Goal: Task Accomplishment & Management: Manage account settings

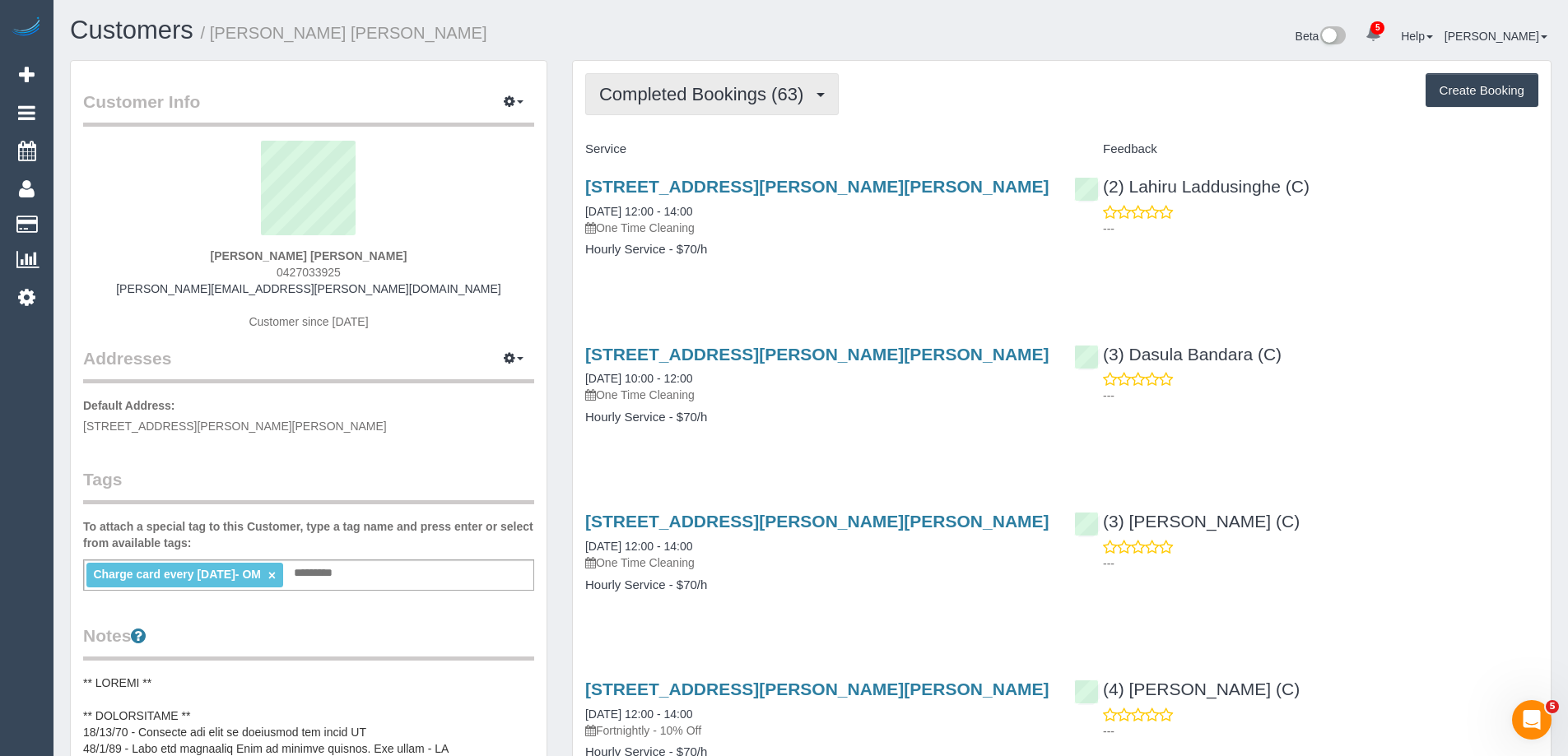
click at [652, 94] on span "Completed Bookings (63)" at bounding box center [705, 94] width 213 height 21
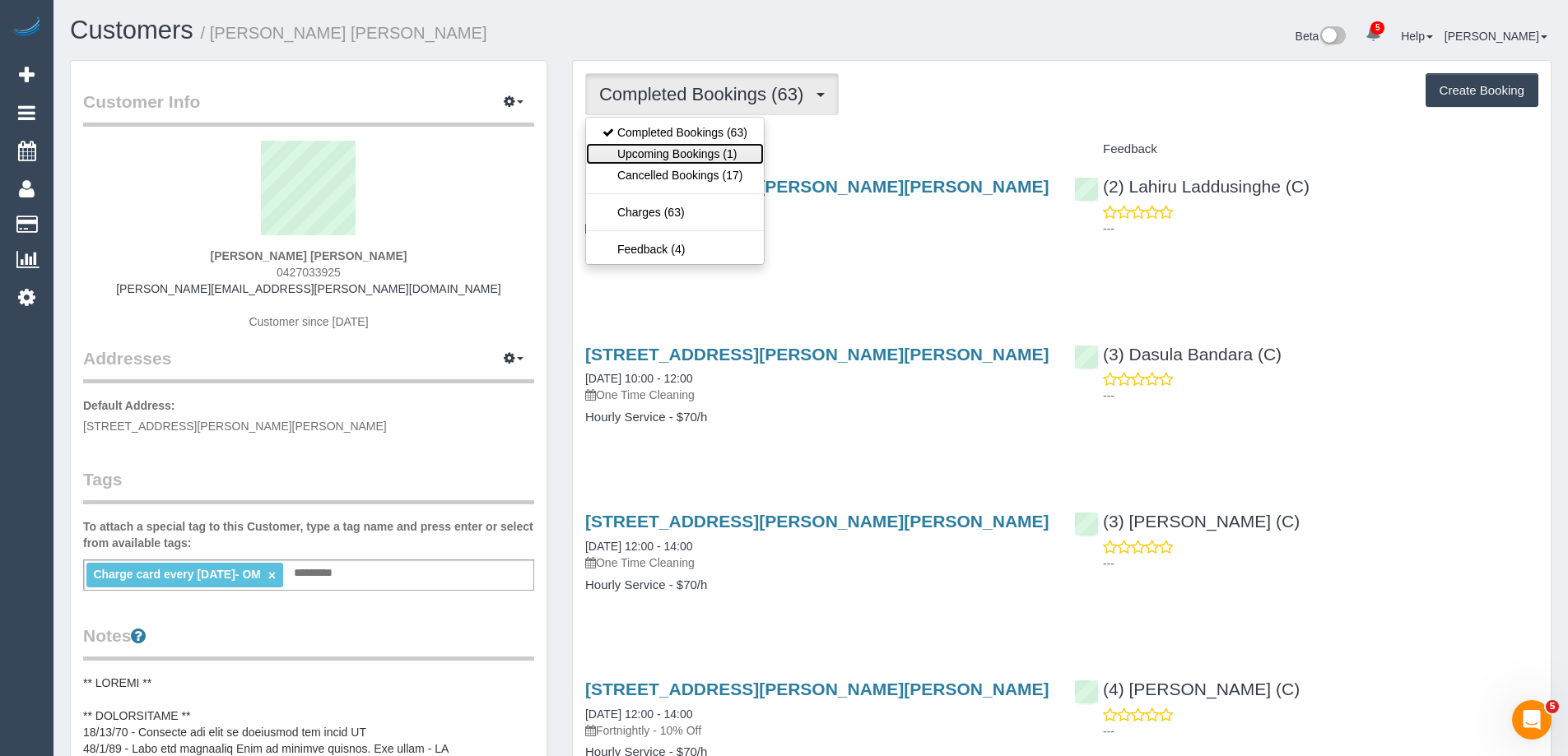
click at [658, 154] on link "Upcoming Bookings (1)" at bounding box center [675, 154] width 178 height 22
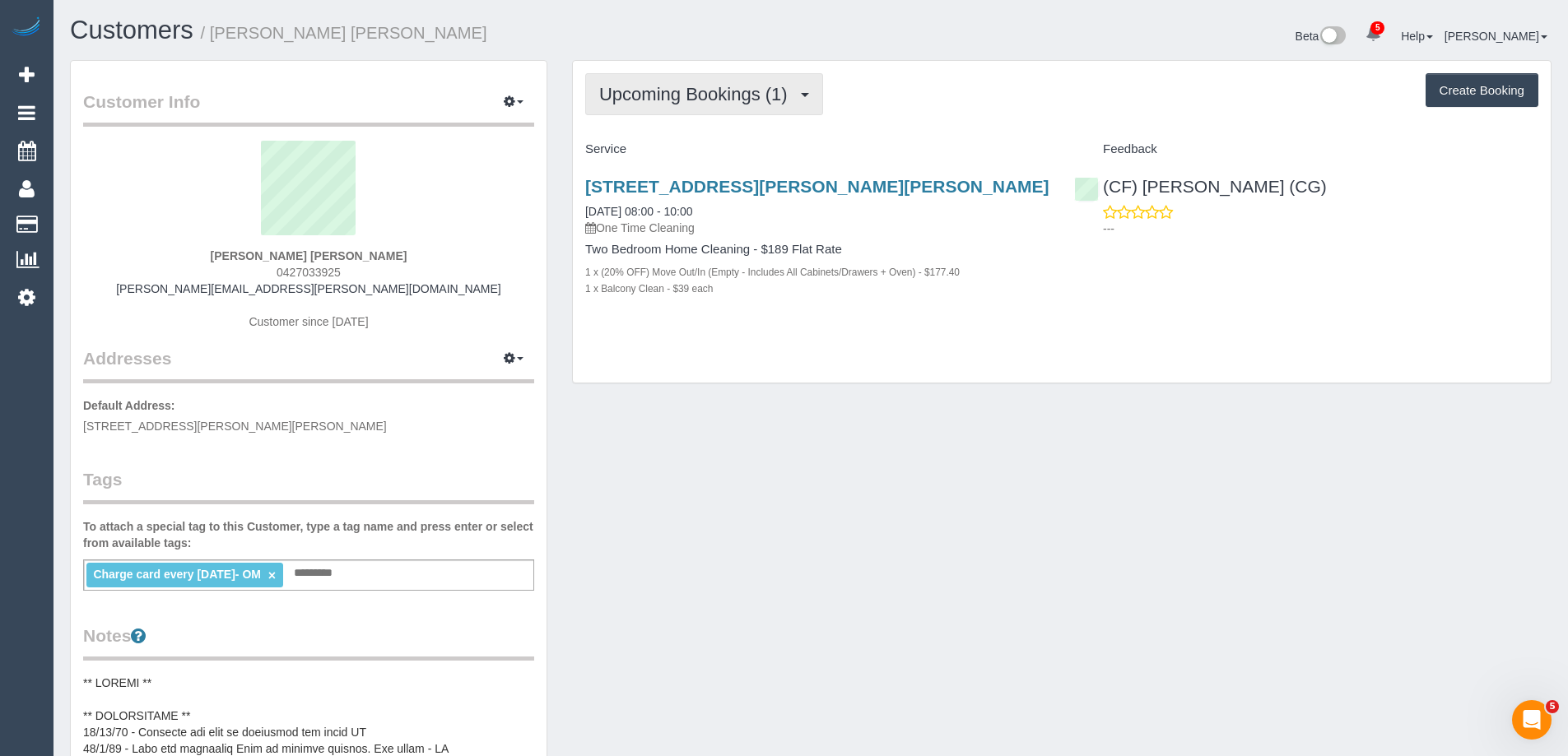
click at [674, 92] on span "Upcoming Bookings (1)" at bounding box center [697, 94] width 196 height 21
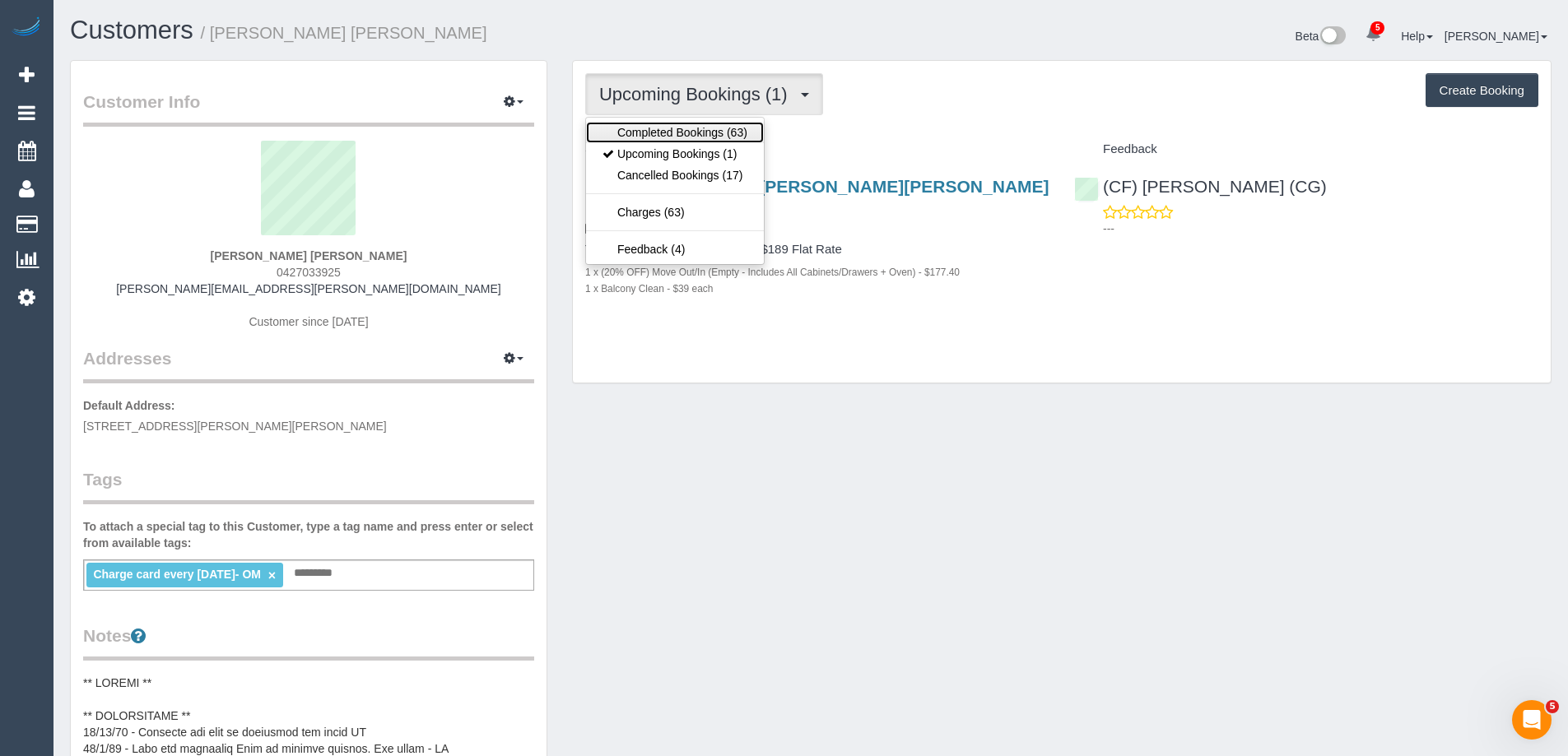
click at [668, 133] on link "Completed Bookings (63)" at bounding box center [675, 133] width 178 height 22
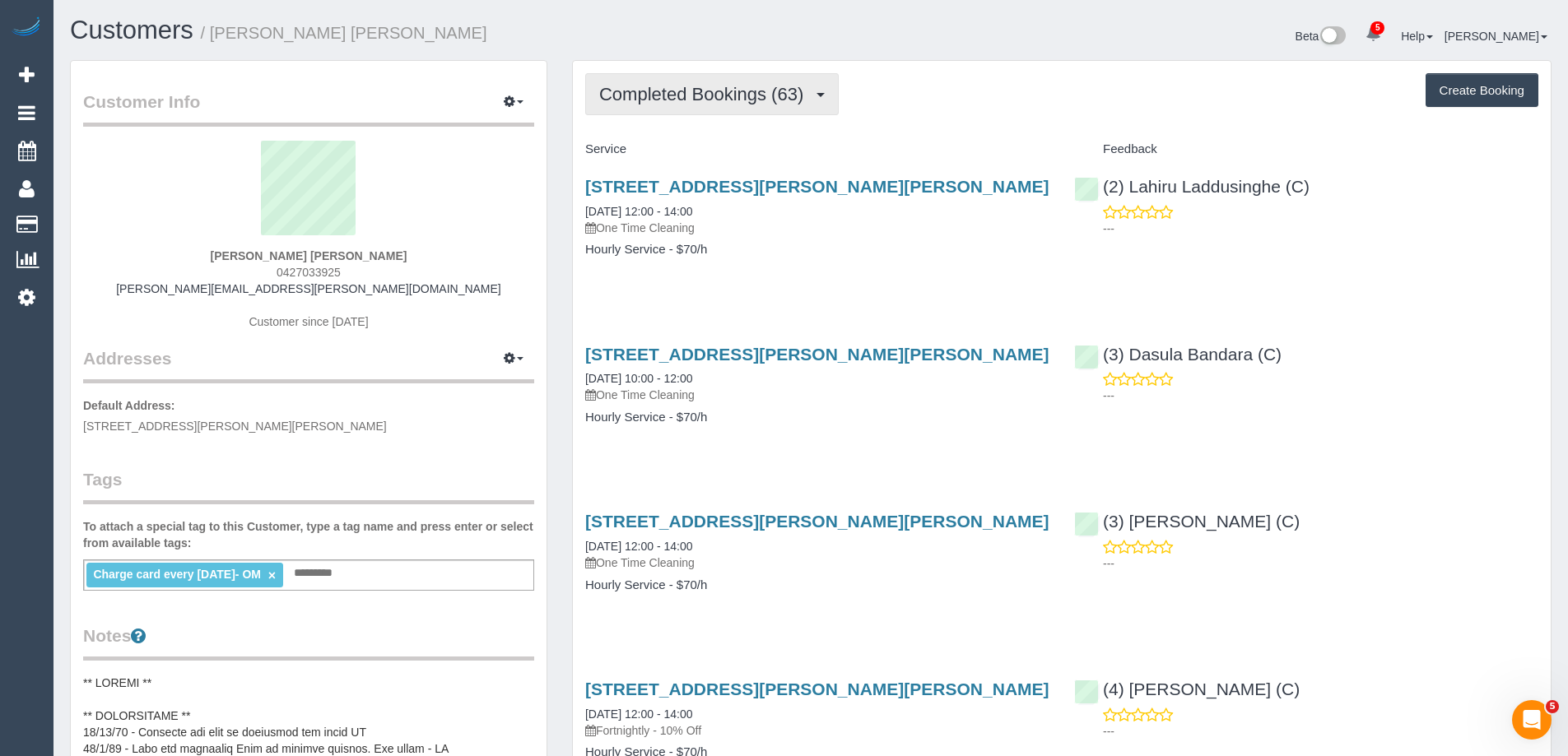
click at [781, 92] on span "Completed Bookings (63)" at bounding box center [705, 94] width 213 height 21
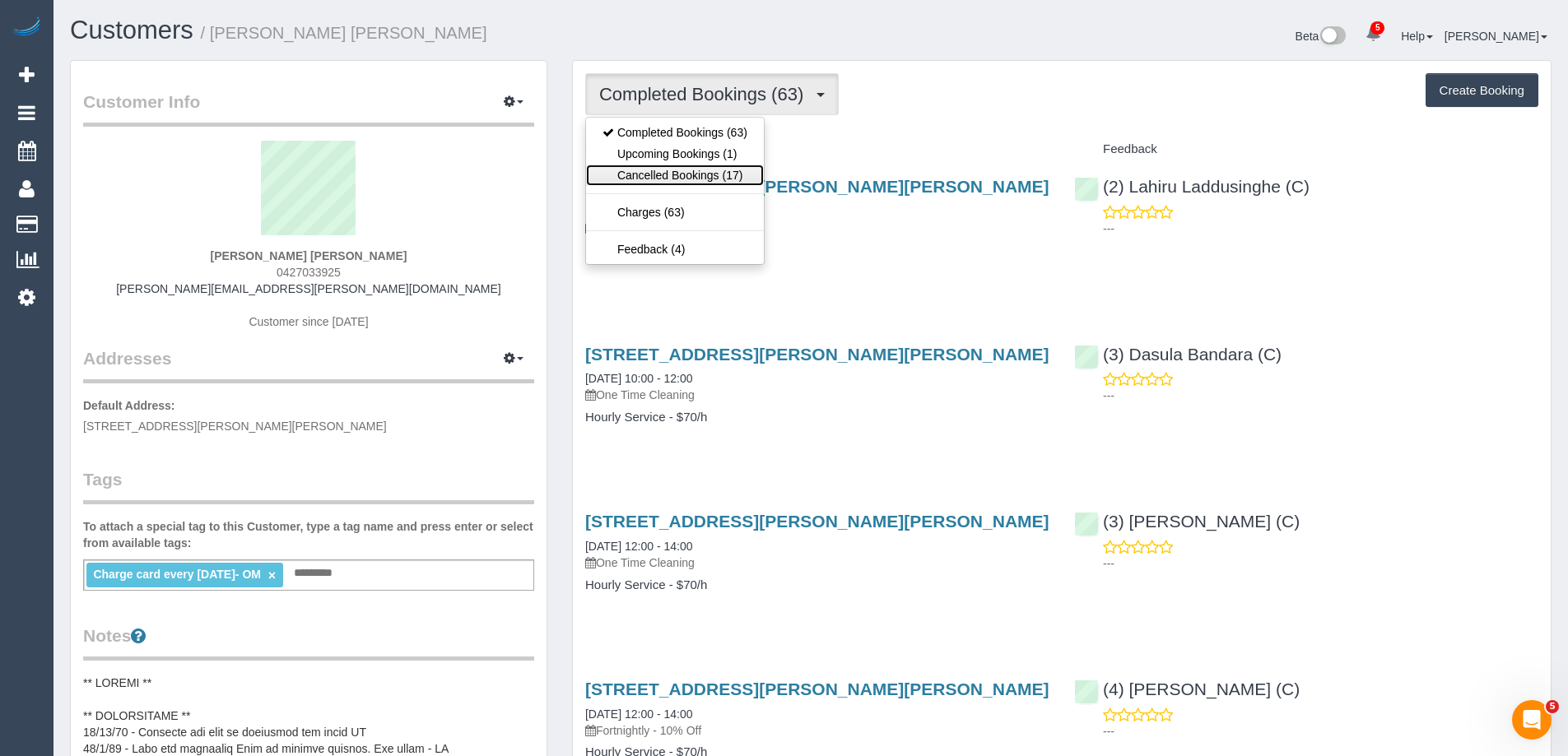
click at [694, 180] on link "Cancelled Bookings (17)" at bounding box center [675, 175] width 178 height 22
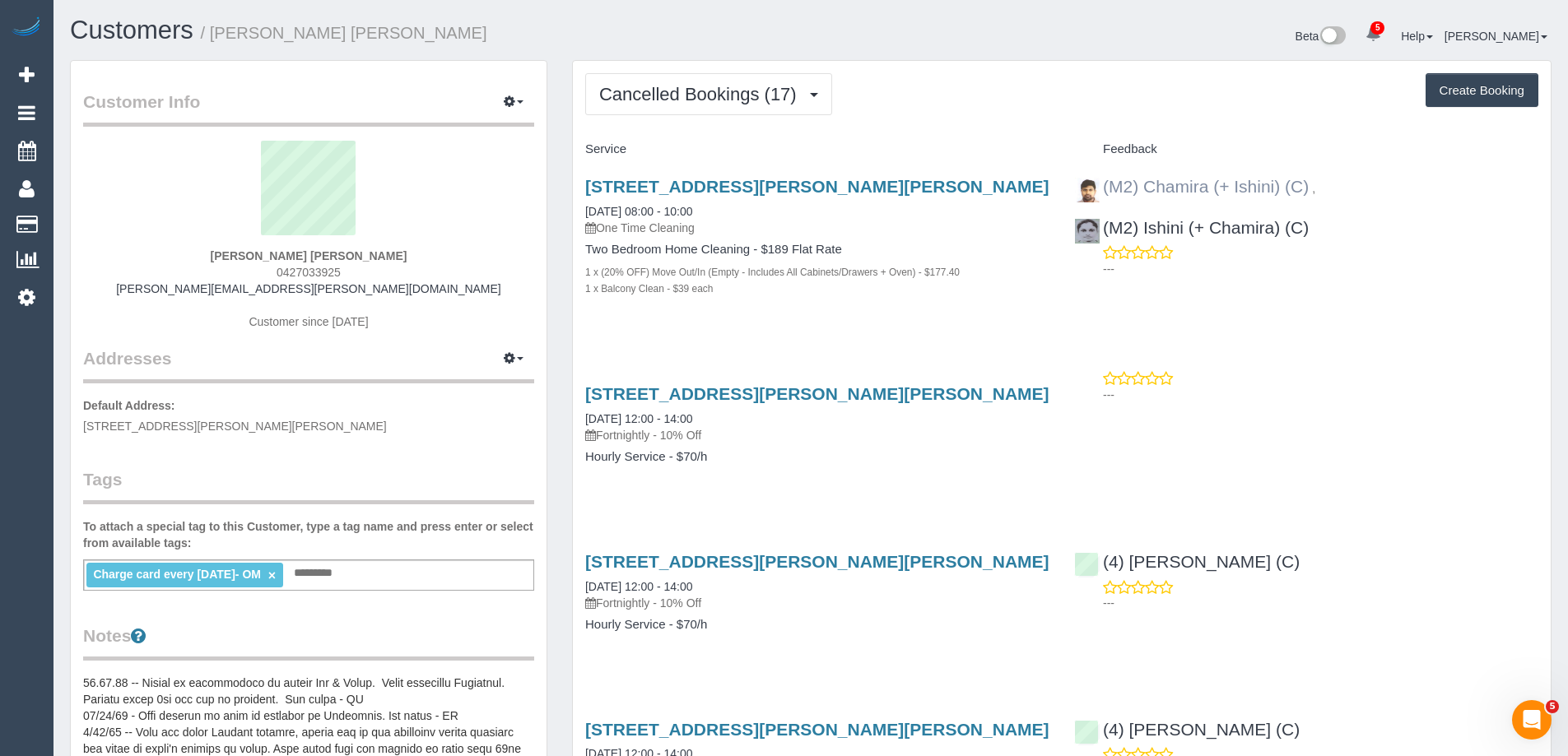
drag, startPoint x: 1338, startPoint y: 235, endPoint x: 1104, endPoint y: 184, distance: 239.5
click at [1104, 184] on div "(M2) Chamira (+ Ishini) (C) , (M2) Ishini (+ Chamira) (C) ---" at bounding box center [1306, 224] width 489 height 122
copy div "(M2) Chamira (+ Ishini) (C) , (M2) Ishini (+ Chamira) (C)"
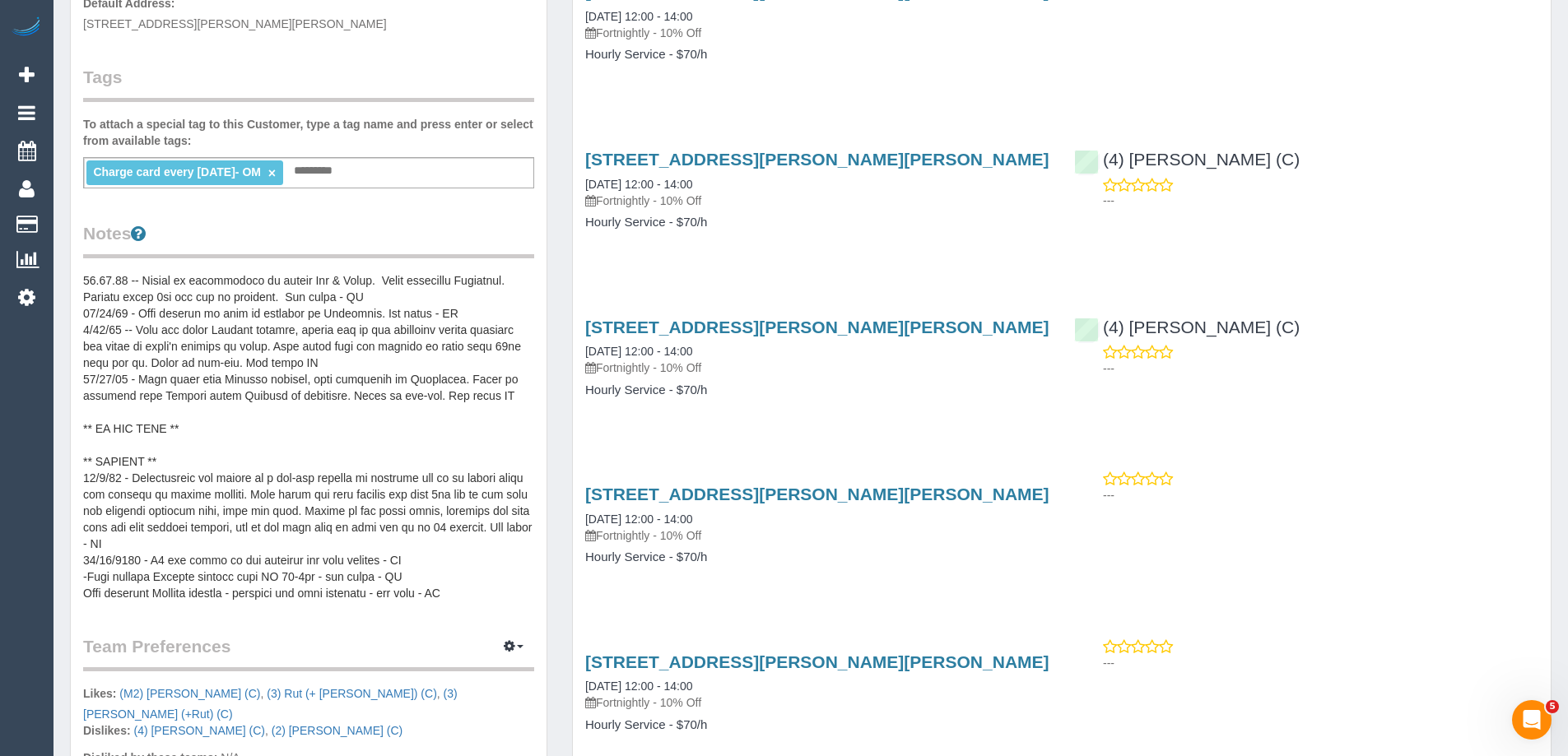
scroll to position [412, 0]
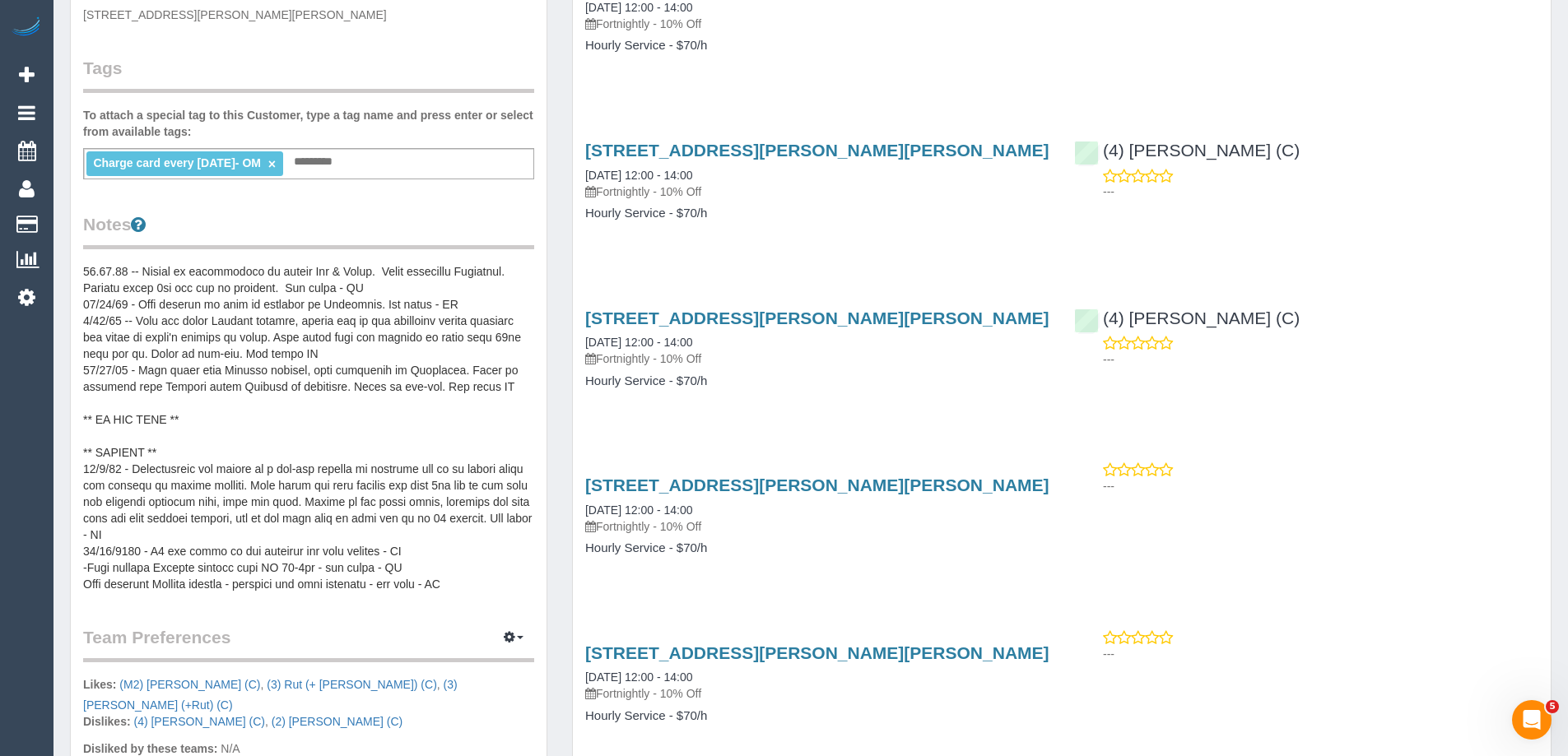
click at [263, 407] on pre at bounding box center [308, 428] width 451 height 329
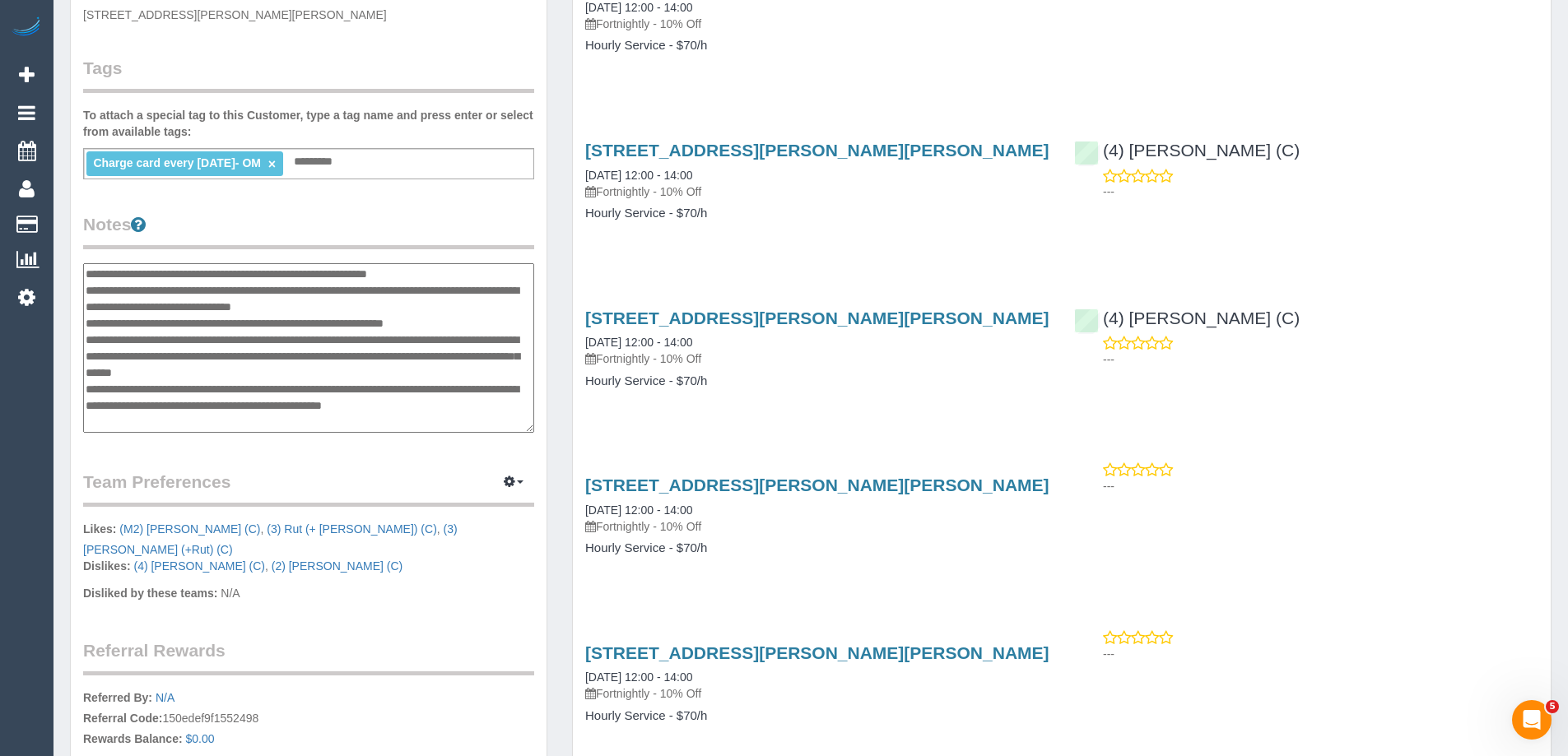
scroll to position [148, 0]
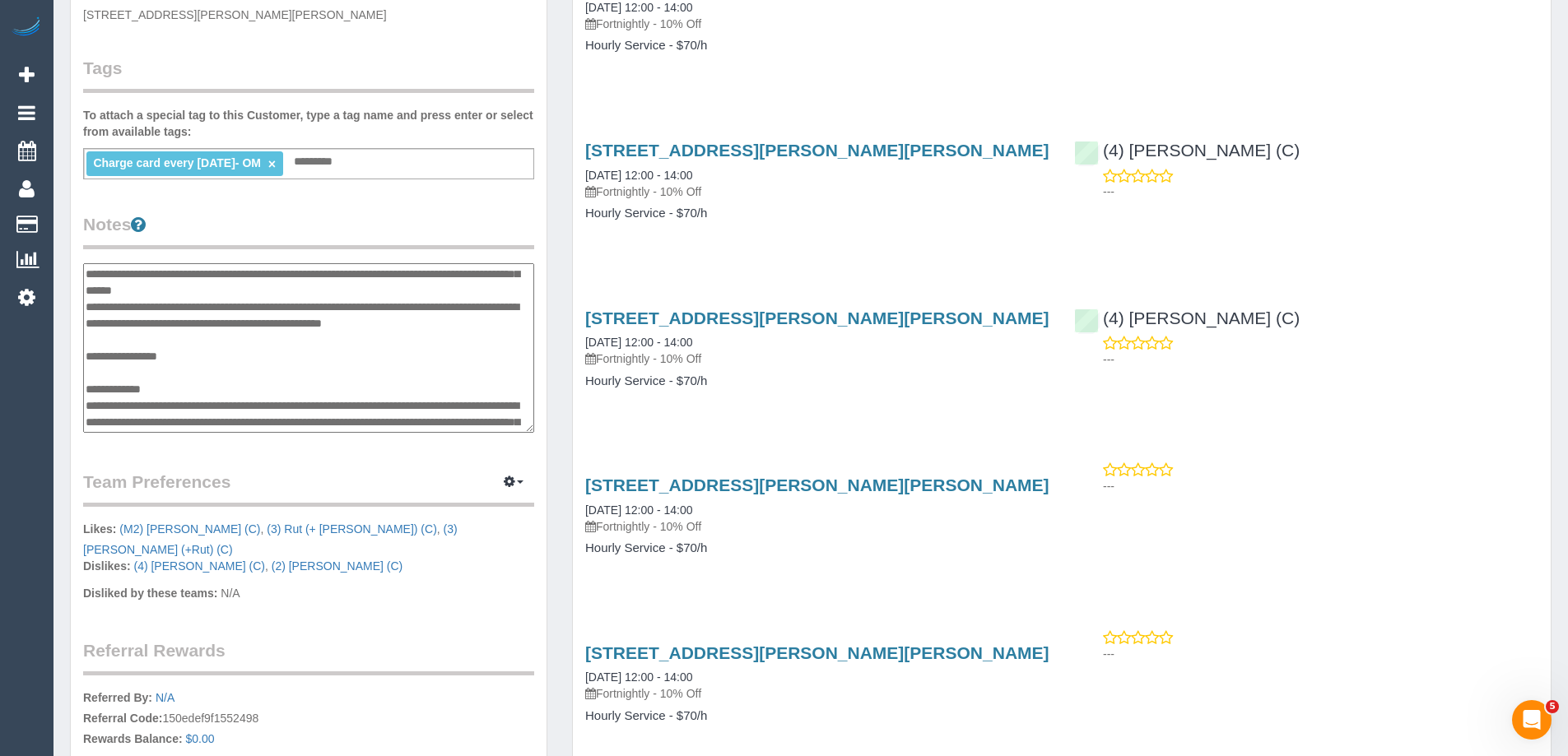
click at [153, 378] on textarea at bounding box center [308, 348] width 451 height 170
click at [307, 368] on textarea at bounding box center [308, 348] width 451 height 170
paste textarea "**********"
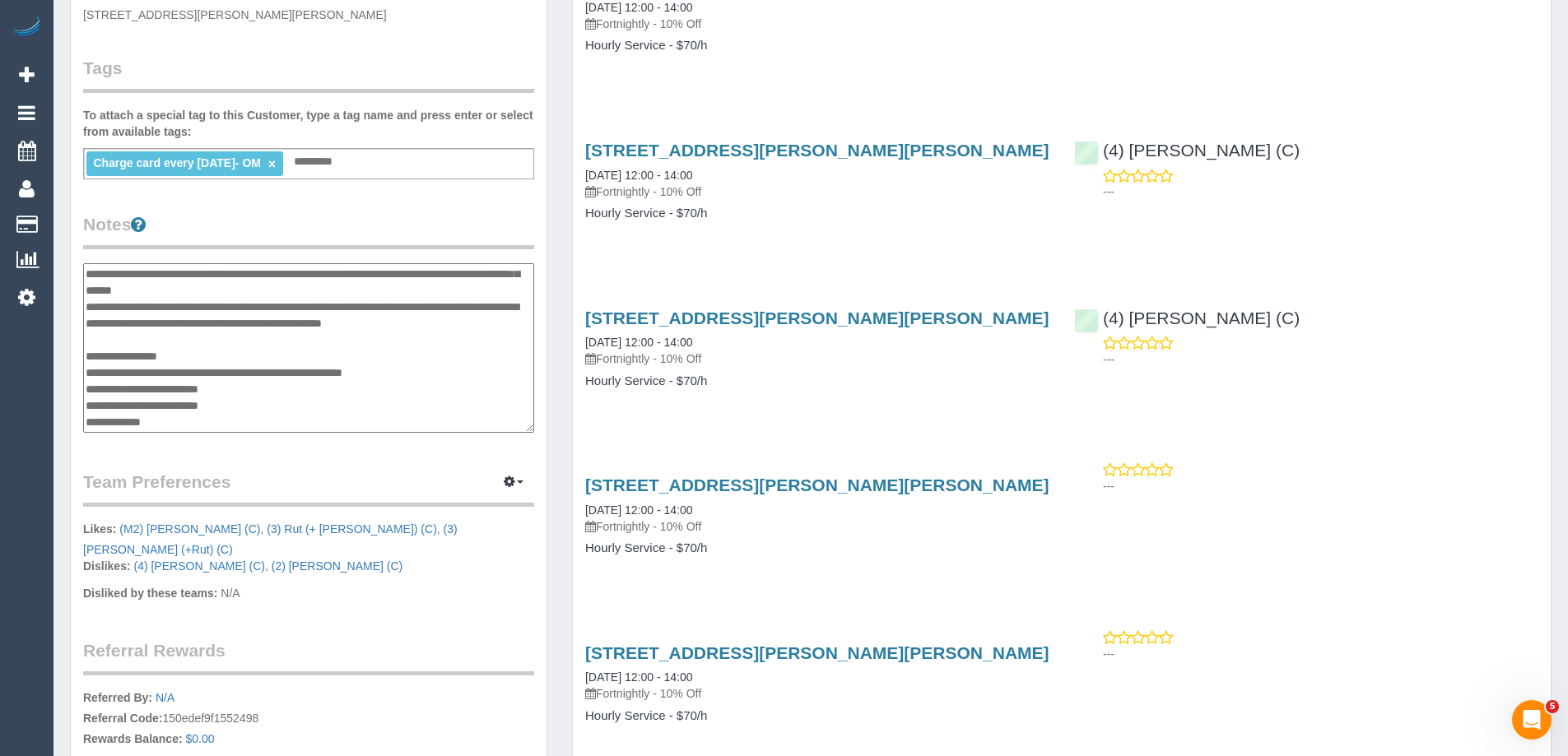
click at [289, 367] on textarea at bounding box center [308, 348] width 451 height 170
click at [311, 366] on textarea at bounding box center [308, 348] width 451 height 170
click at [367, 371] on textarea at bounding box center [308, 348] width 451 height 170
click at [239, 402] on textarea at bounding box center [308, 348] width 451 height 170
type textarea "**********"
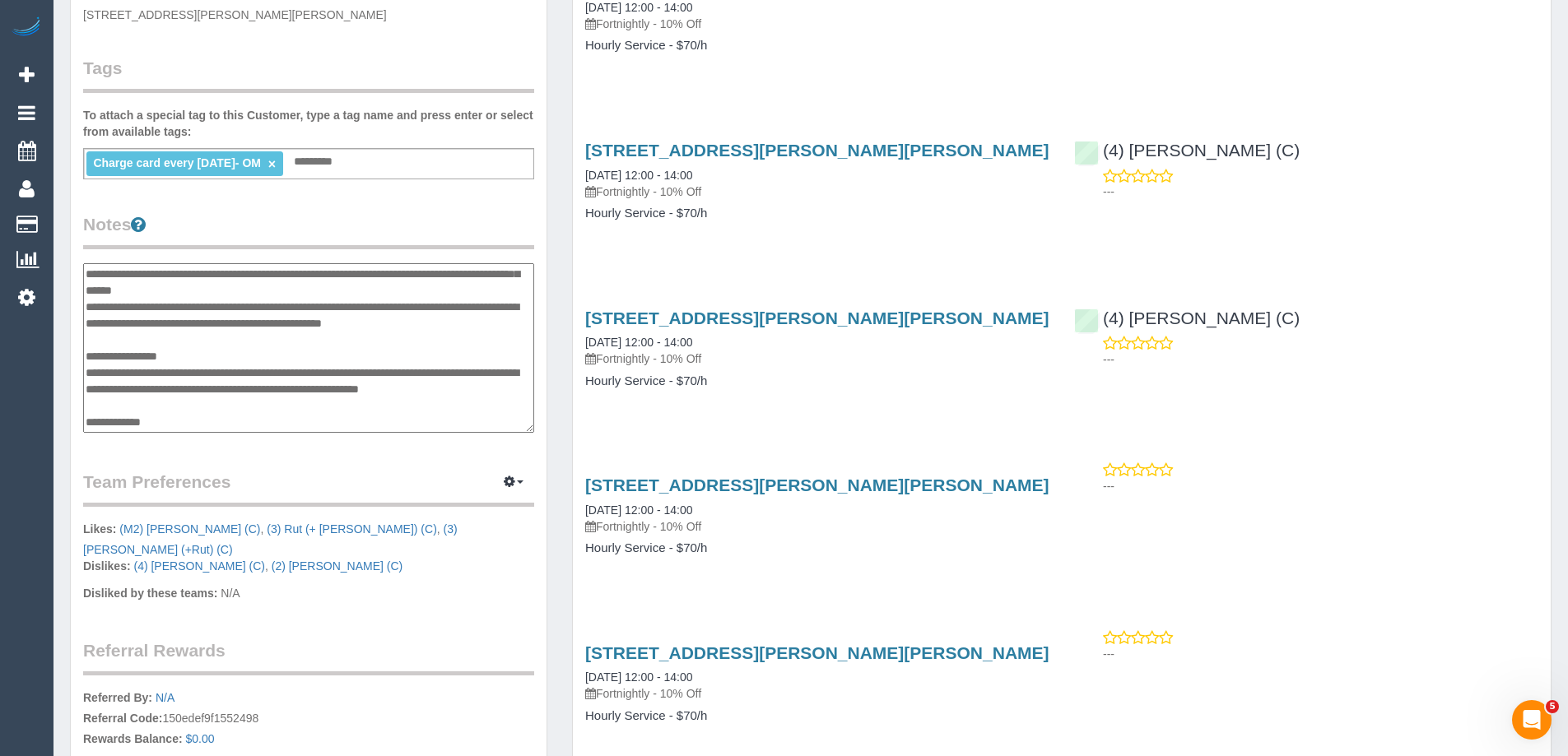
click at [301, 466] on div "Customer Info Edit Contact Info Send Message Email Preferences Special Sales Ta…" at bounding box center [308, 284] width 475 height 1269
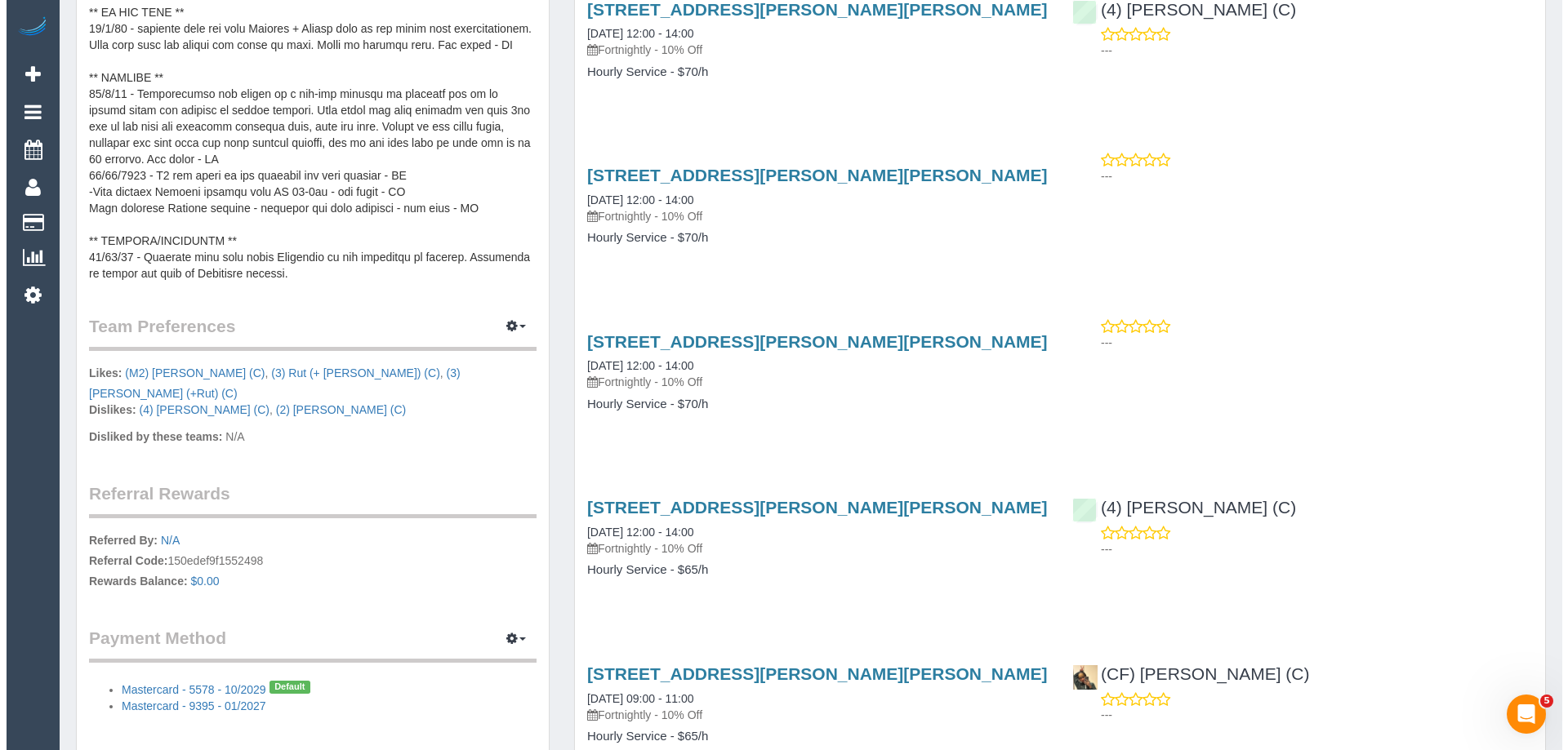
scroll to position [735, 0]
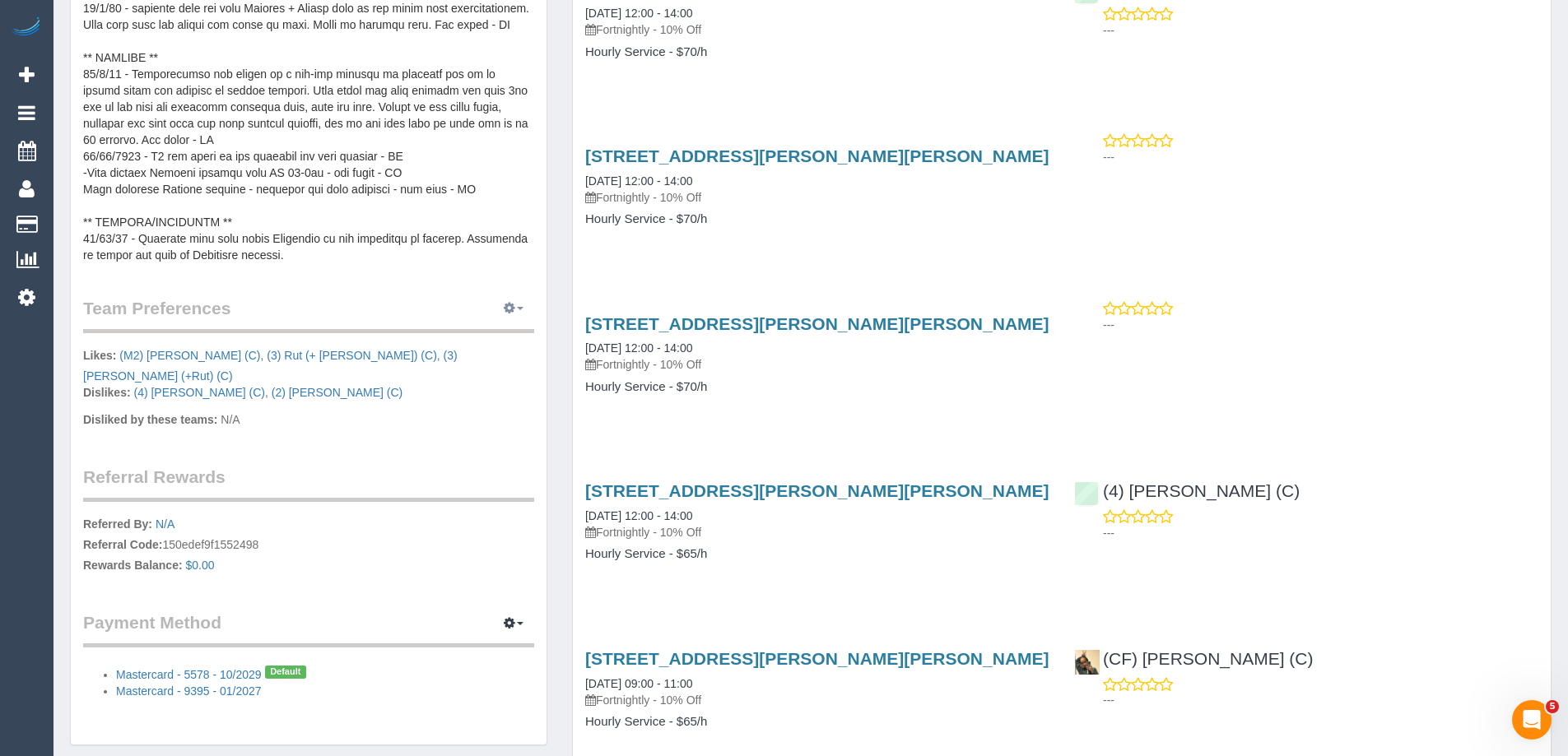
click at [517, 312] on button "button" at bounding box center [513, 309] width 41 height 25
click at [494, 335] on link "Manage Preferences" at bounding box center [464, 339] width 140 height 22
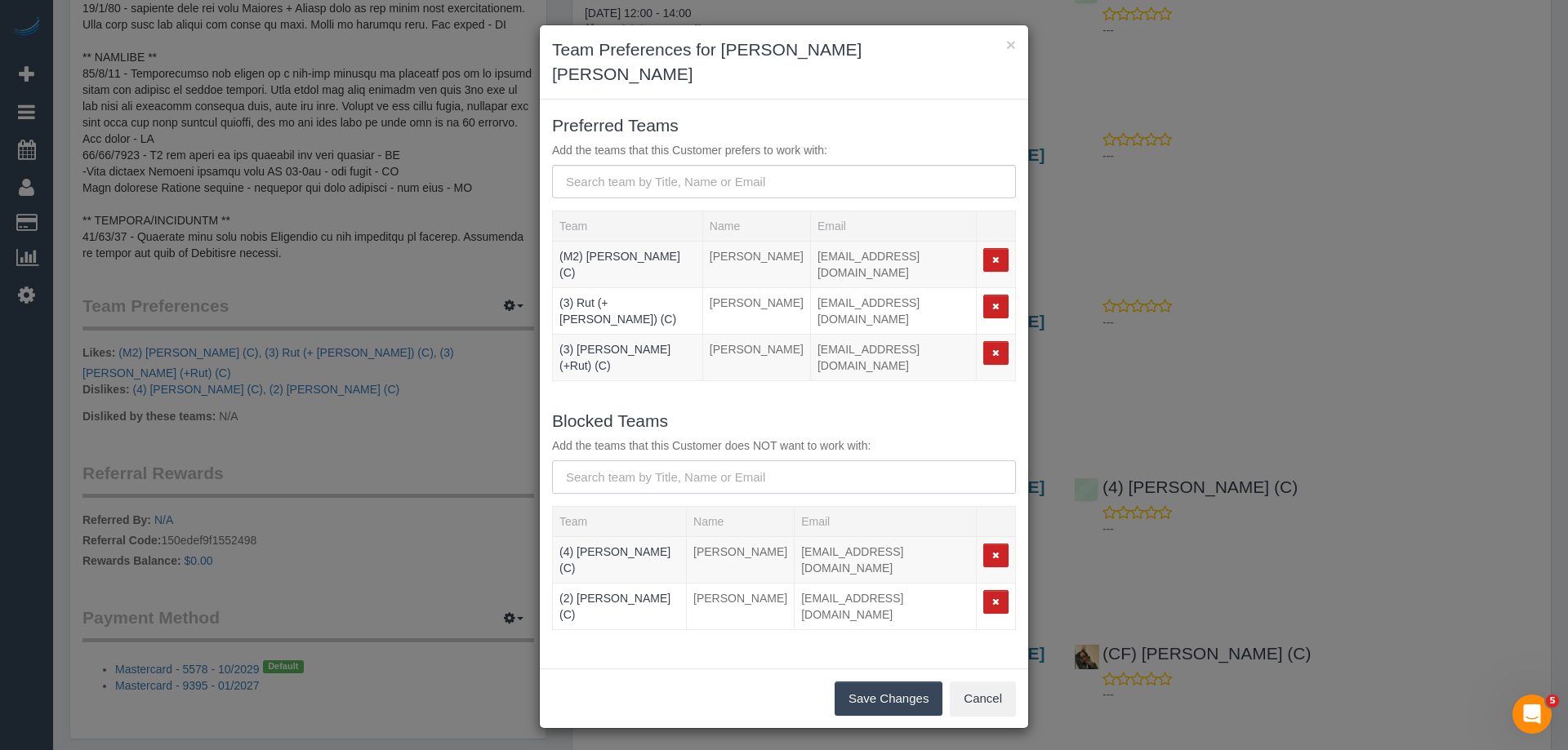
click at [634, 461] on input "text" at bounding box center [784, 477] width 463 height 33
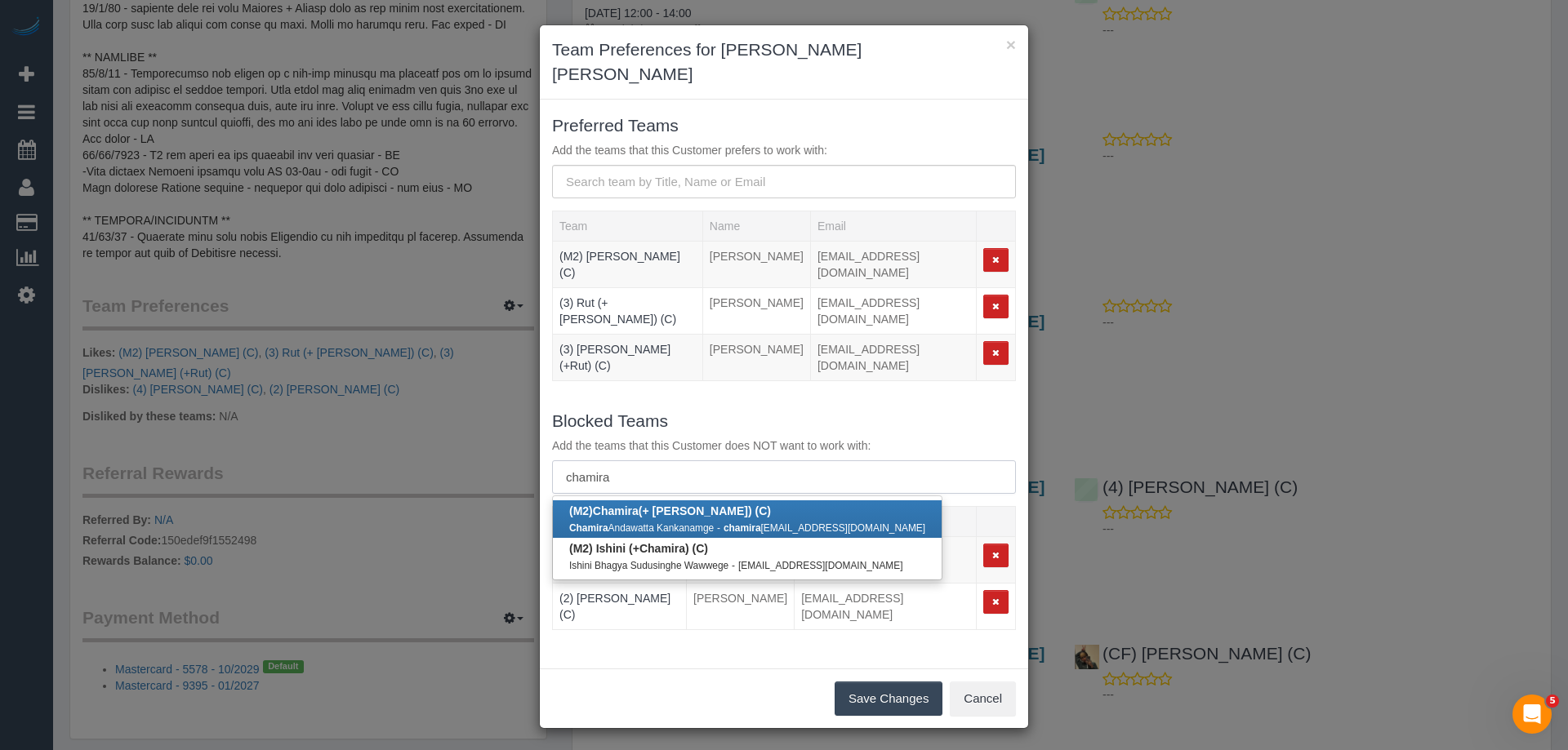
type input "chamira"
click at [638, 505] on strong "Chamira" at bounding box center [615, 511] width 46 height 13
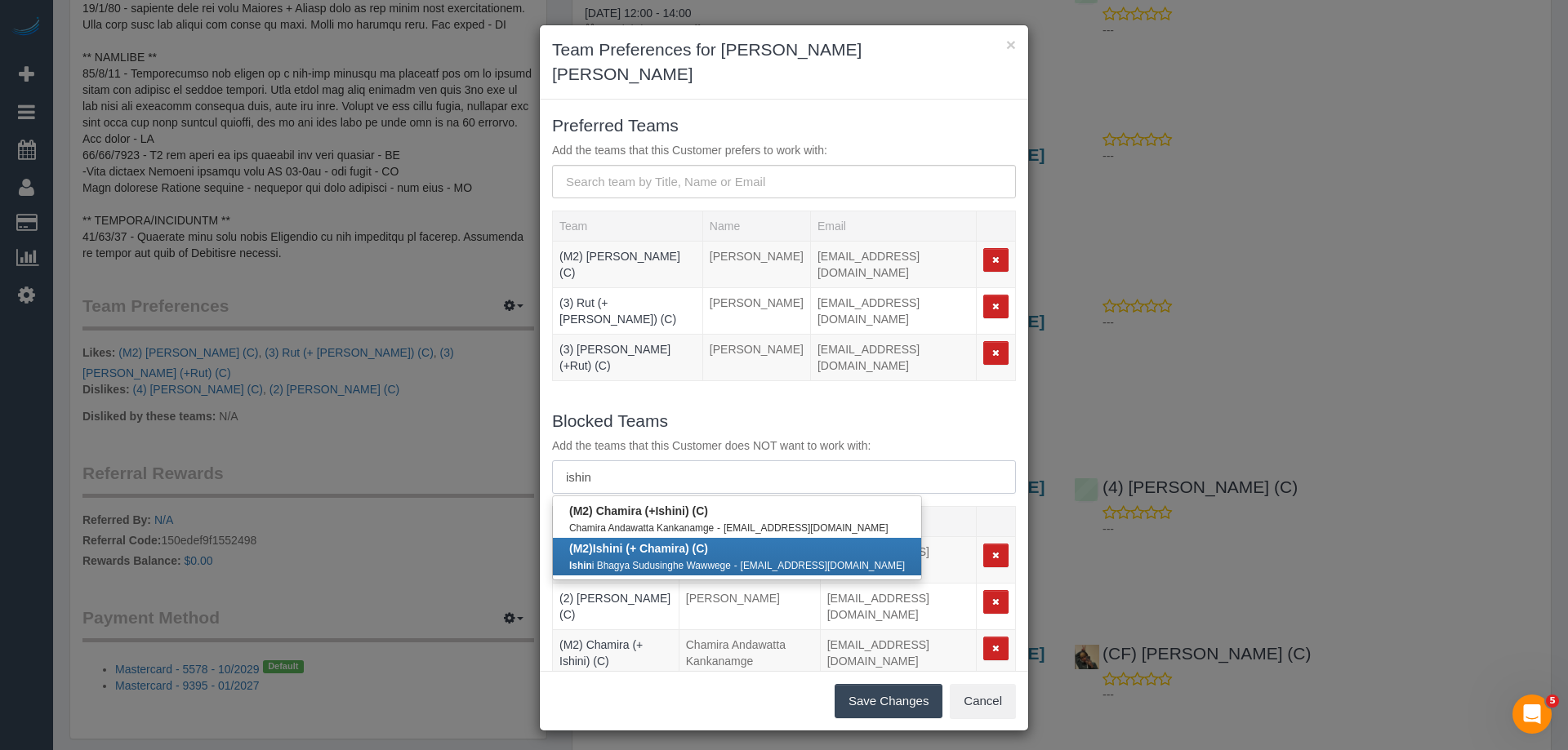
type input "ishin"
click at [661, 542] on b "(M2) Ishin i (+ Chamira) (C)" at bounding box center [638, 548] width 139 height 13
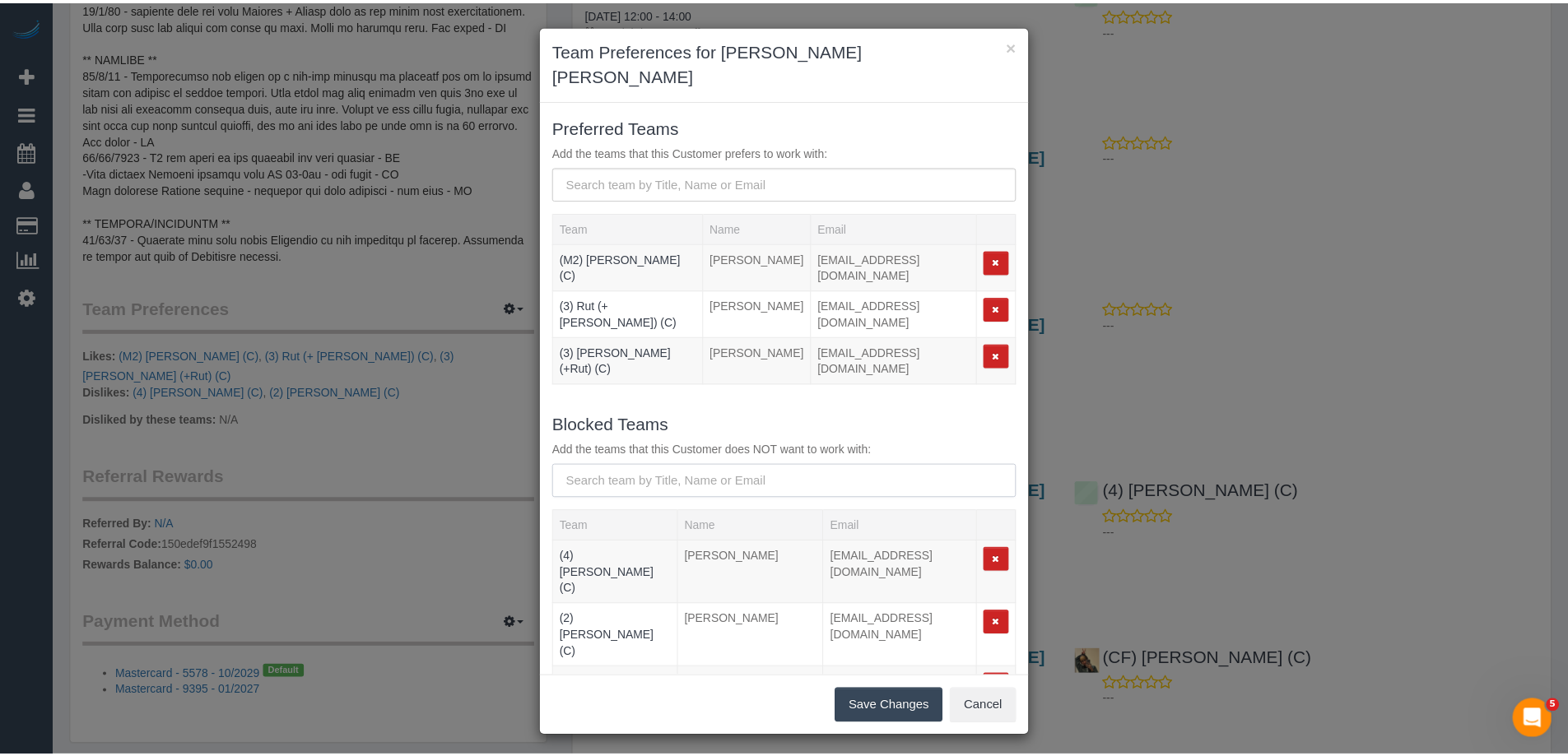
scroll to position [73, 0]
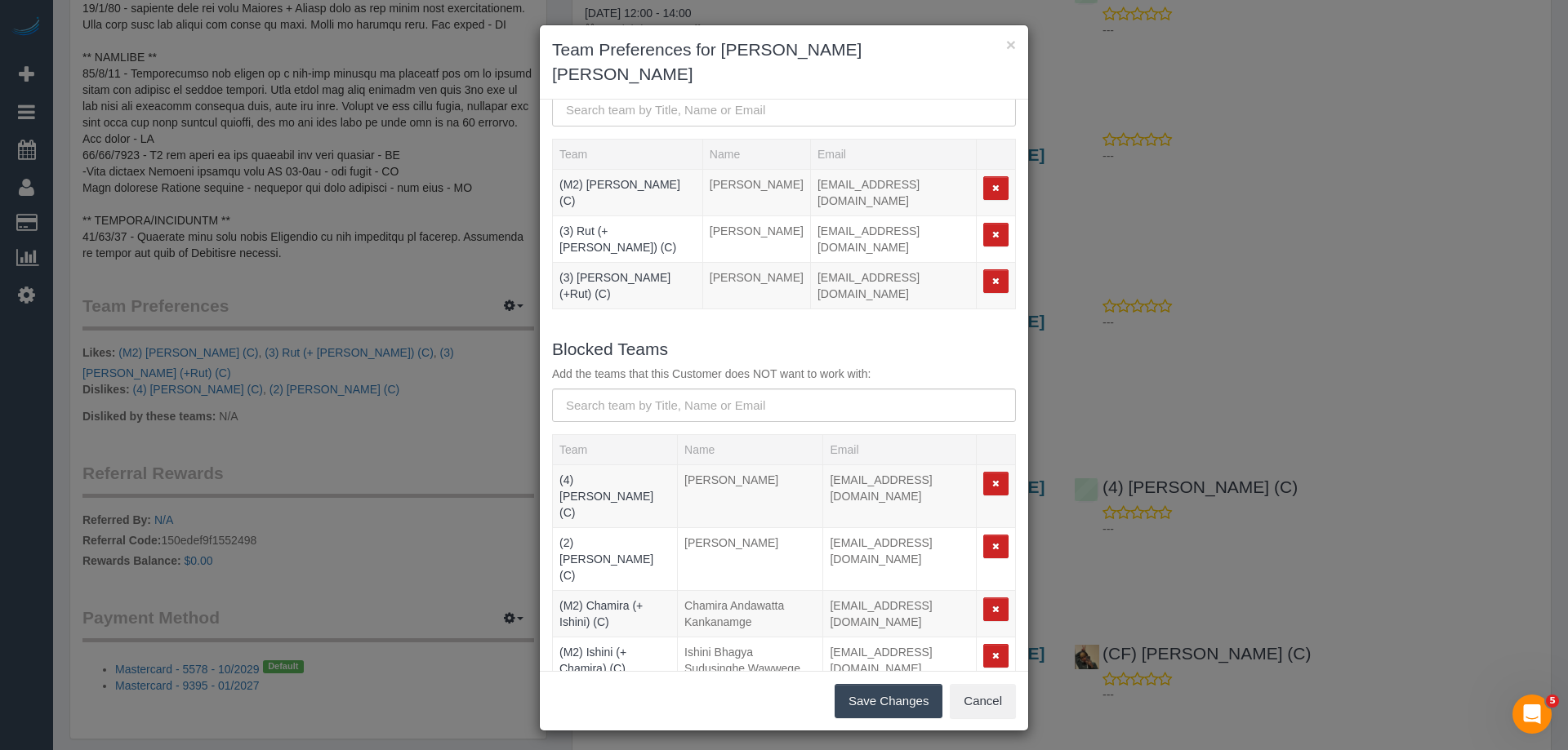
click at [878, 684] on button "Save Changes" at bounding box center [889, 701] width 108 height 34
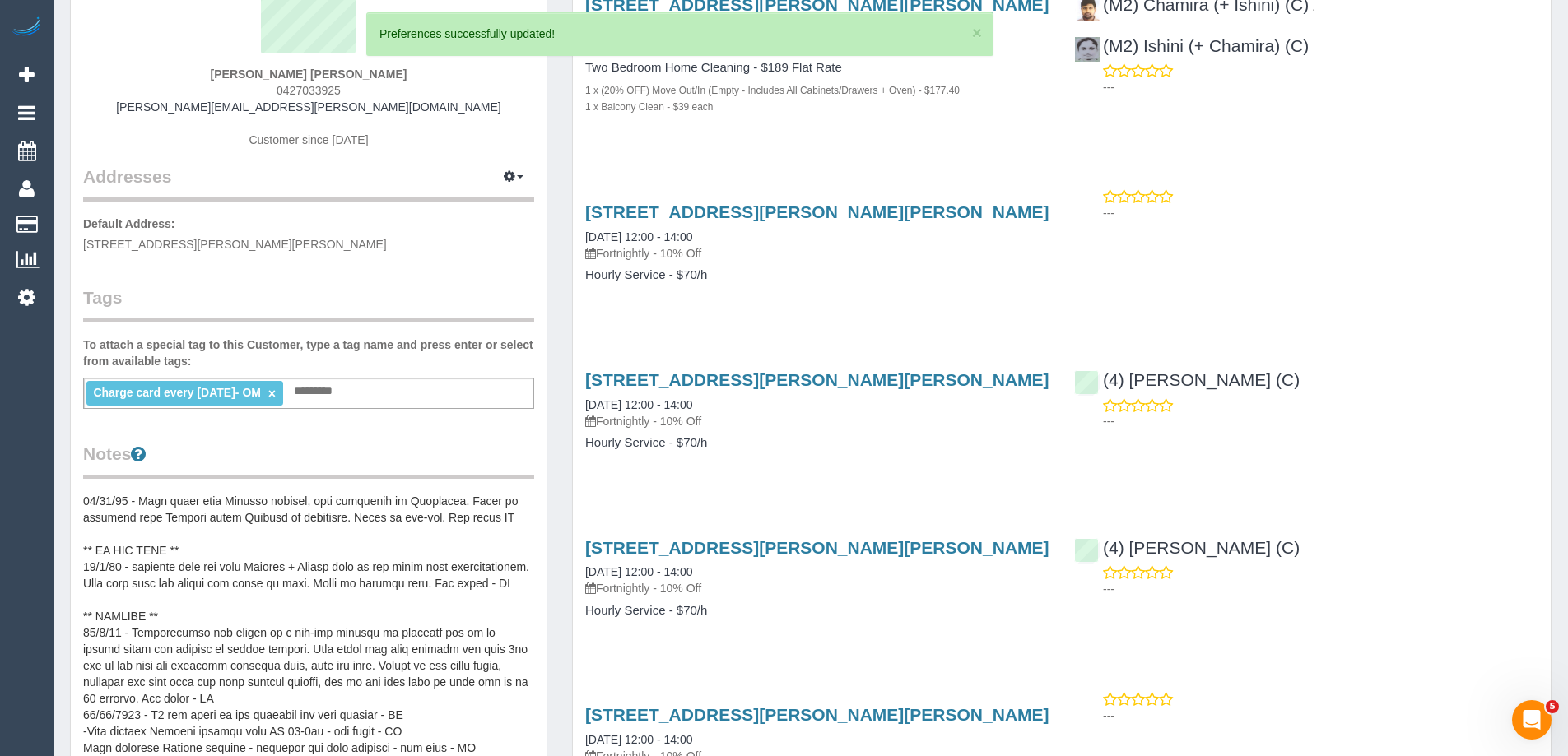
scroll to position [576, 0]
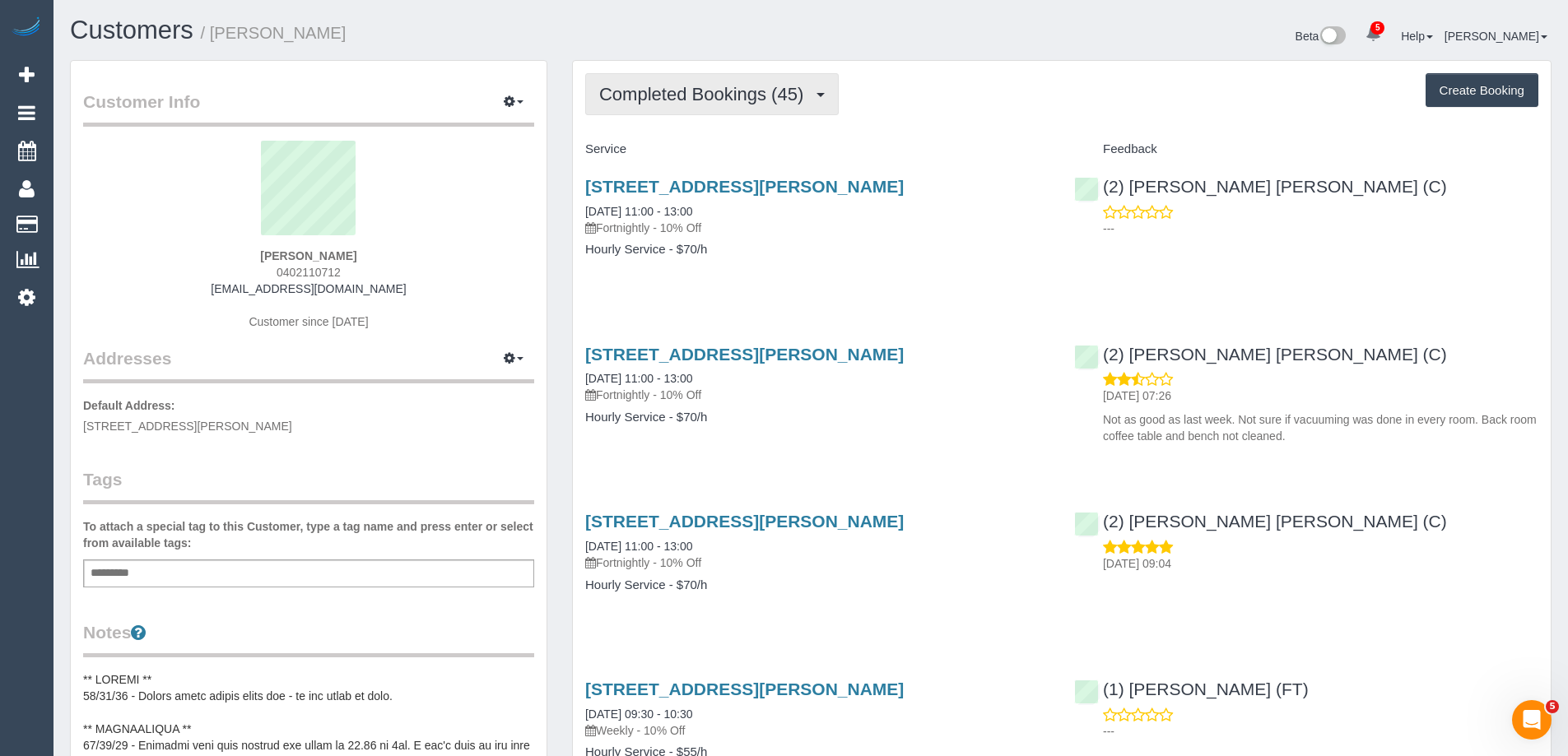
click at [654, 90] on span "Completed Bookings (45)" at bounding box center [705, 94] width 213 height 21
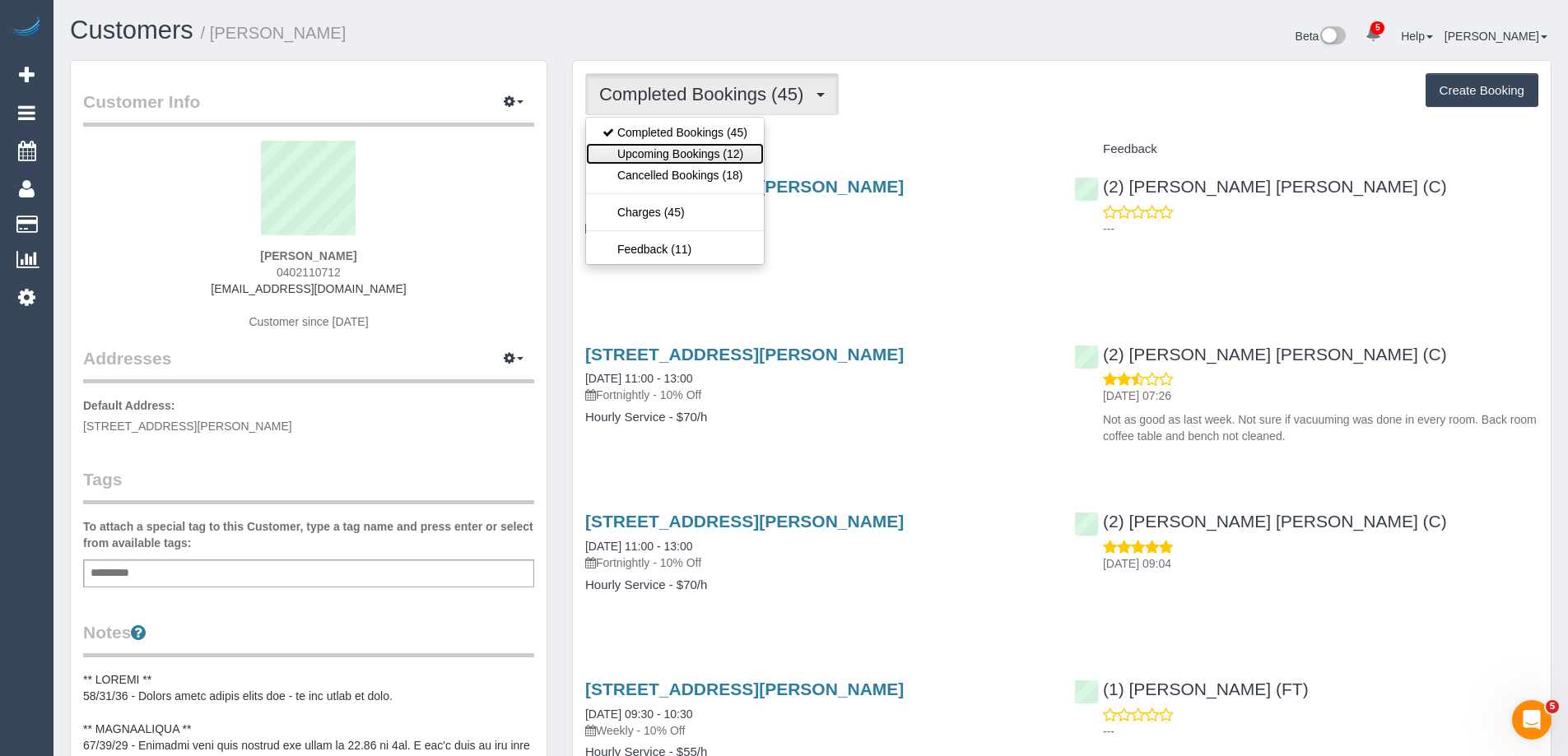
click at [675, 154] on link "Upcoming Bookings (12)" at bounding box center [675, 154] width 178 height 22
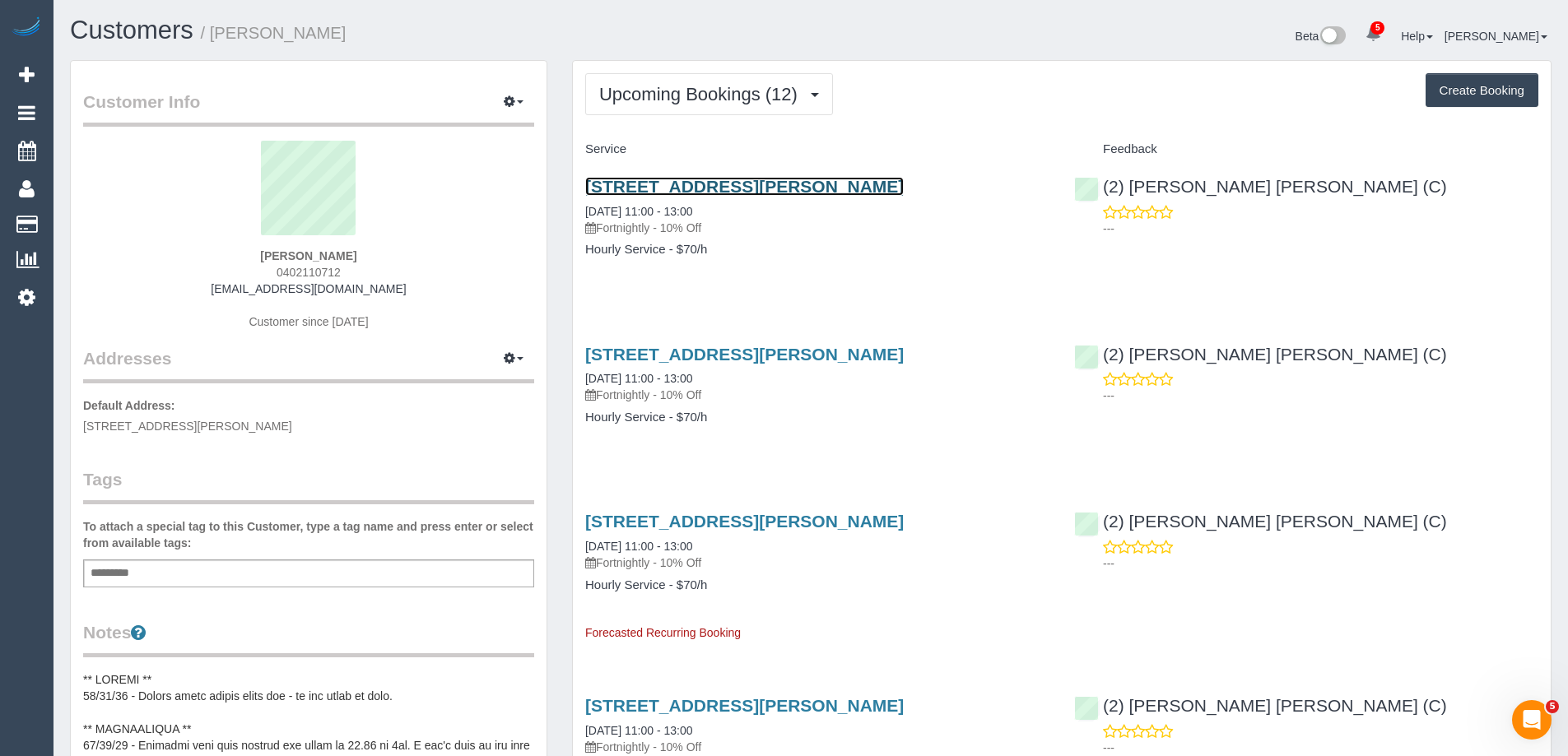
click at [663, 191] on link "30 Ewing St, Brunswick, VIC 3056" at bounding box center [744, 186] width 318 height 19
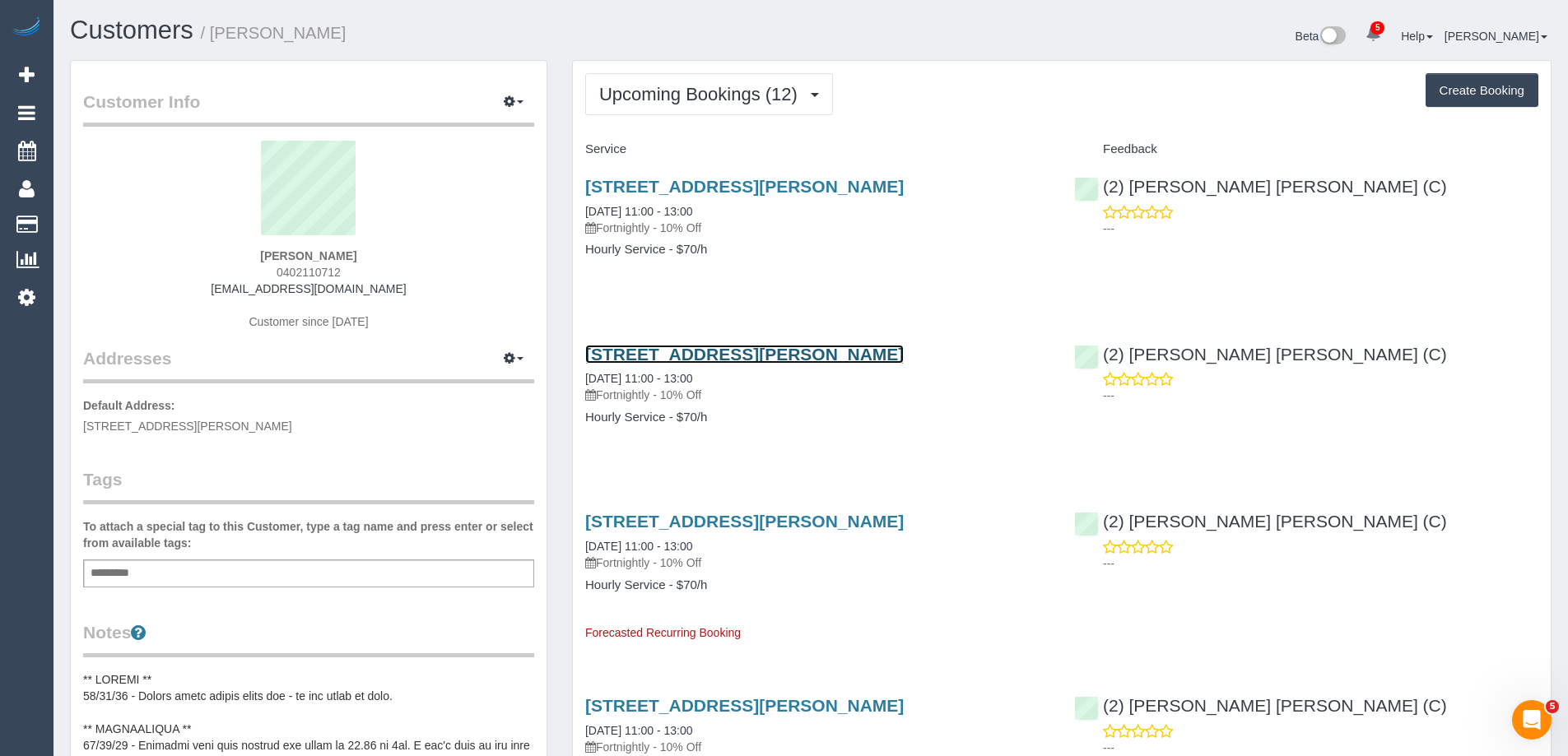
click at [667, 345] on link "30 Ewing St, Brunswick, VIC 3056" at bounding box center [744, 353] width 318 height 19
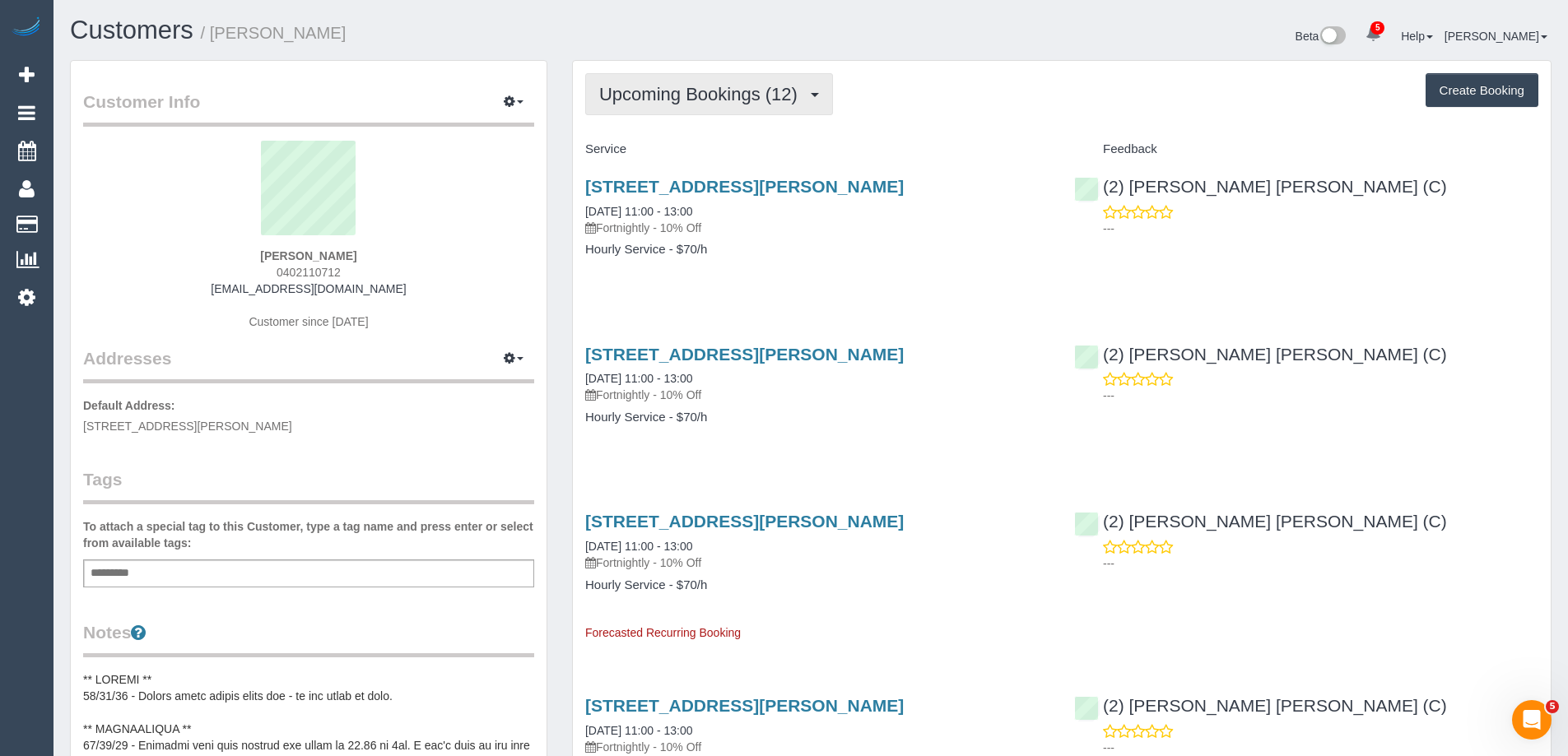
click at [752, 92] on span "Upcoming Bookings (12)" at bounding box center [702, 94] width 206 height 21
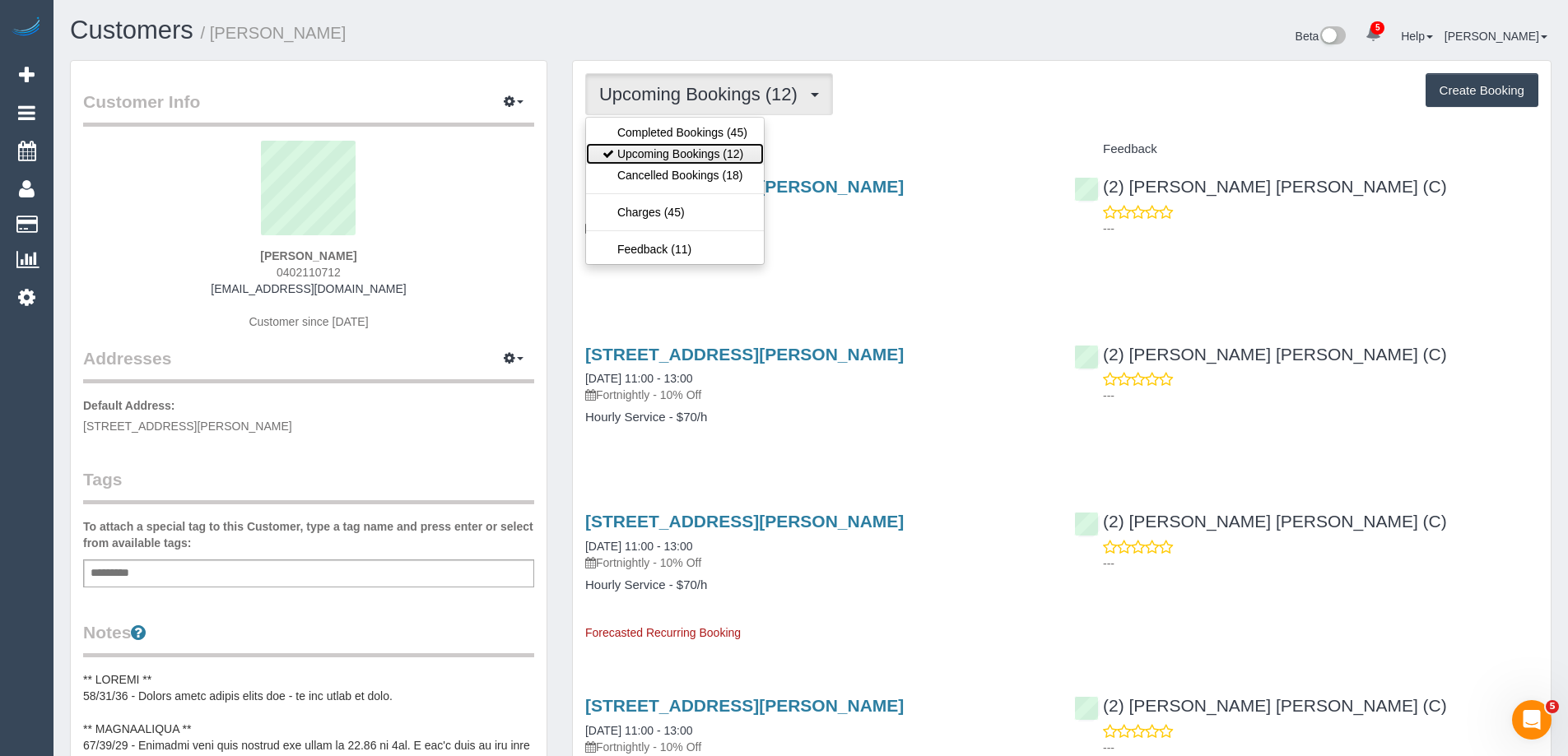
click at [728, 150] on link "Upcoming Bookings (12)" at bounding box center [675, 154] width 178 height 22
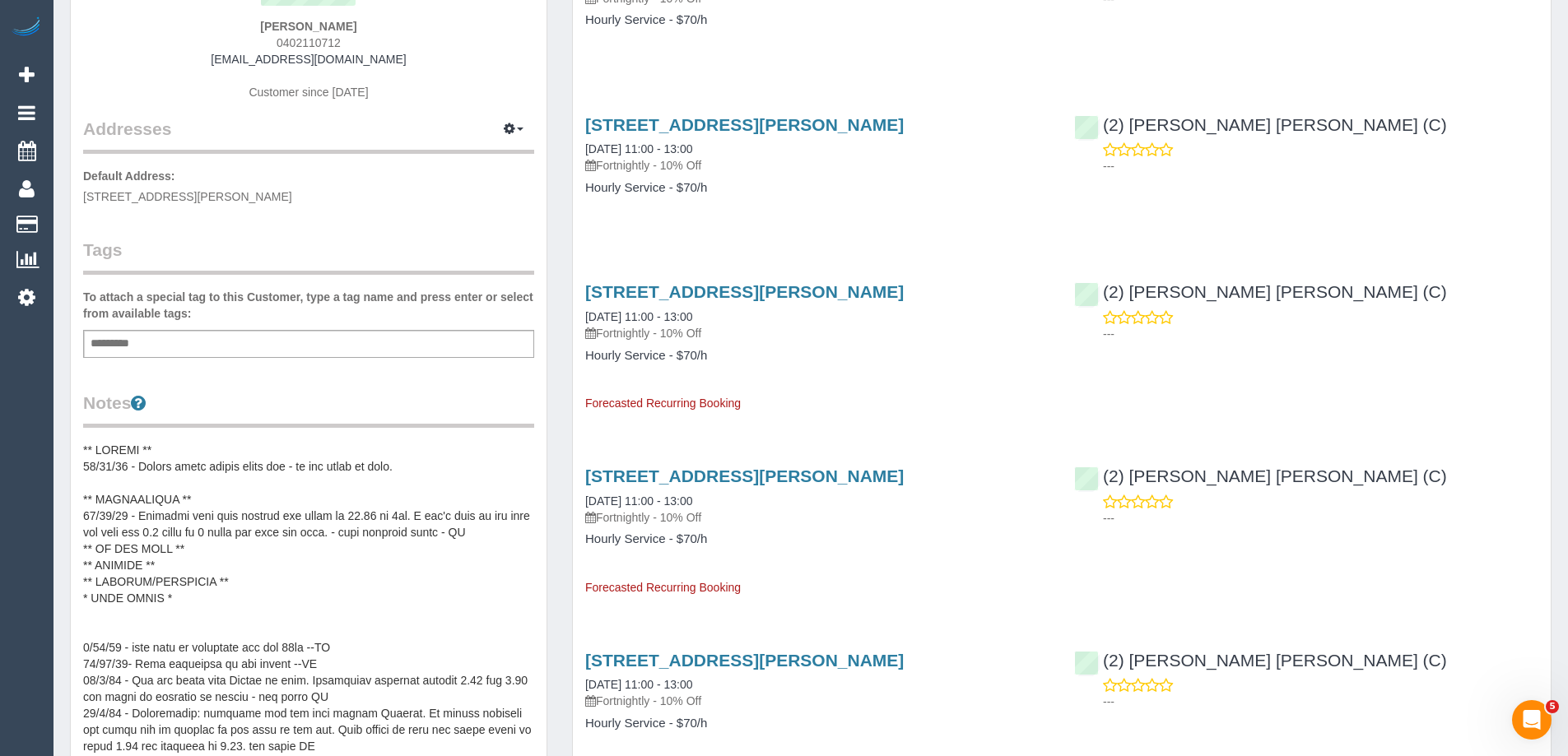
scroll to position [247, 0]
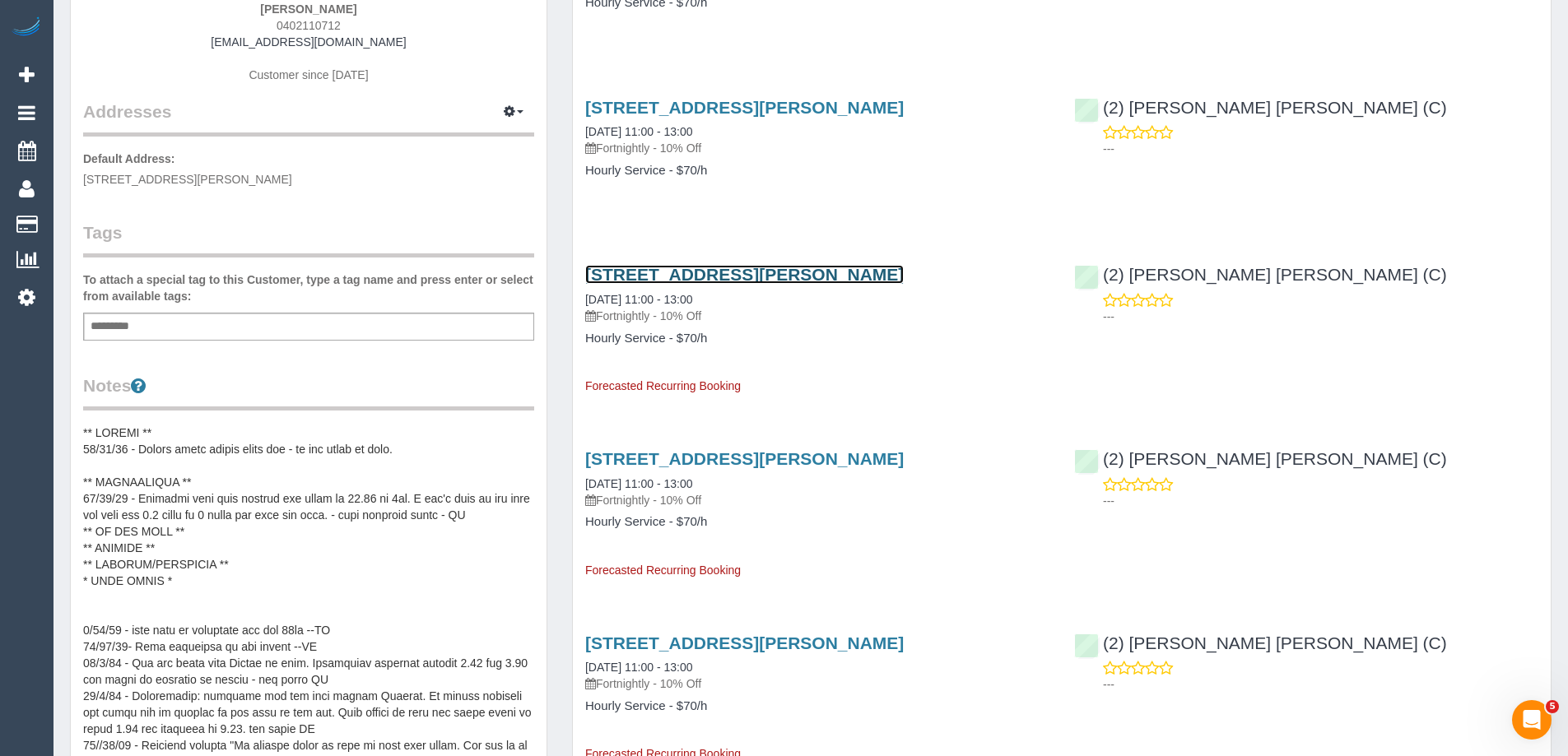
click at [747, 278] on link "30 Ewing St, Brunswick, VIC 3056" at bounding box center [744, 274] width 318 height 19
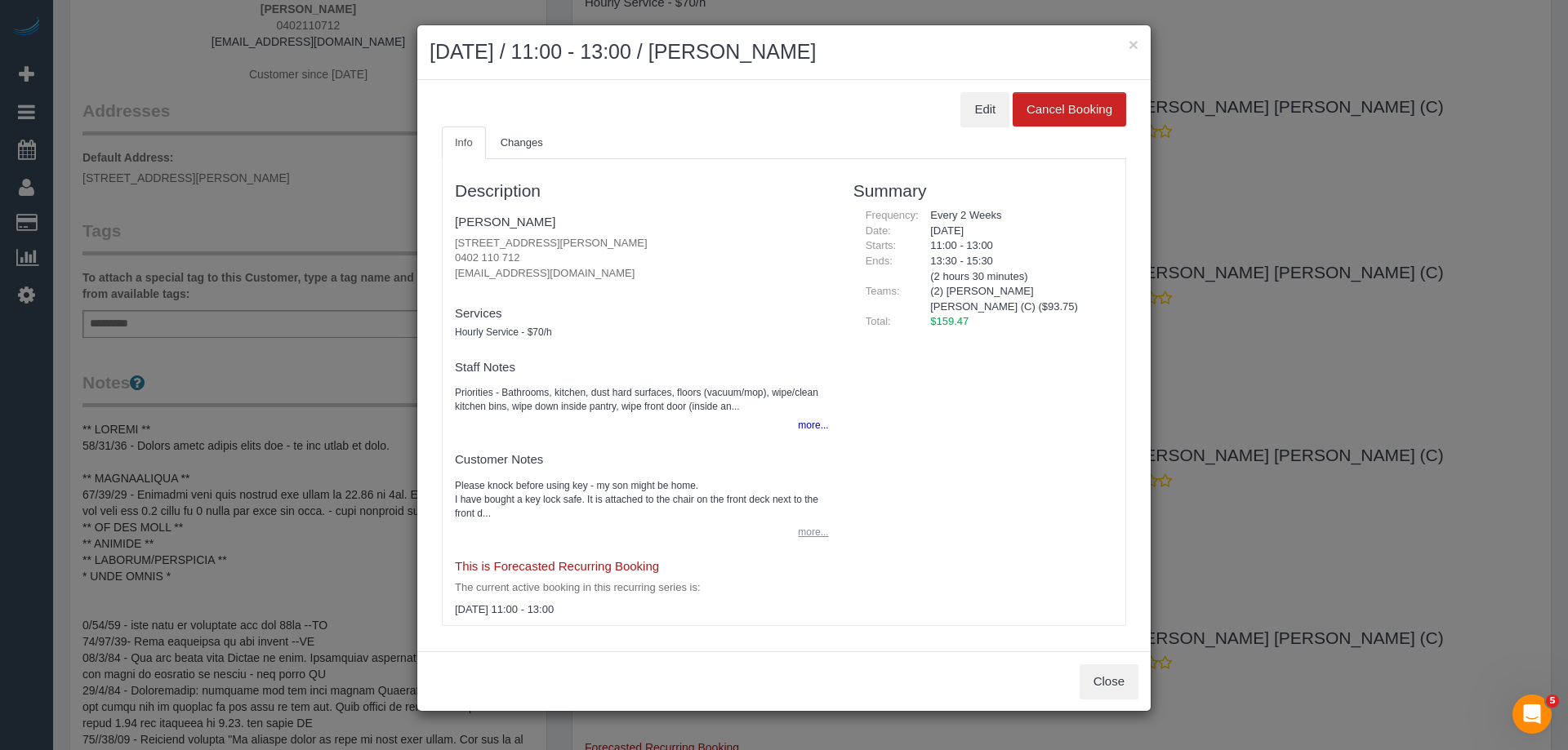
click at [810, 525] on button "more..." at bounding box center [808, 533] width 40 height 23
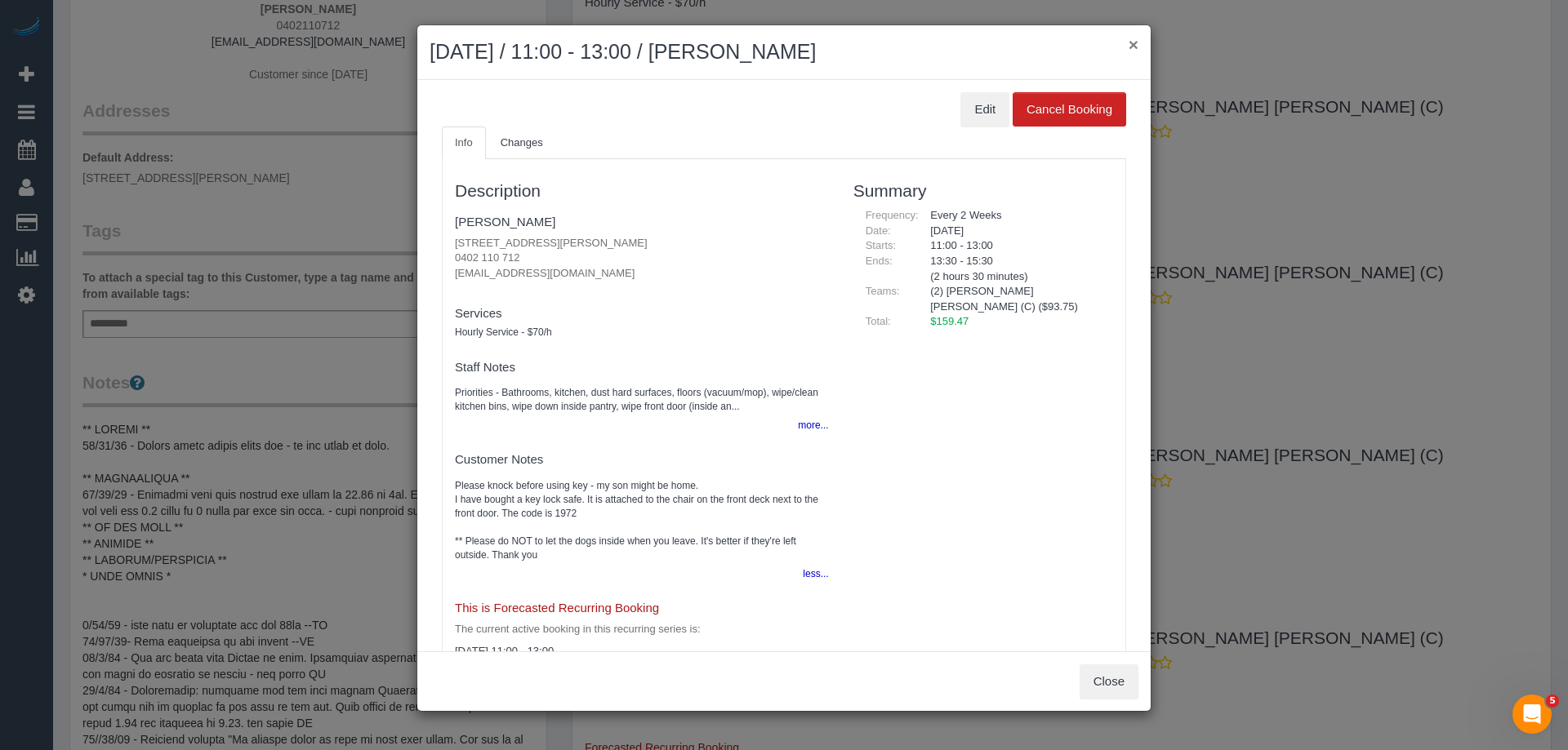
click at [1137, 41] on button "×" at bounding box center [1133, 44] width 10 height 17
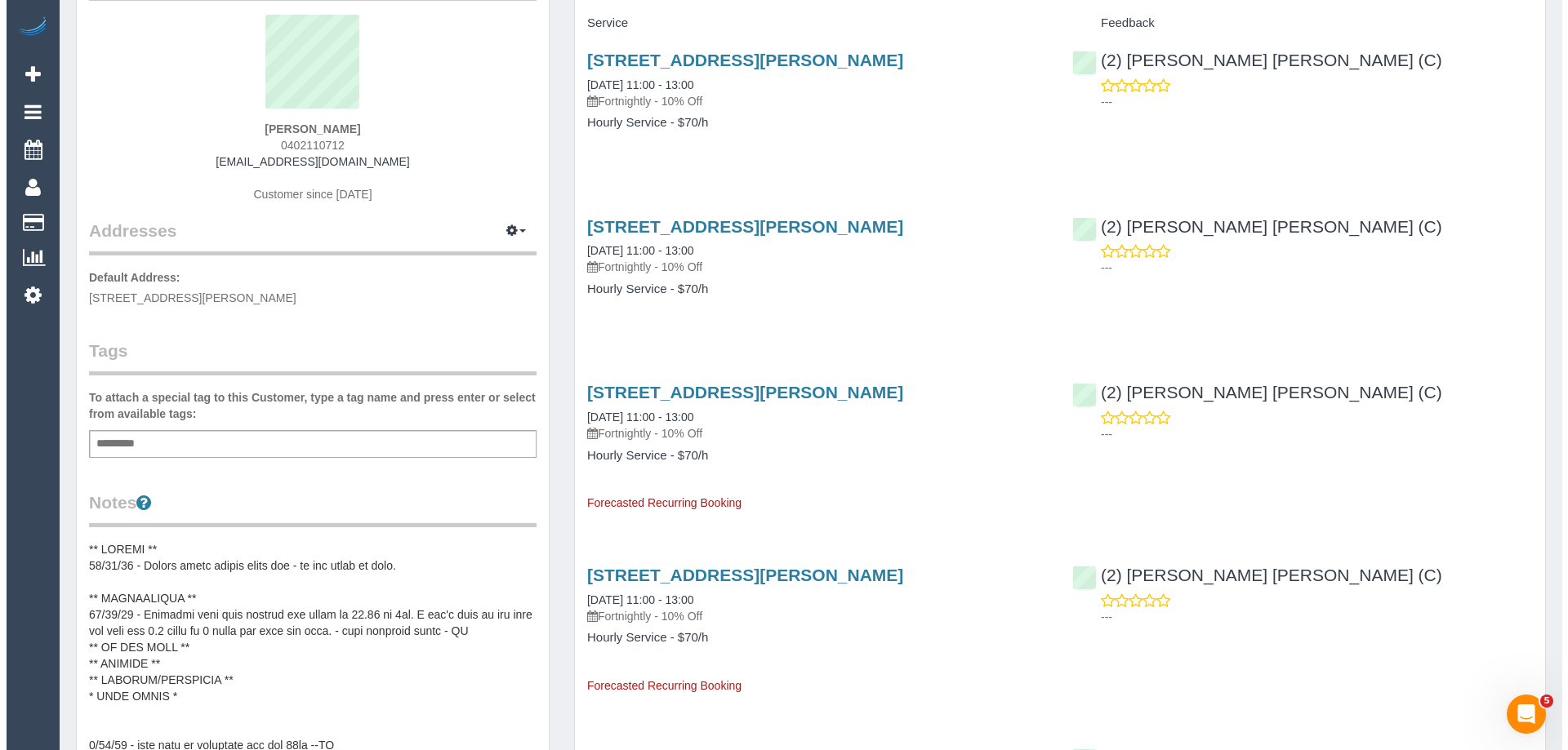
scroll to position [0, 0]
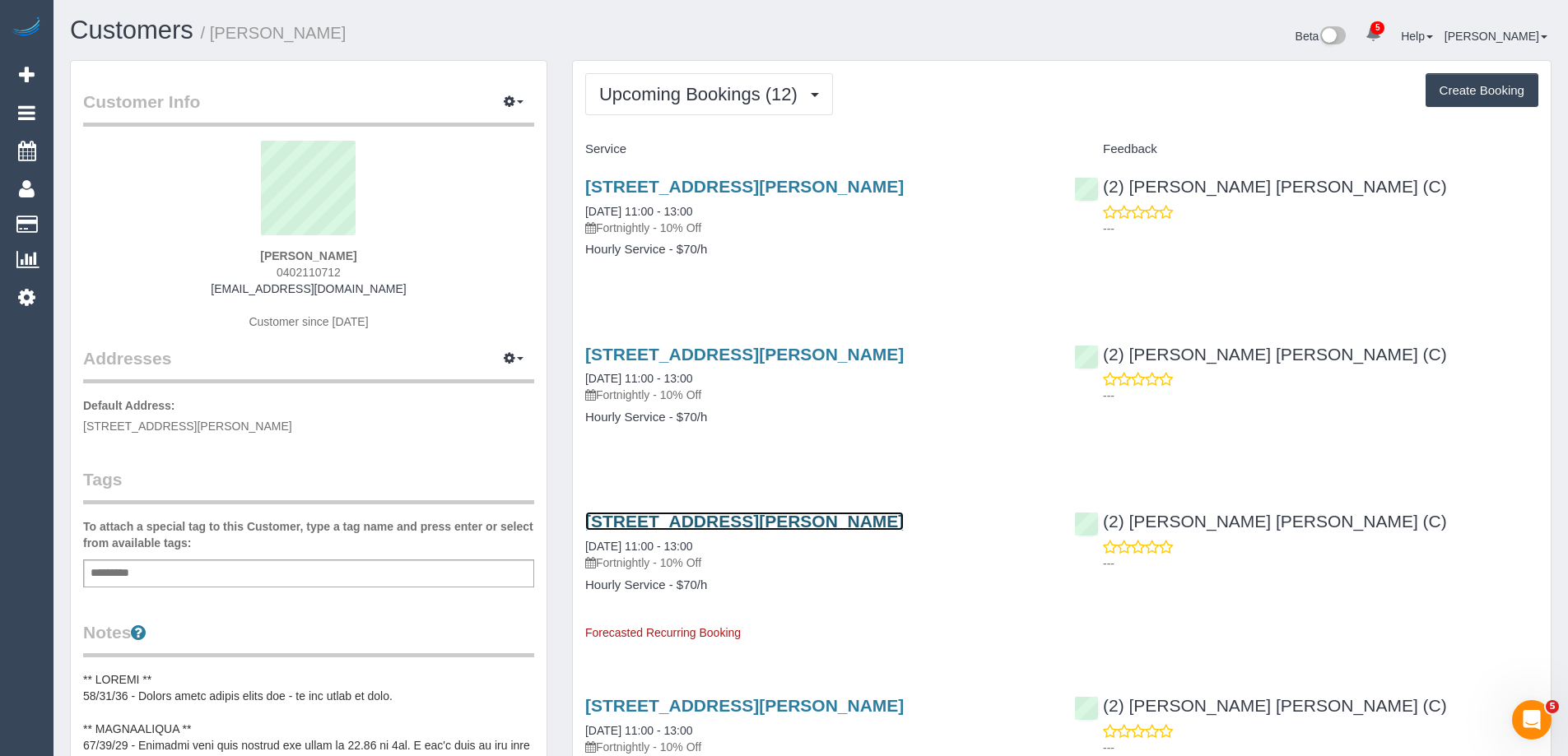
click at [706, 522] on link "30 Ewing St, Brunswick, VIC 3056" at bounding box center [744, 521] width 318 height 19
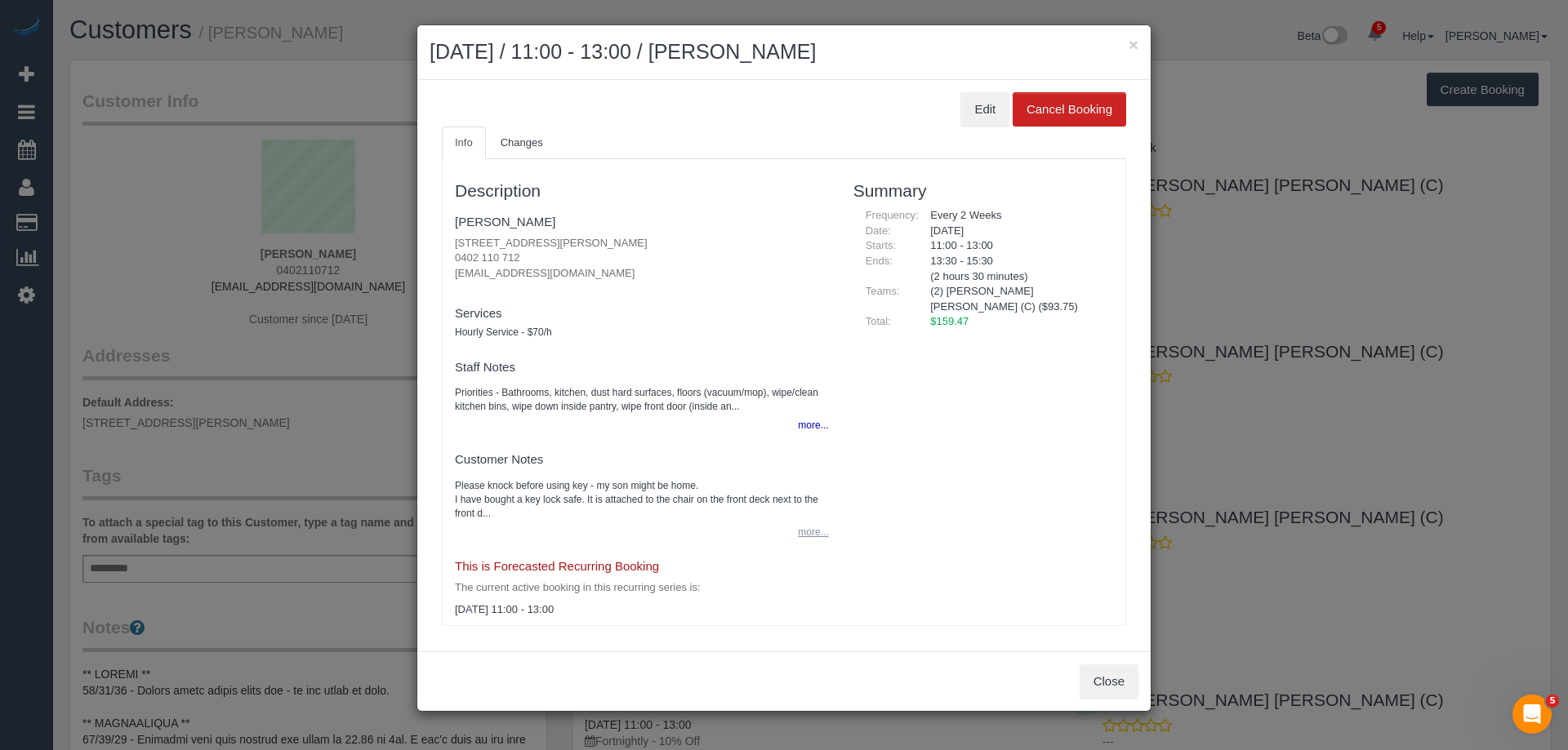
click at [810, 541] on button "more..." at bounding box center [808, 533] width 40 height 23
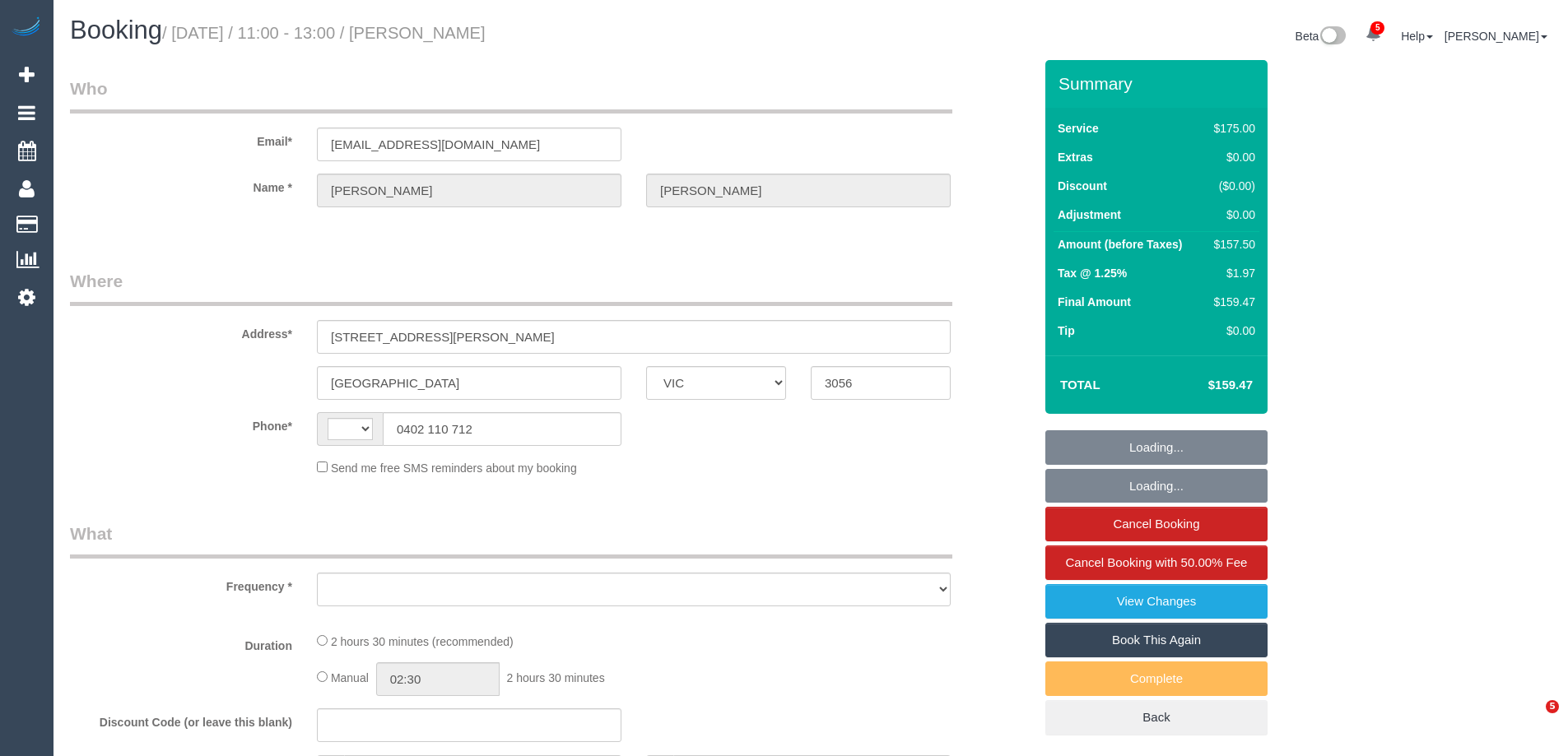
select select "VIC"
select select "string:AU"
select select "150"
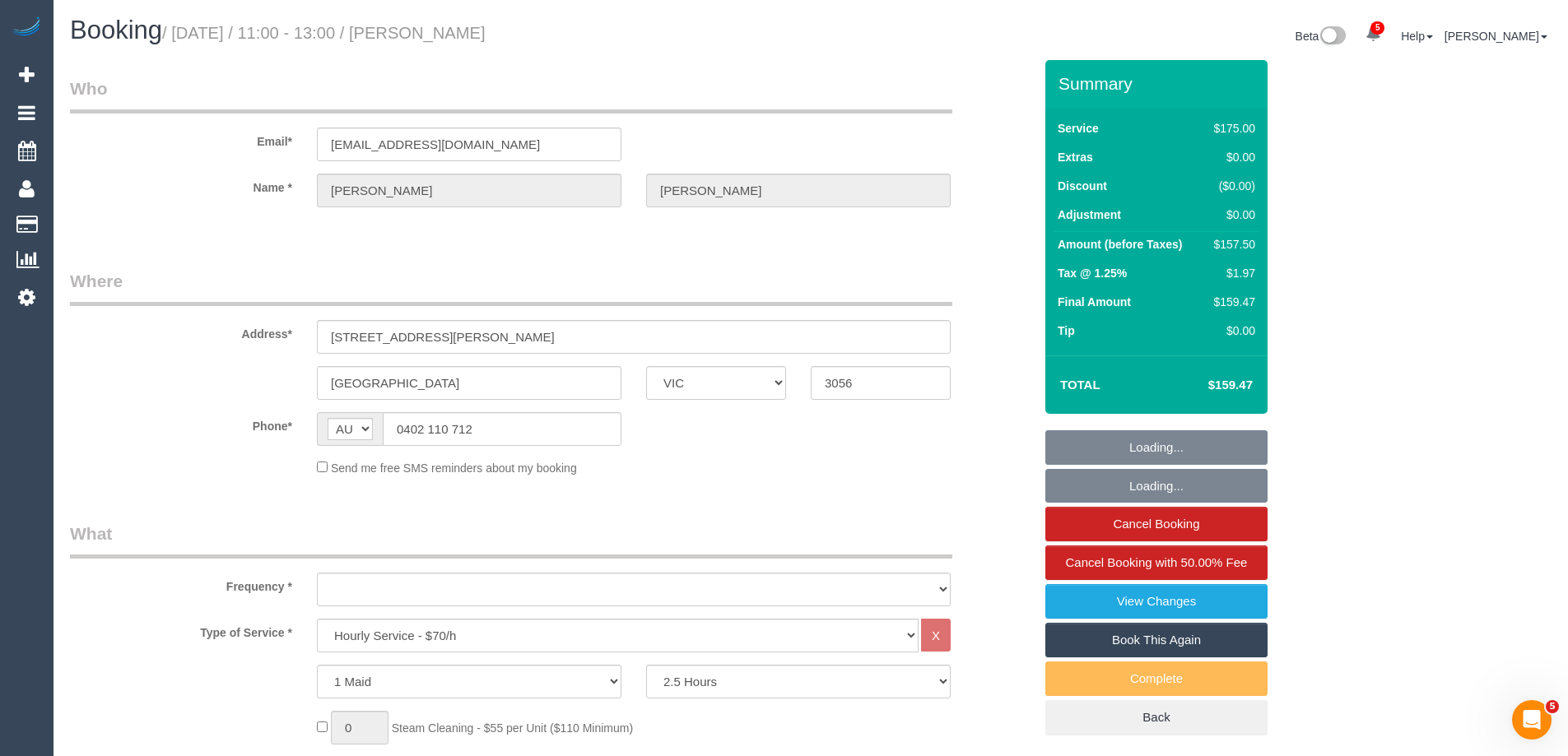
select select "object:741"
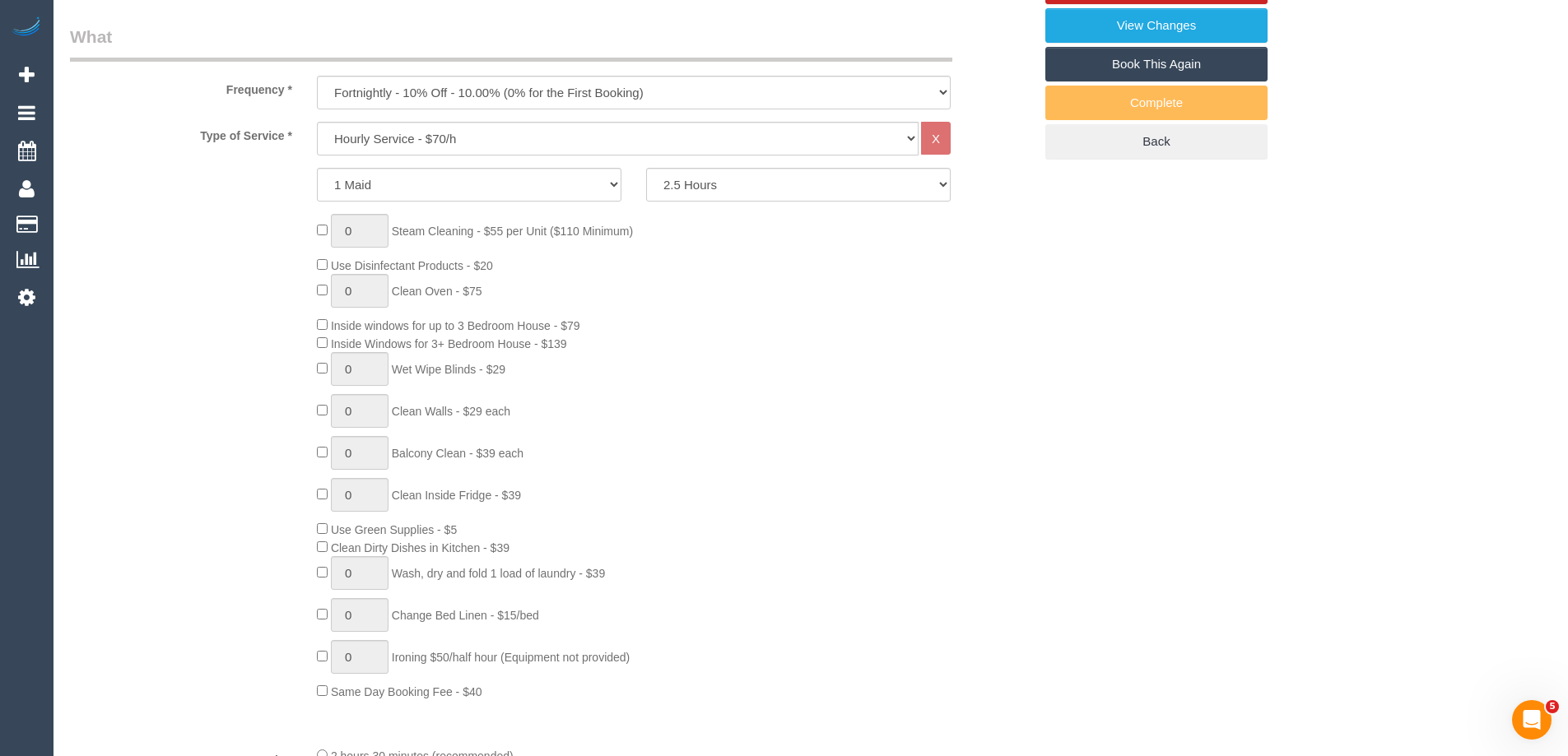
select select "number:27"
select select "number:15"
select select "number:19"
select select "number:36"
select select "number:35"
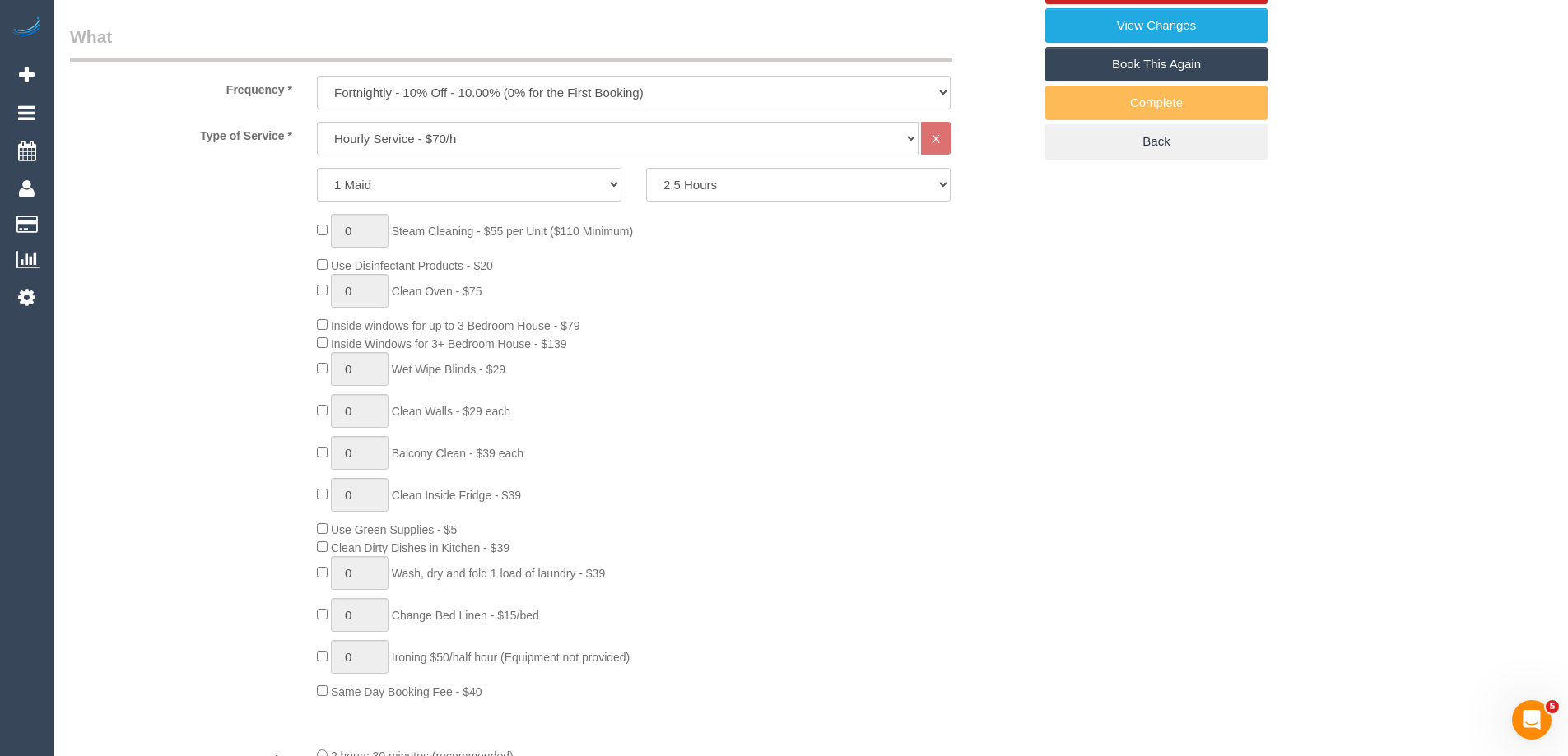
select select "number:12"
select select "object:1756"
select select "spot1"
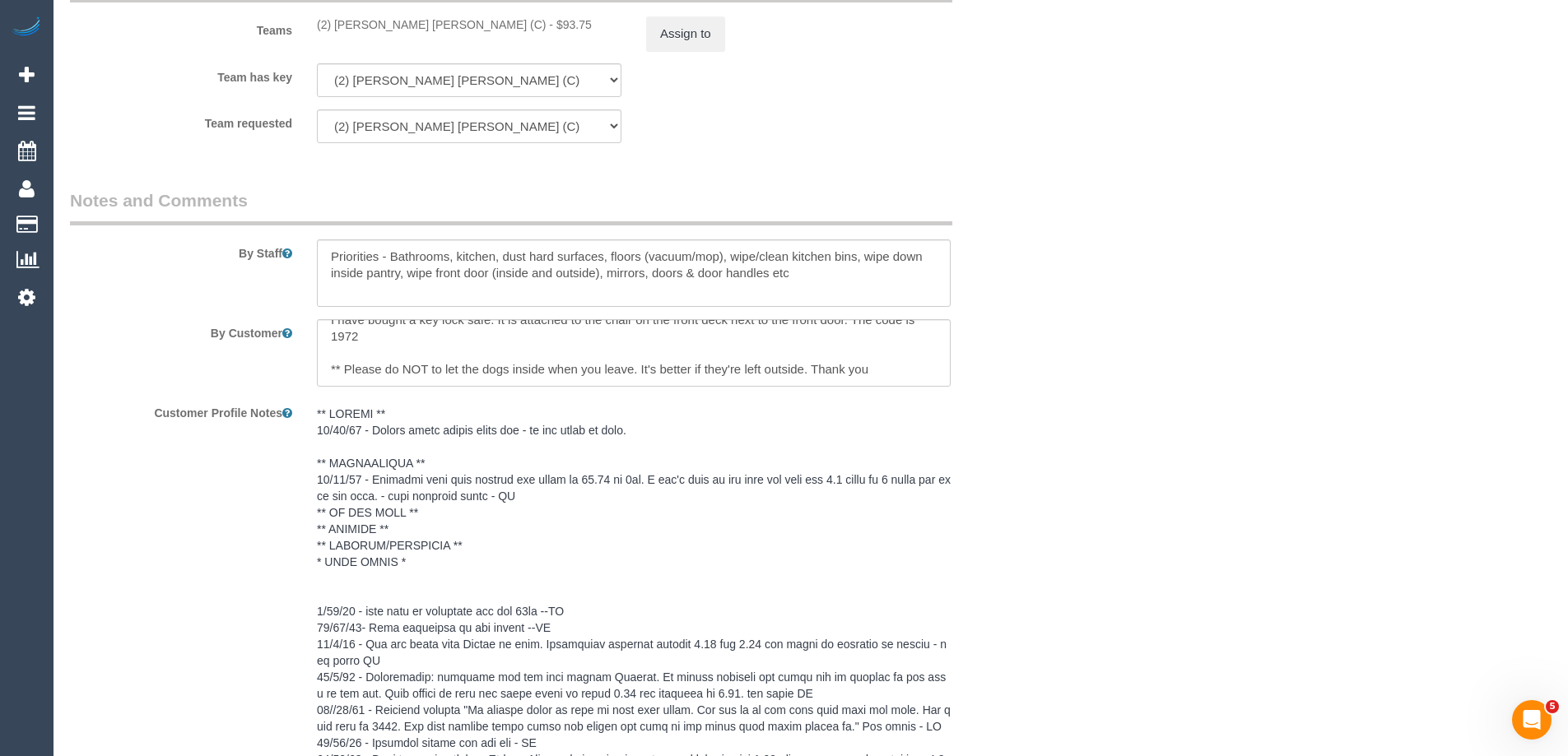
scroll to position [2469, 0]
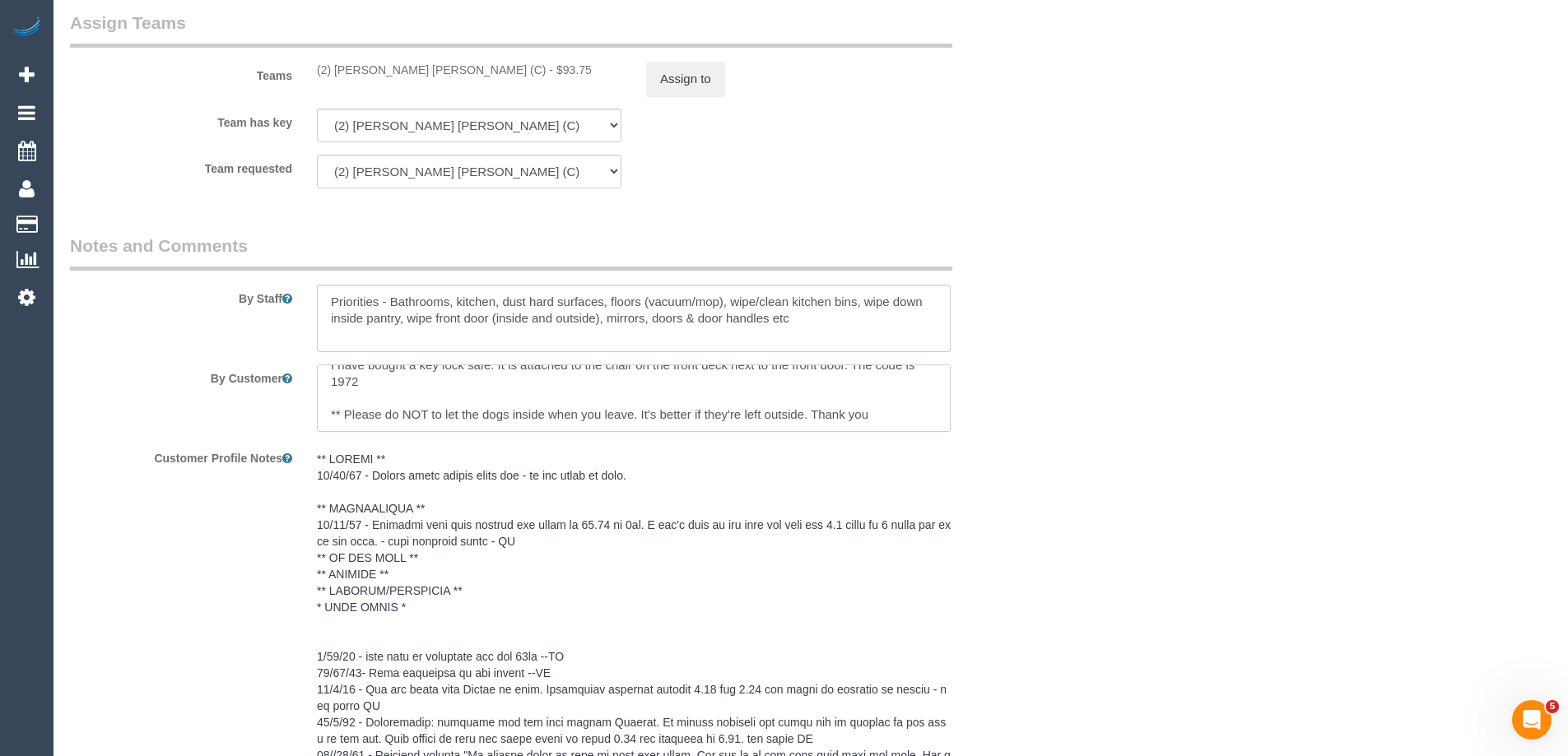
click at [572, 382] on textarea at bounding box center [634, 398] width 634 height 67
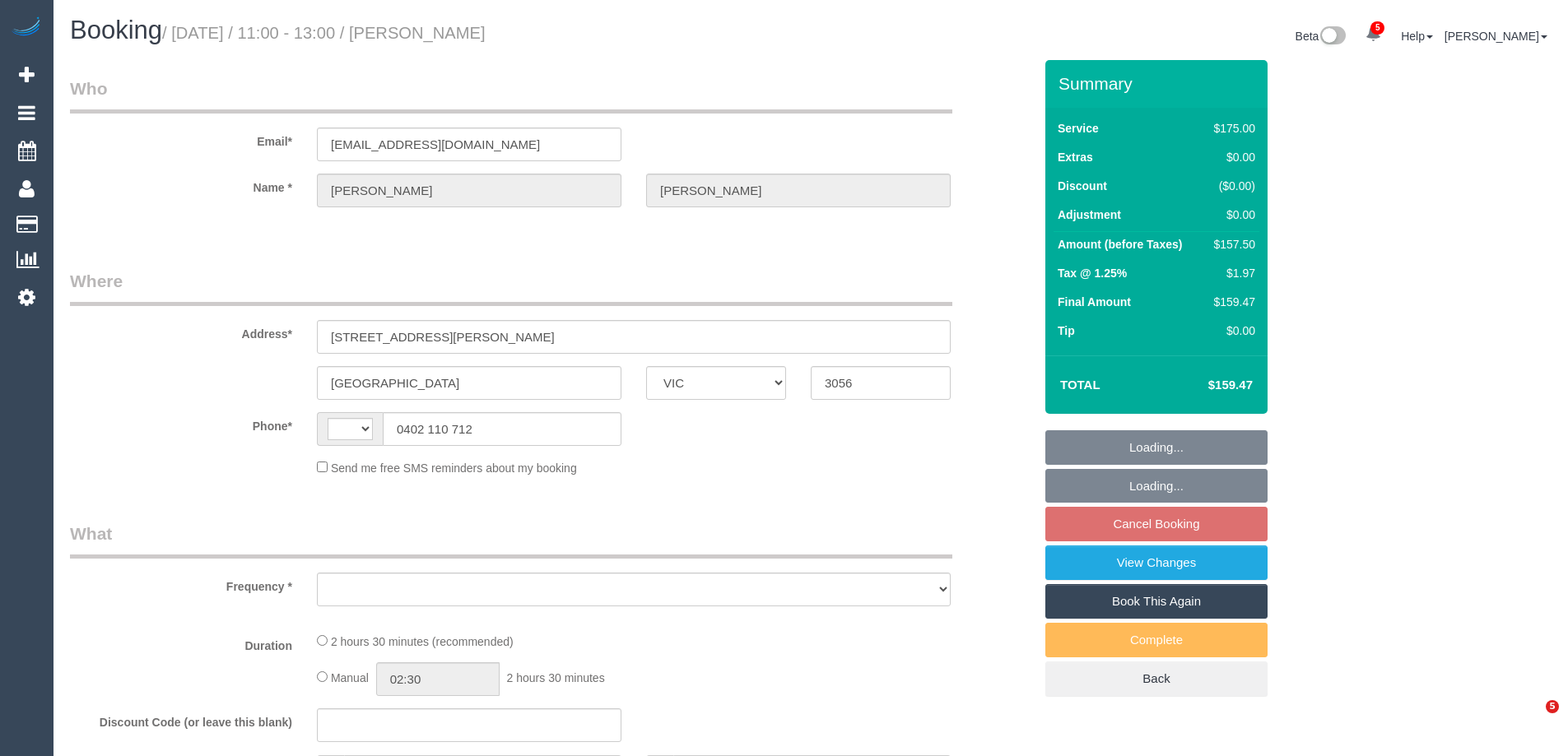
select select "VIC"
select select "object:326"
select select "string:AU"
select select "number:27"
select select "number:15"
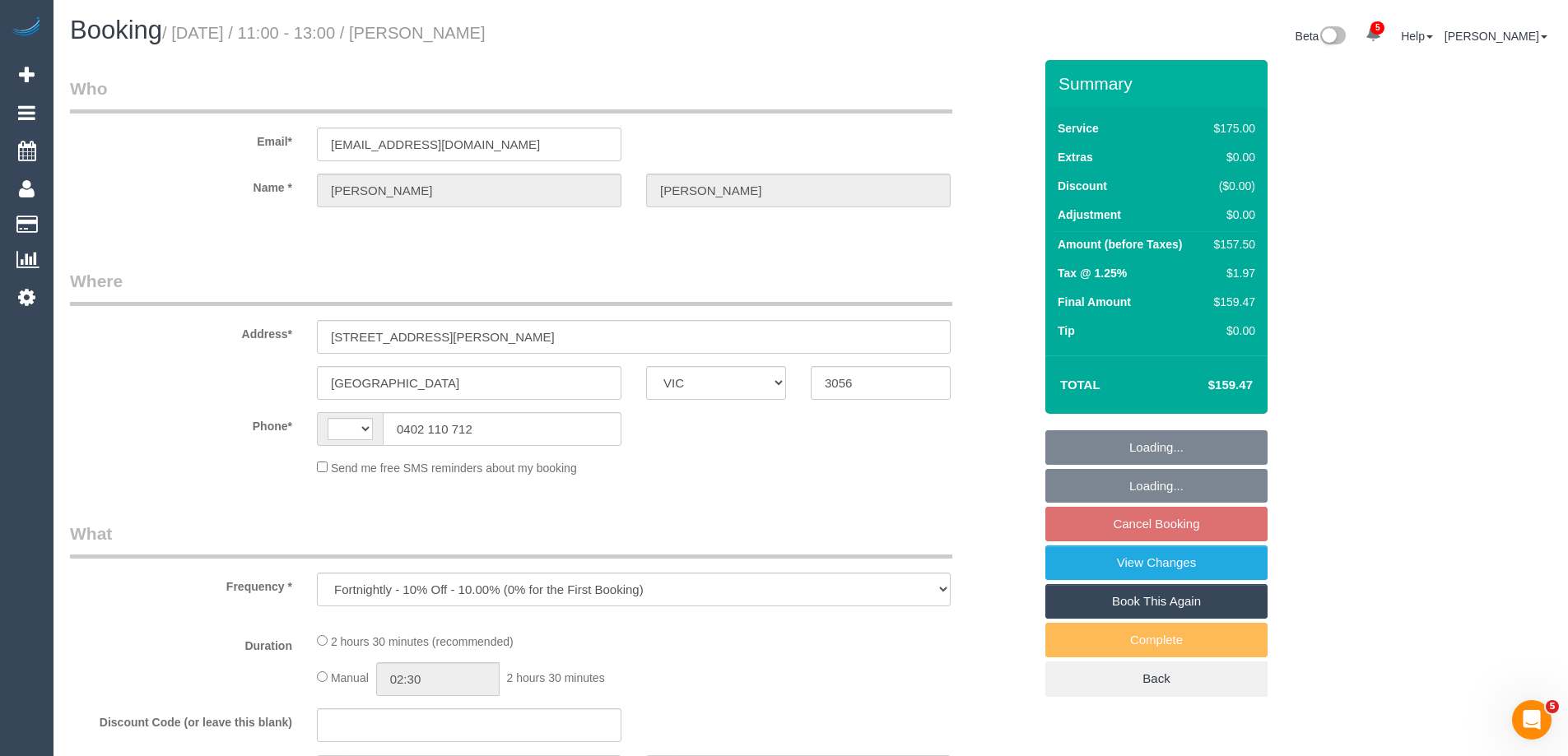
select select "number:19"
select select "number:36"
select select "number:35"
select select "number:12"
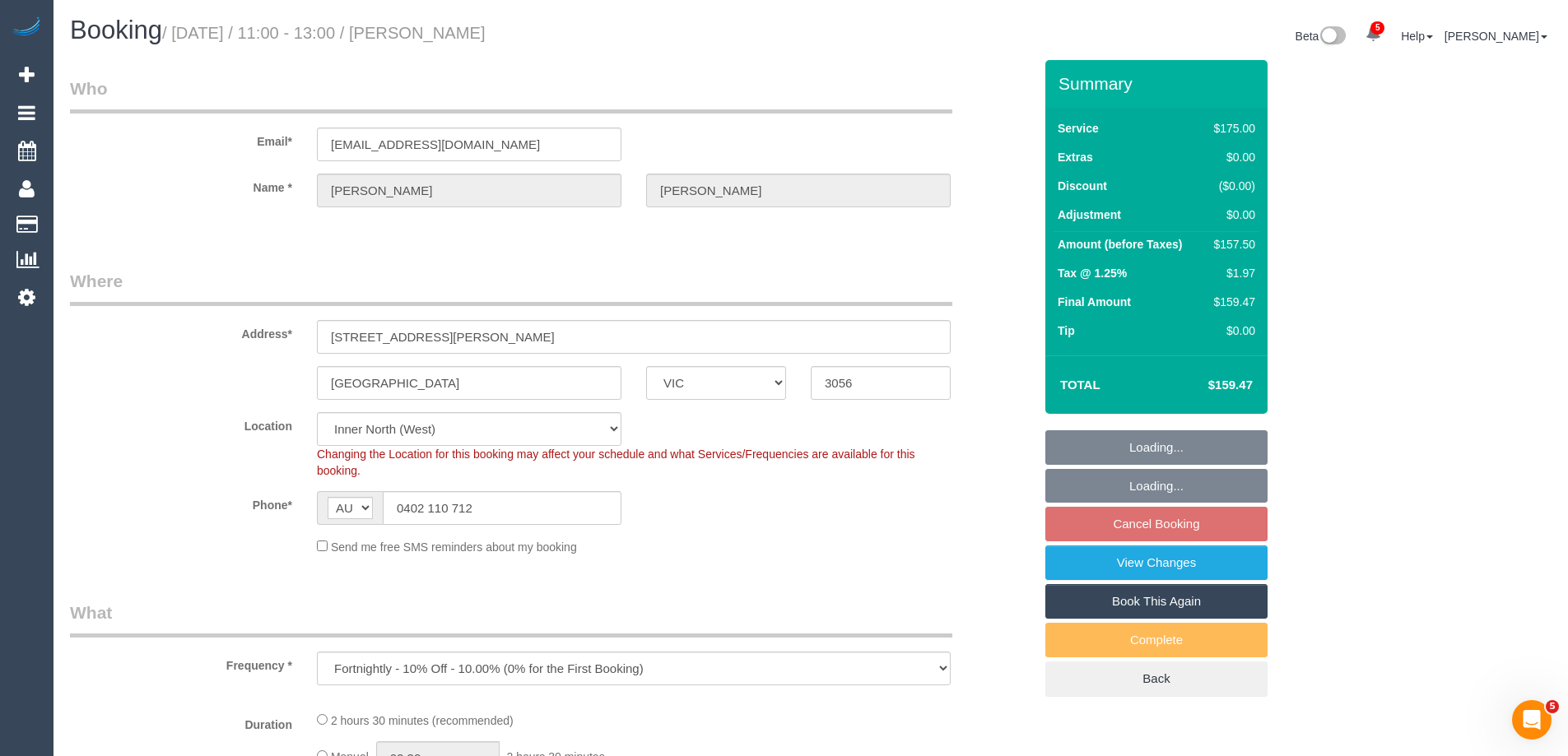
select select "string:stripe-pm_1RqABP2GScqysDRVIfVshL1t"
select select "150"
select select "spot5"
select select "object:1753"
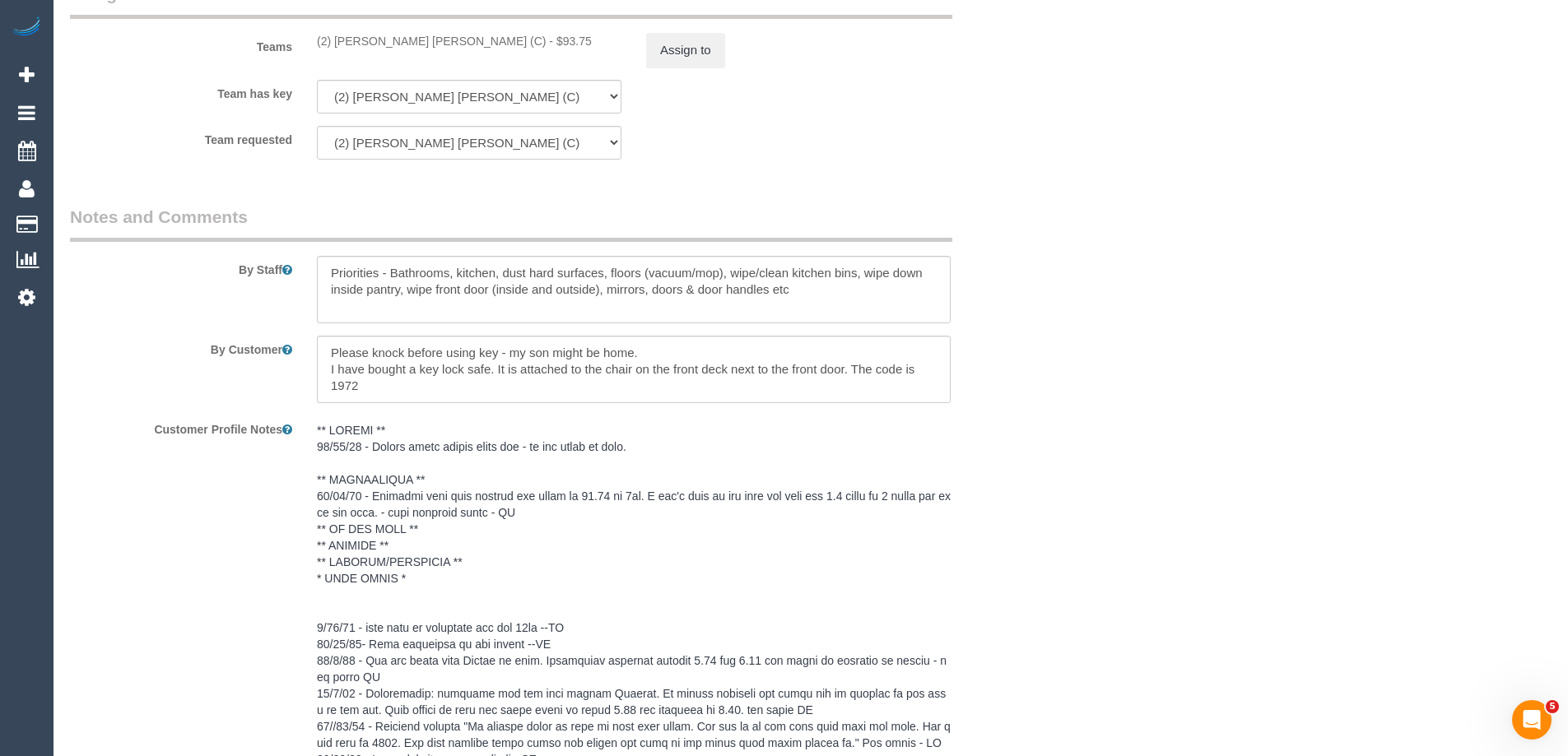
scroll to position [33, 0]
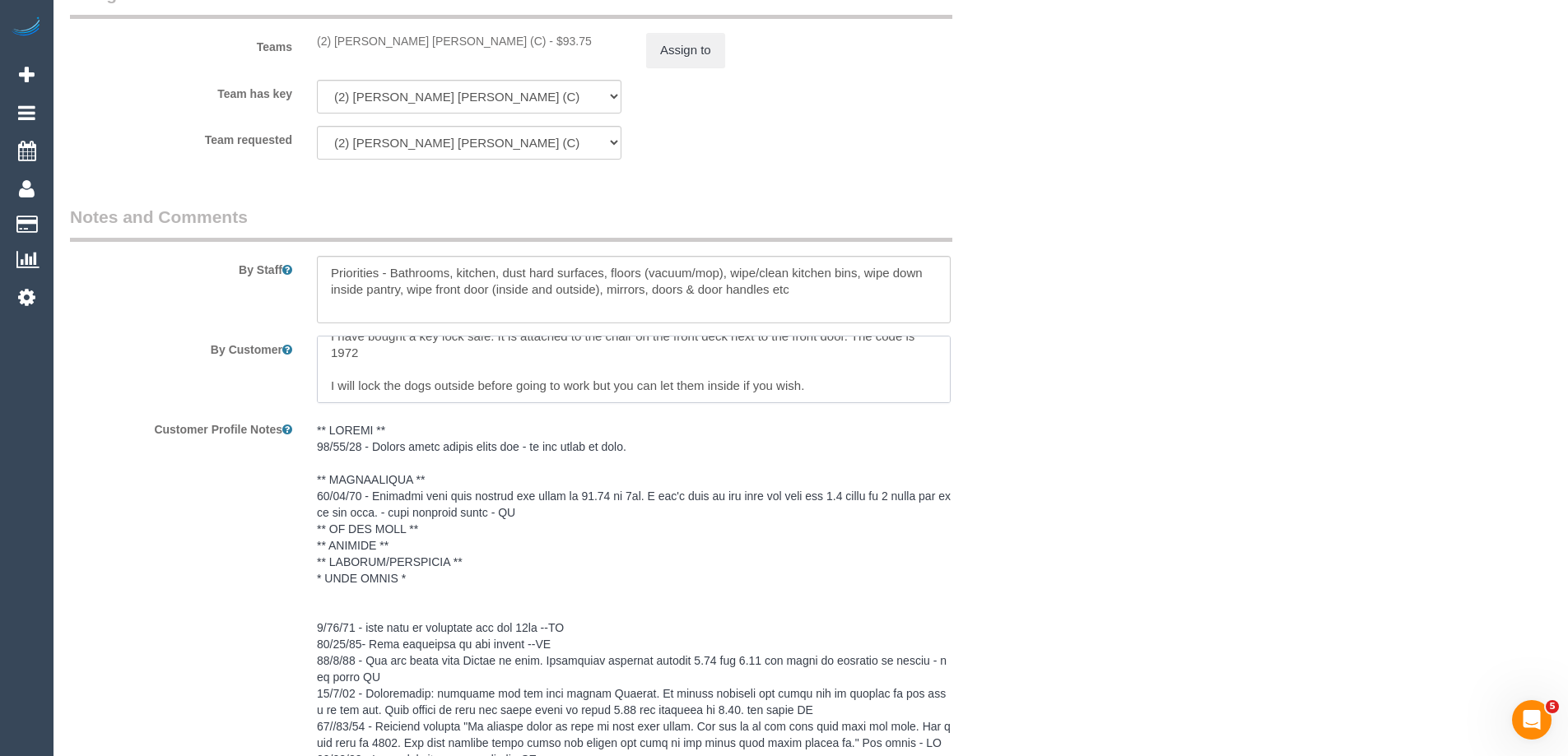
click at [682, 368] on textarea at bounding box center [634, 369] width 634 height 67
paste textarea "** Please do NOT to let the dogs inside when you leave. It's better if they're …"
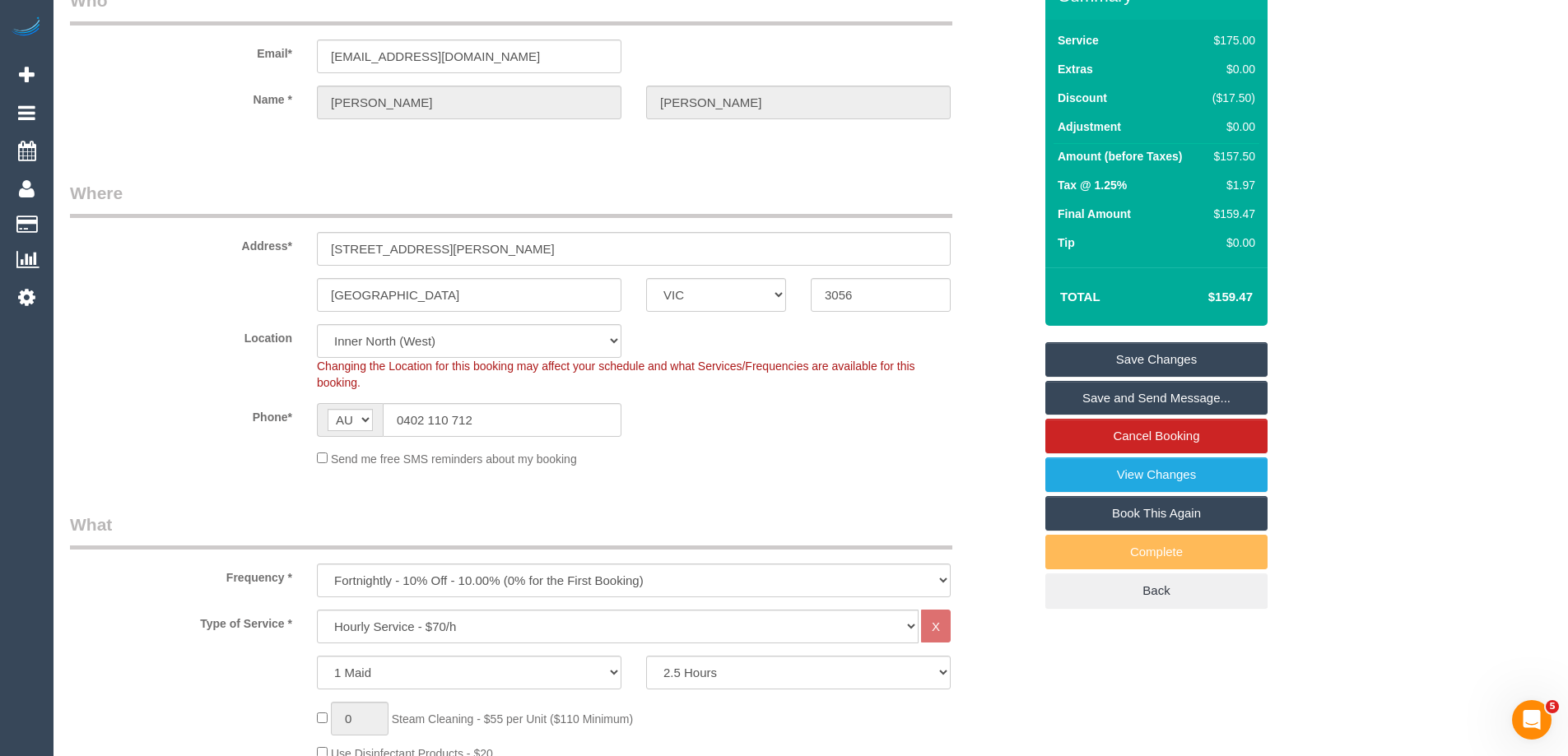
scroll to position [0, 0]
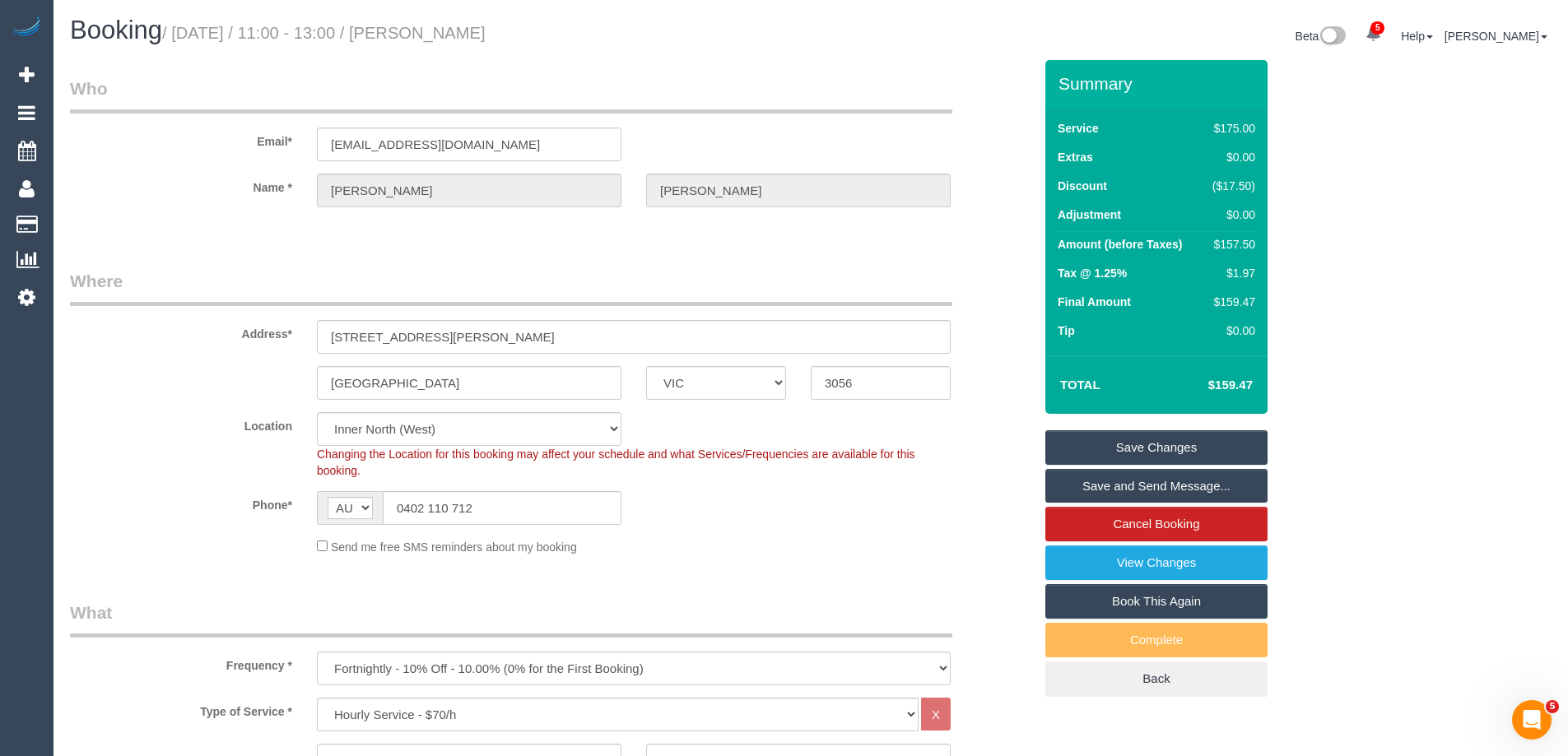
type textarea "Please knock before using key - my son might be home. I have bought a key lock …"
click at [1174, 441] on link "Save Changes" at bounding box center [1156, 448] width 223 height 35
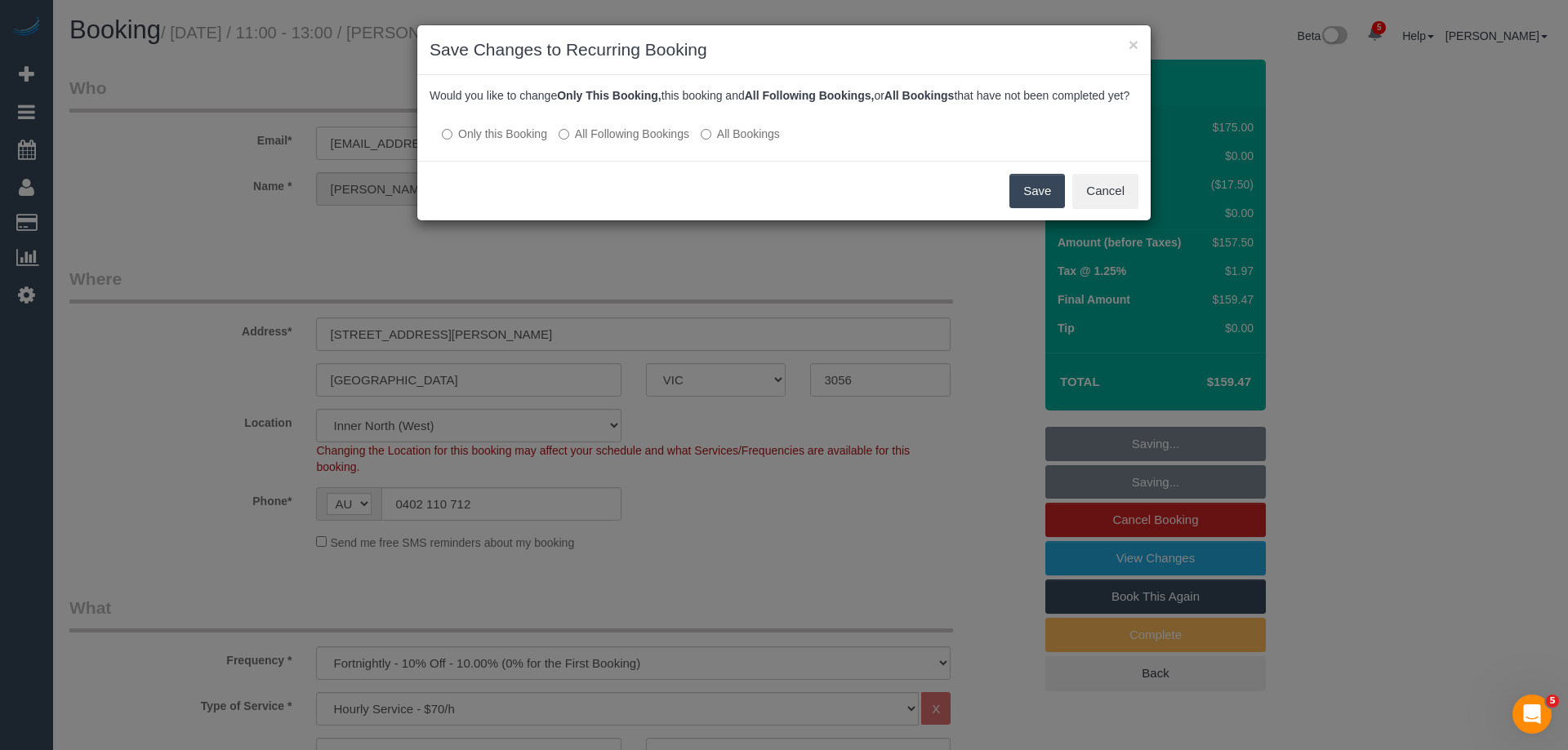
click at [665, 142] on label "All Following Bookings" at bounding box center [623, 133] width 131 height 16
click at [1050, 204] on button "Save" at bounding box center [1037, 191] width 56 height 34
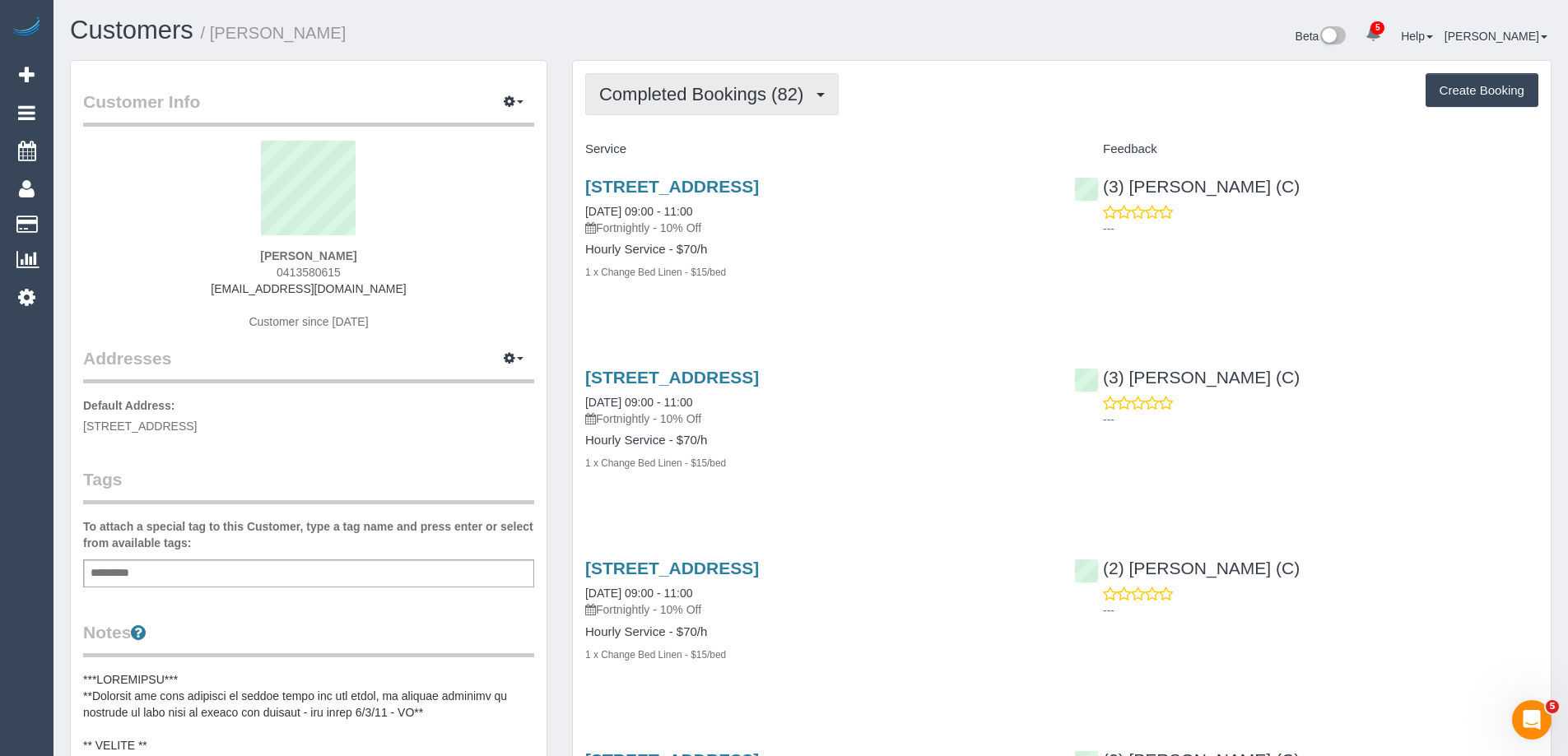
click at [728, 101] on span "Completed Bookings (82)" at bounding box center [705, 94] width 213 height 21
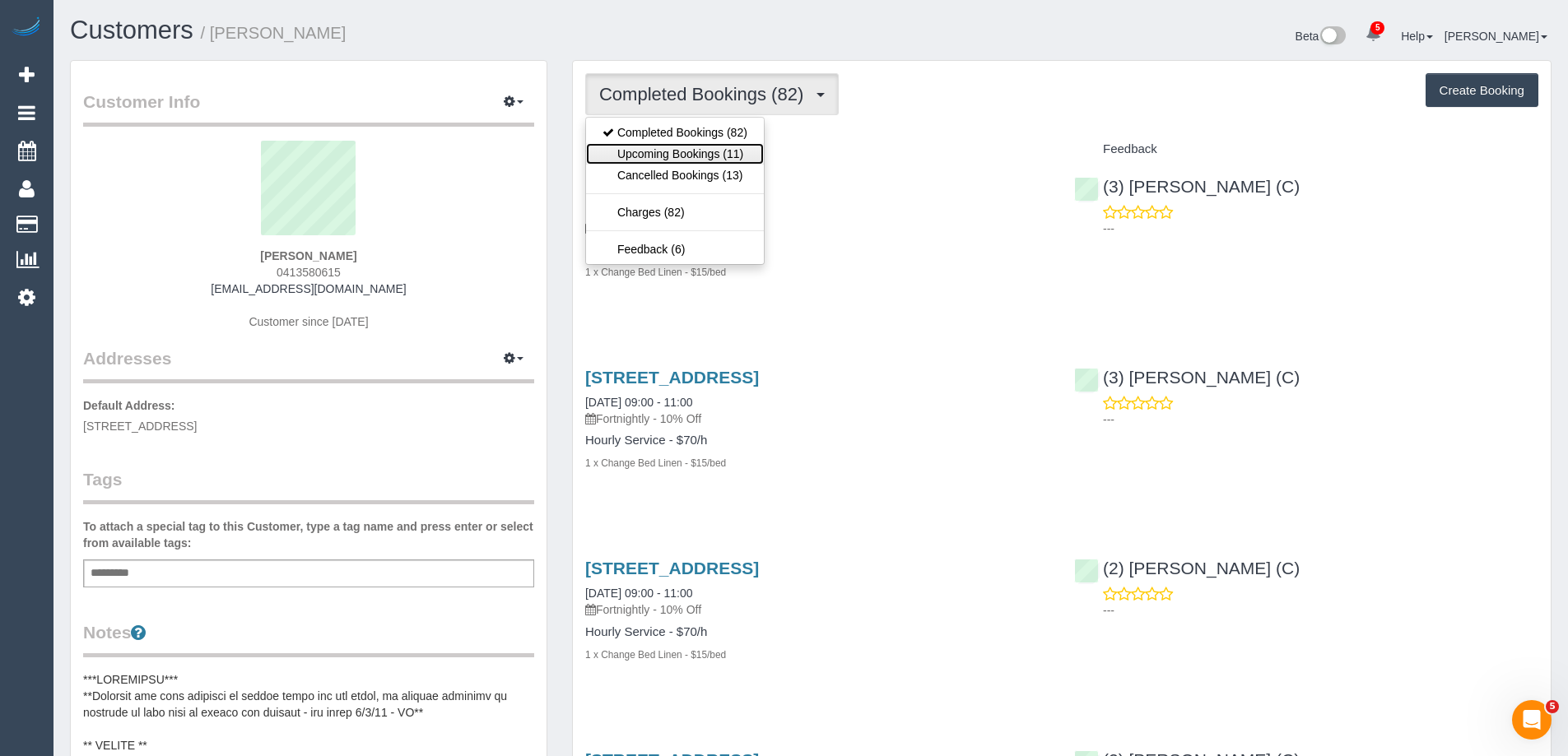
click at [724, 147] on link "Upcoming Bookings (11)" at bounding box center [675, 154] width 178 height 22
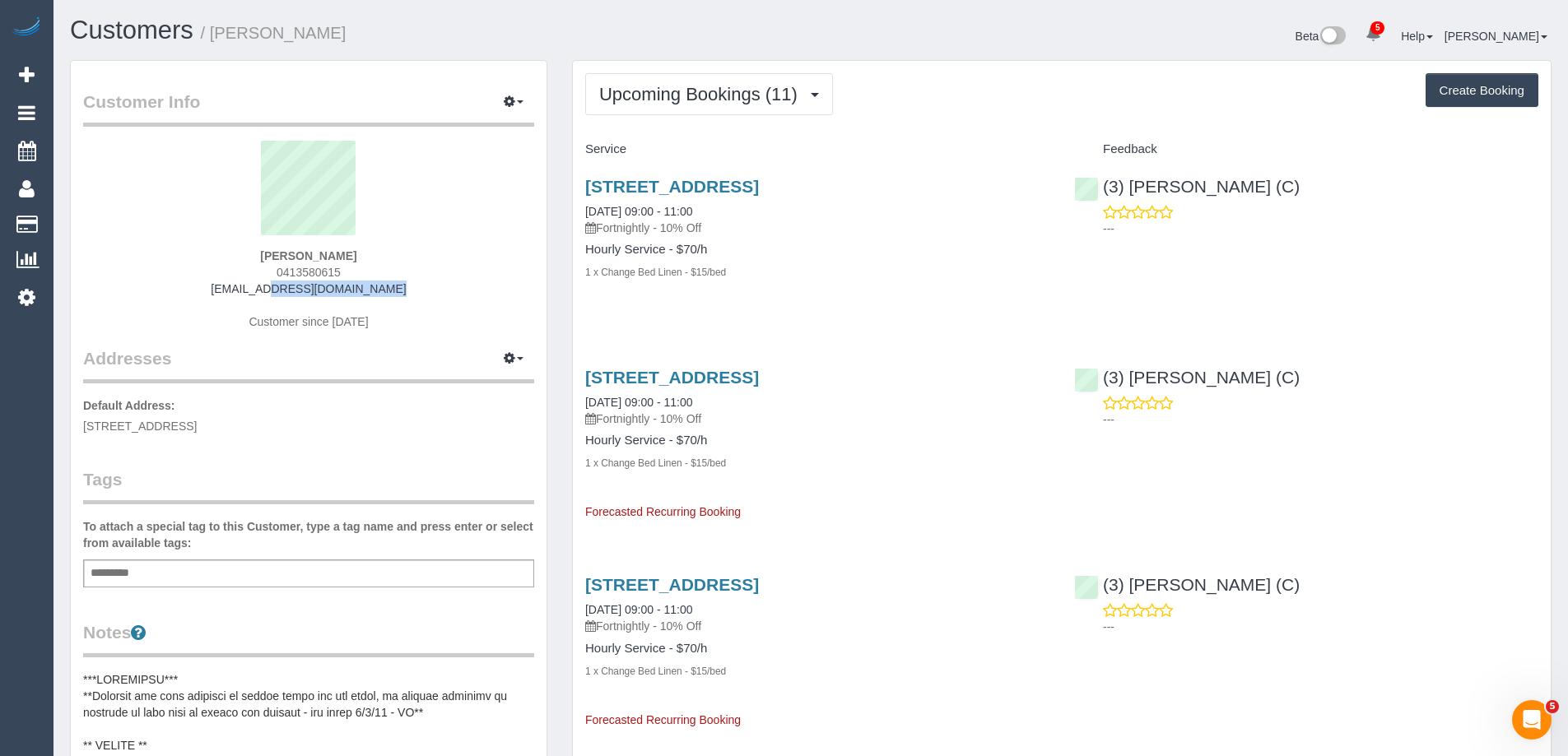
drag, startPoint x: 385, startPoint y: 292, endPoint x: 203, endPoint y: 284, distance: 182.2
click at [203, 284] on div "Narelle Woods 0413580615 nelkwoods@gmail.com Customer since 2021" at bounding box center [308, 244] width 451 height 205
copy link "nelkwoods@gmail.com"
click at [631, 85] on span "Upcoming Bookings (11)" at bounding box center [702, 94] width 206 height 21
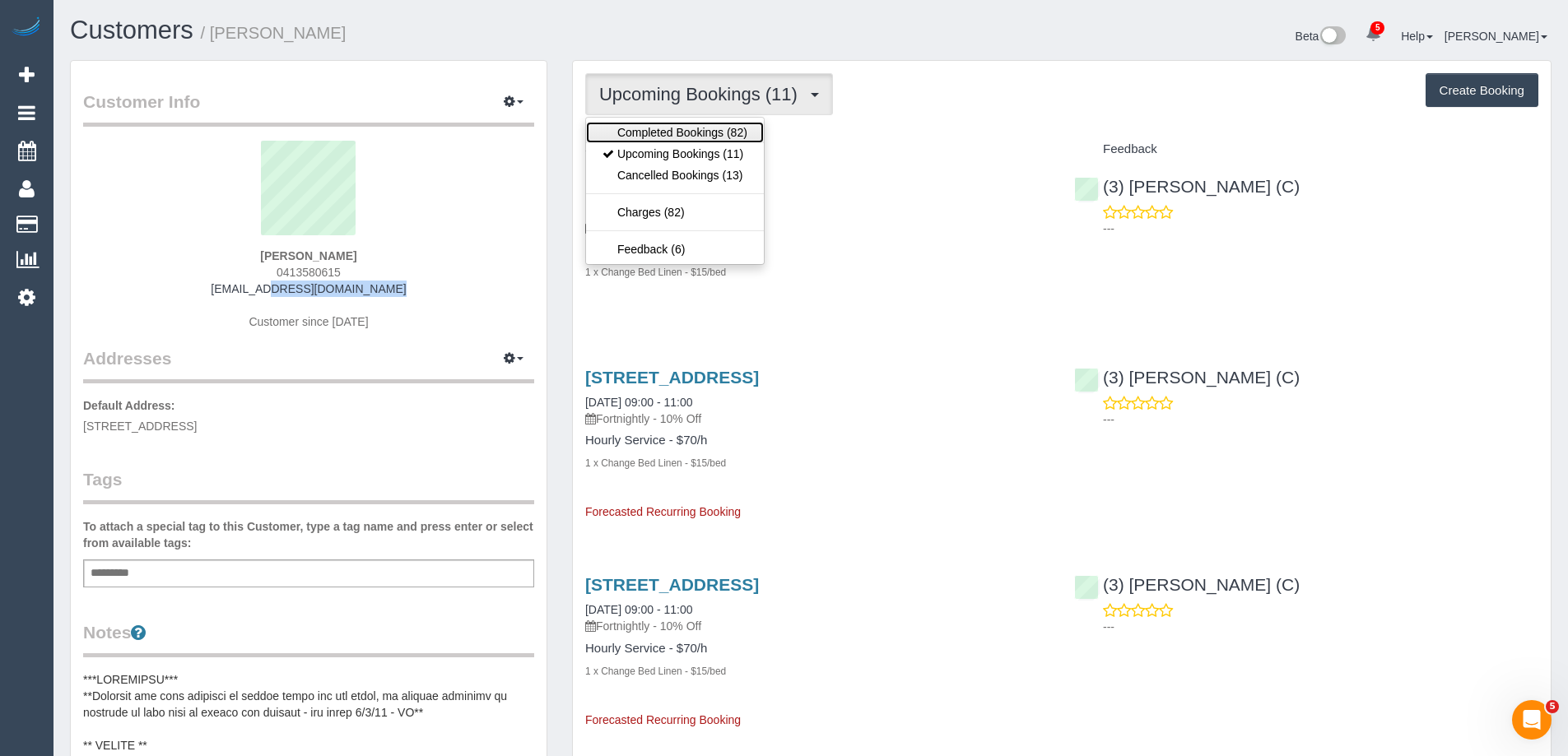
click at [624, 130] on link "Completed Bookings (82)" at bounding box center [675, 133] width 178 height 22
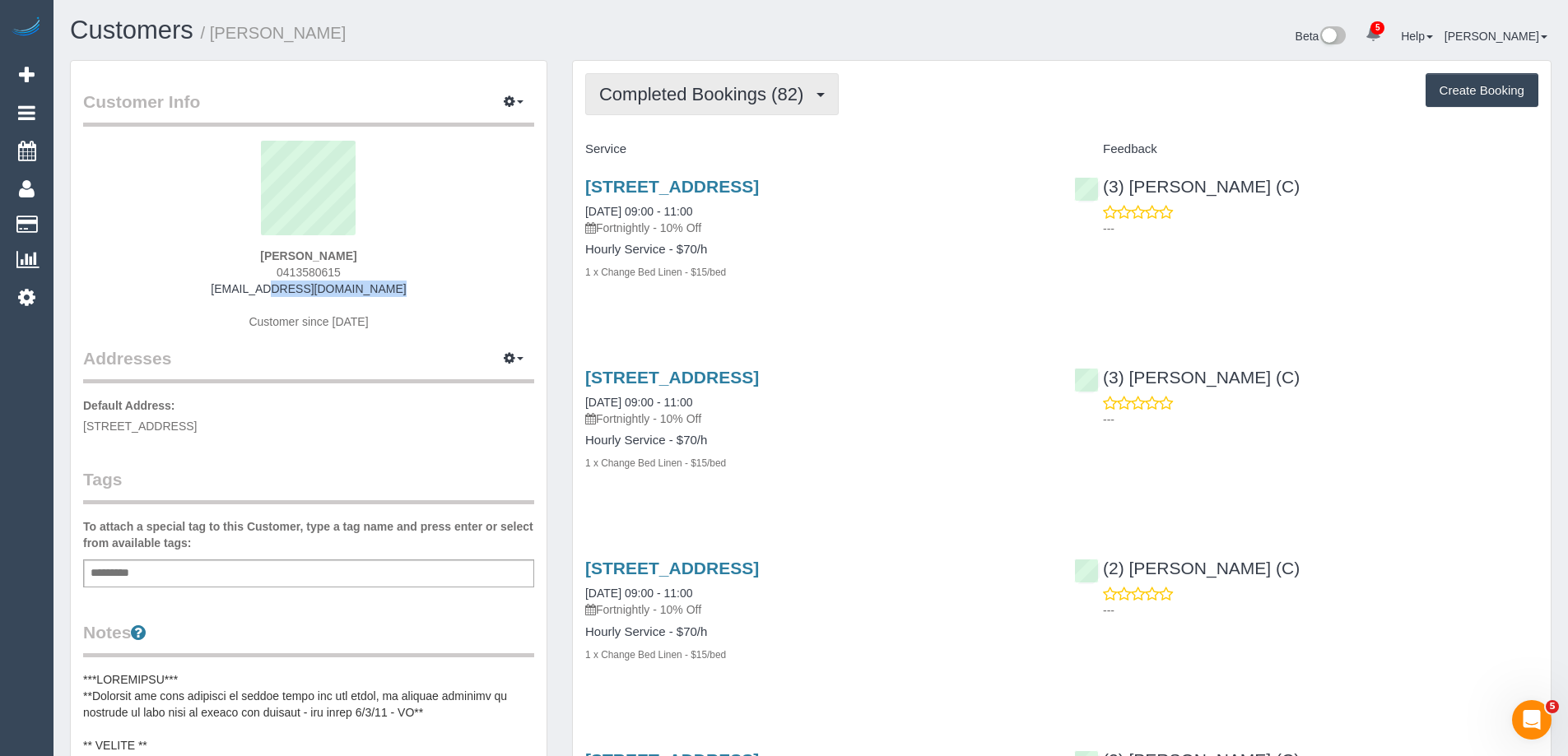
click at [676, 88] on span "Completed Bookings (82)" at bounding box center [705, 94] width 213 height 21
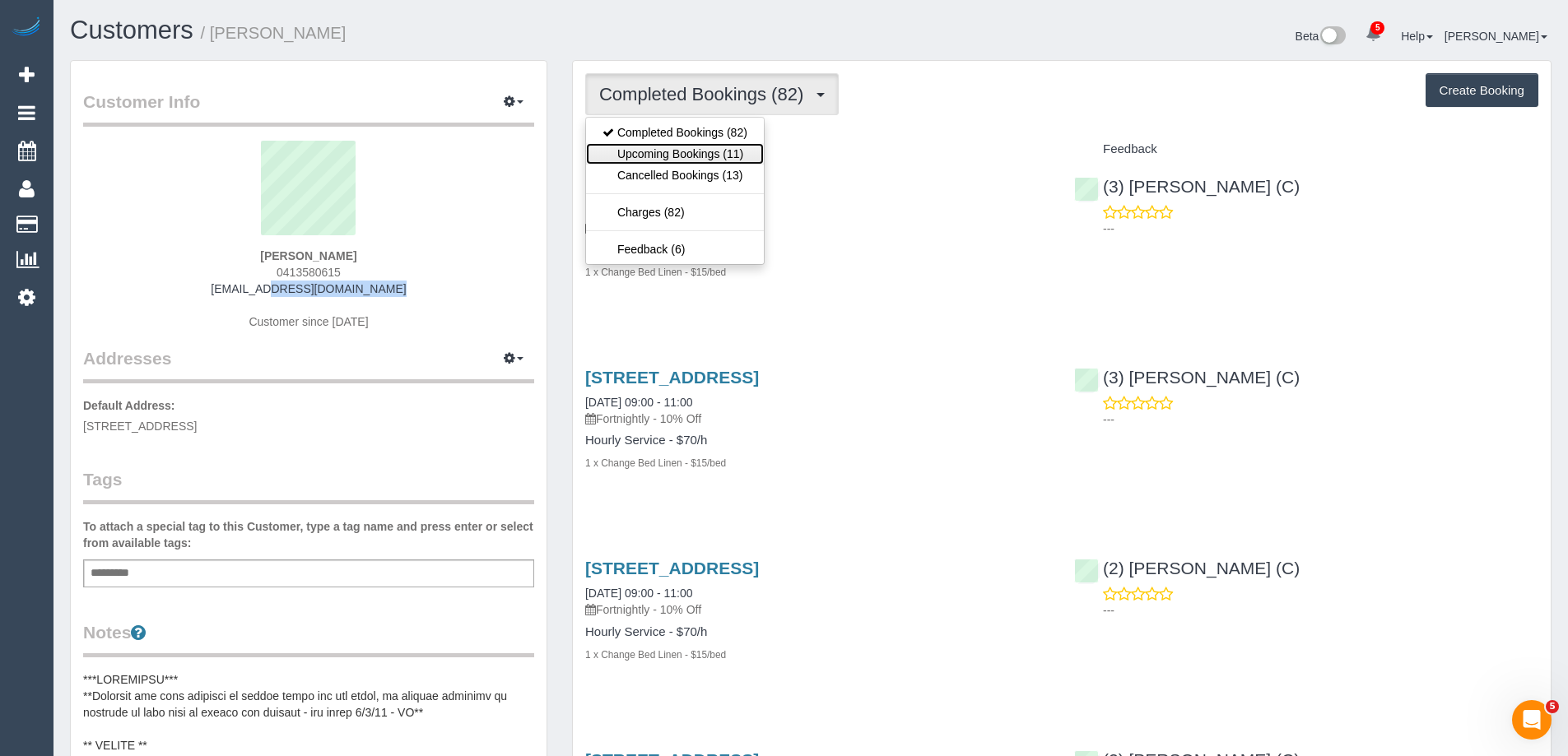
click at [678, 151] on link "Upcoming Bookings (11)" at bounding box center [675, 154] width 178 height 22
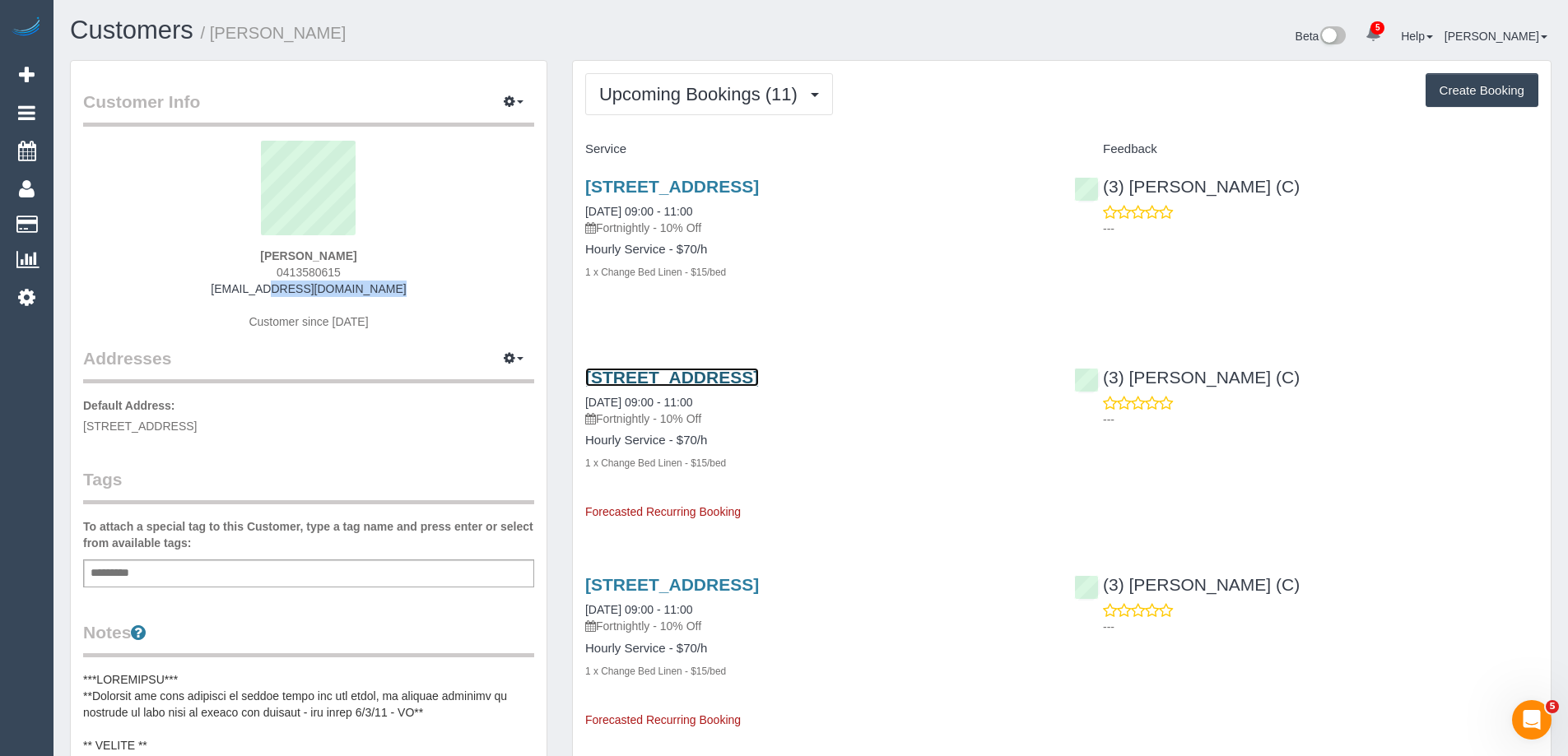
click at [711, 377] on link "2 Grove Way, Wantirna South, VIC 3152" at bounding box center [672, 377] width 174 height 19
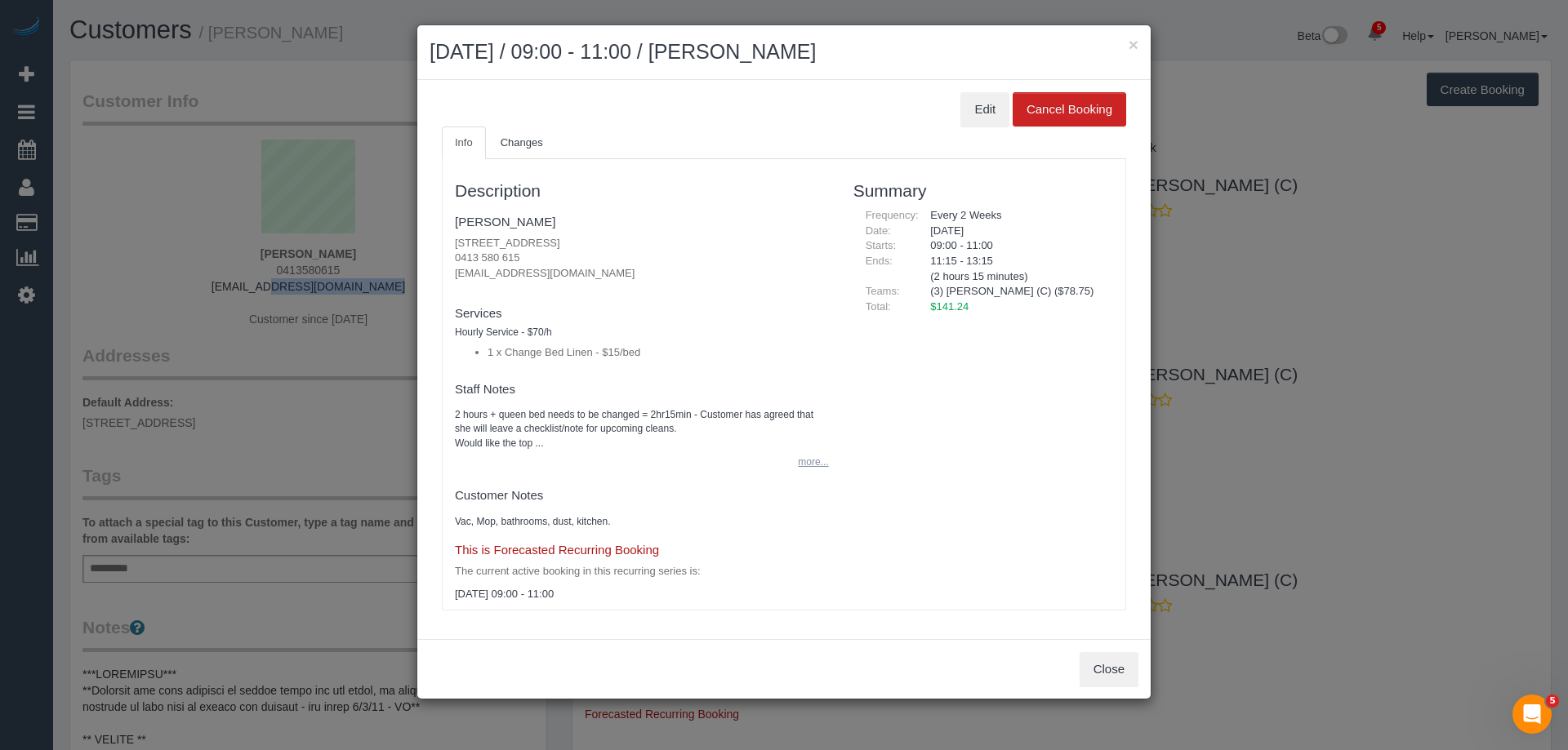
click at [806, 465] on button "more..." at bounding box center [808, 462] width 40 height 23
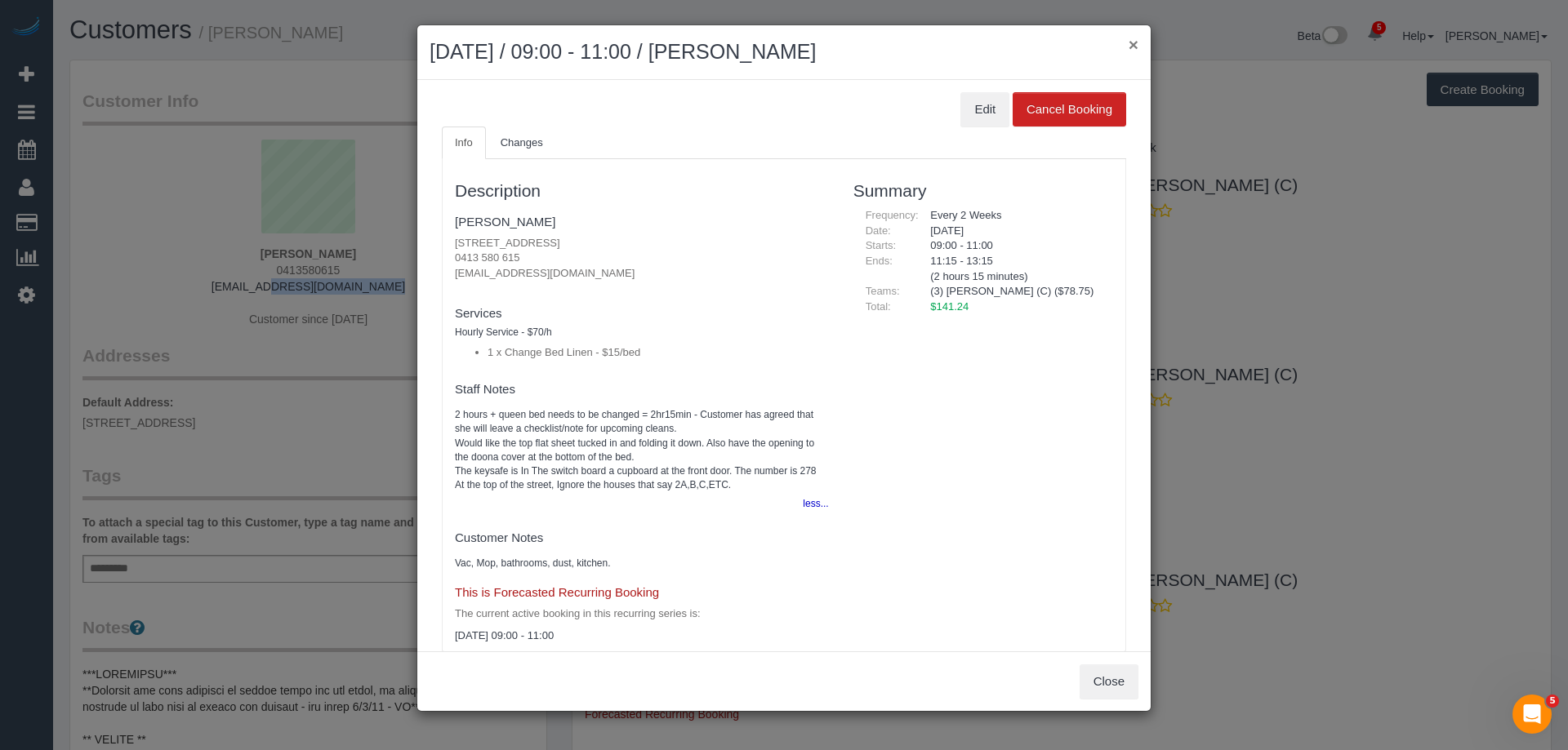
click at [1137, 44] on button "×" at bounding box center [1133, 44] width 10 height 17
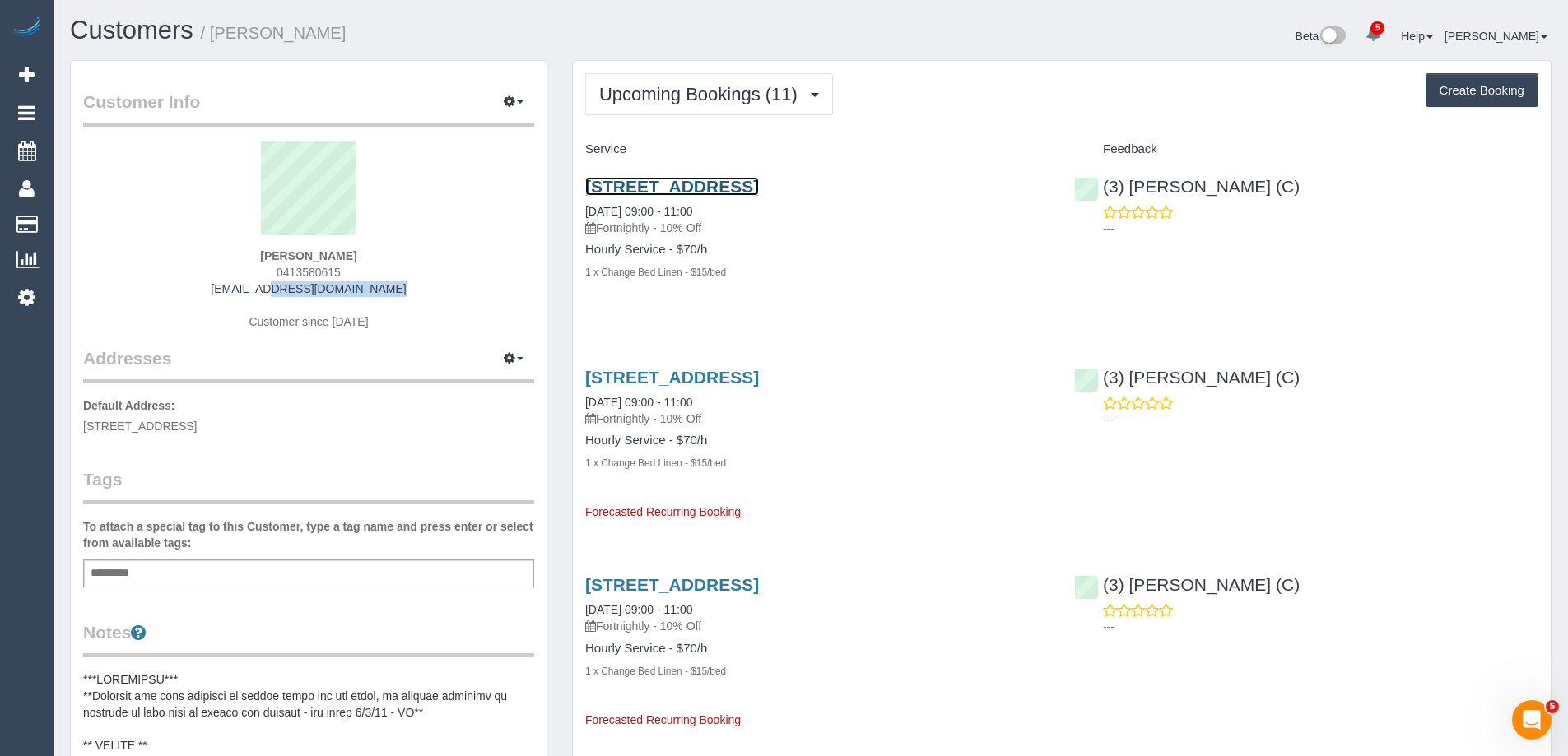
click at [759, 184] on link "2 Grove Way, Wantirna South, VIC 3152" at bounding box center [672, 186] width 174 height 19
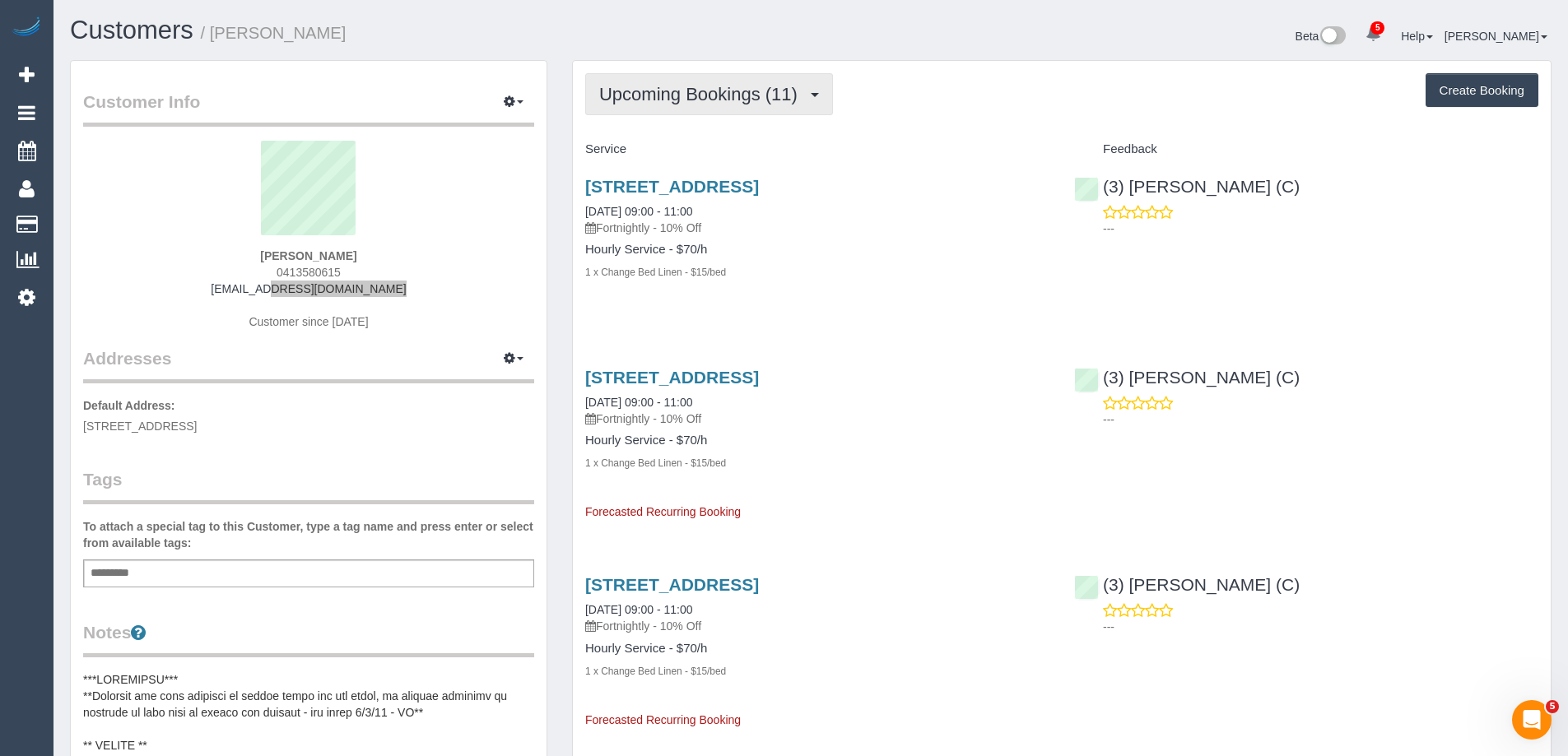
click at [735, 85] on span "Upcoming Bookings (11)" at bounding box center [702, 94] width 206 height 21
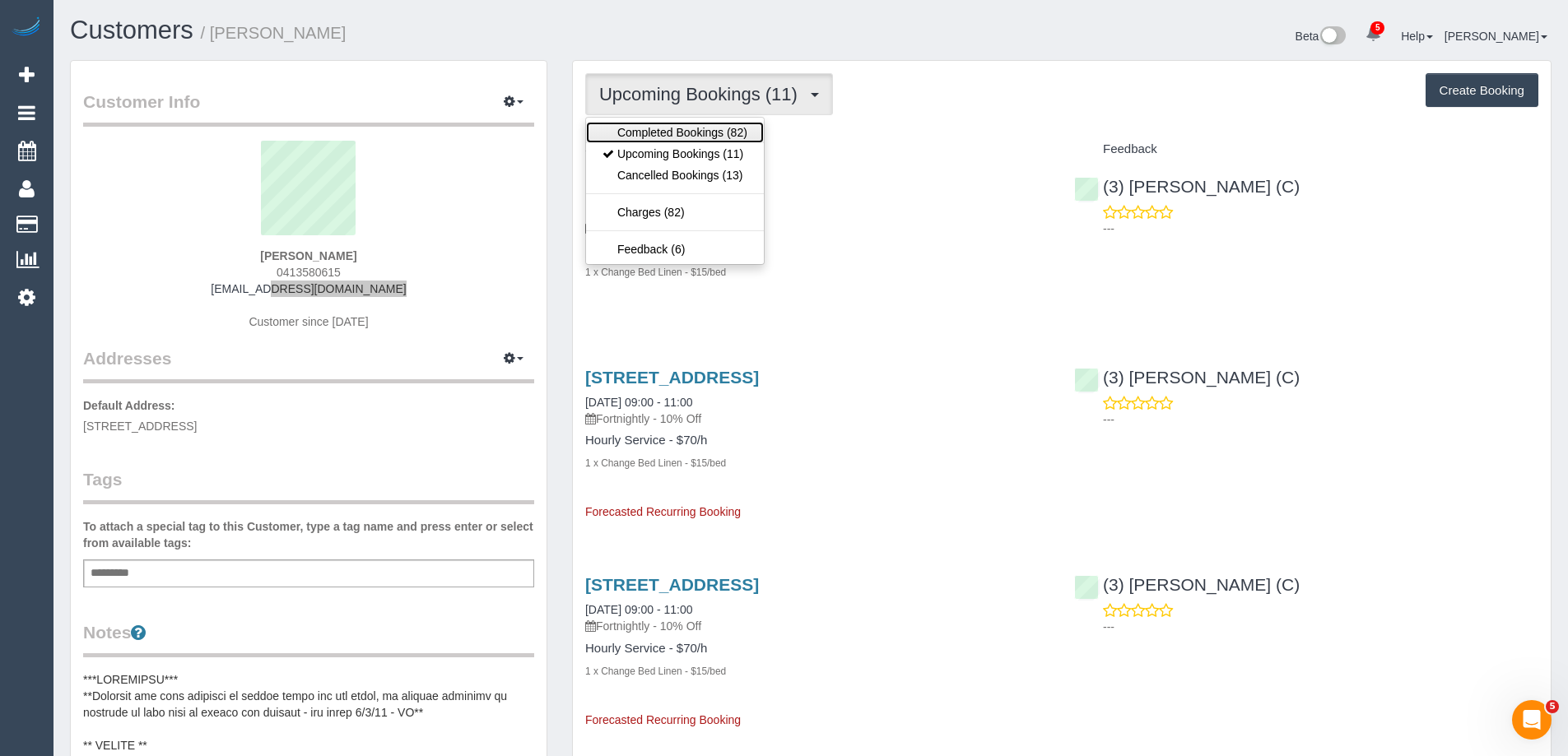
click at [714, 127] on link "Completed Bookings (82)" at bounding box center [675, 133] width 178 height 22
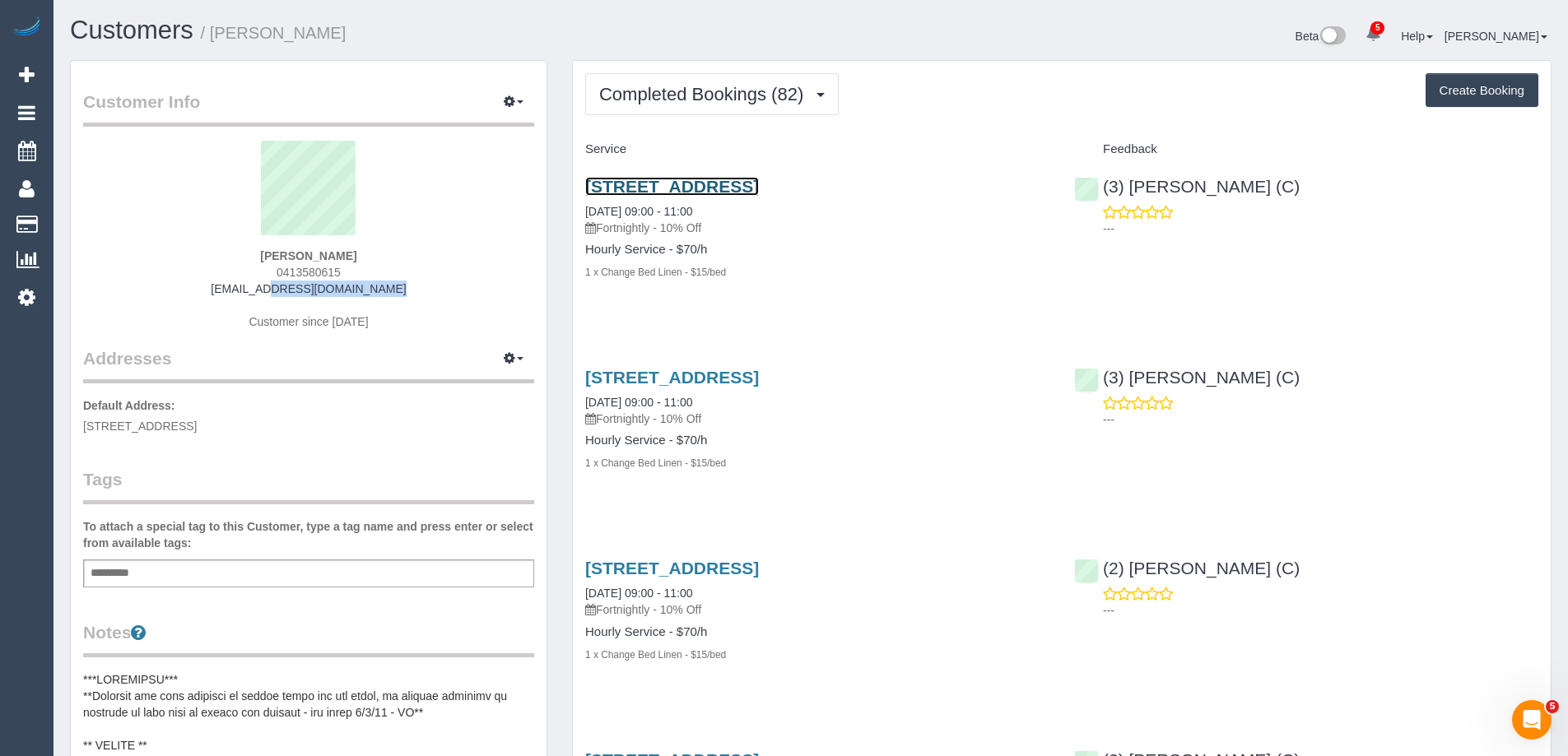
click at [759, 184] on link "2 Grove Way, Wantirna South, VIC 3152" at bounding box center [672, 186] width 174 height 19
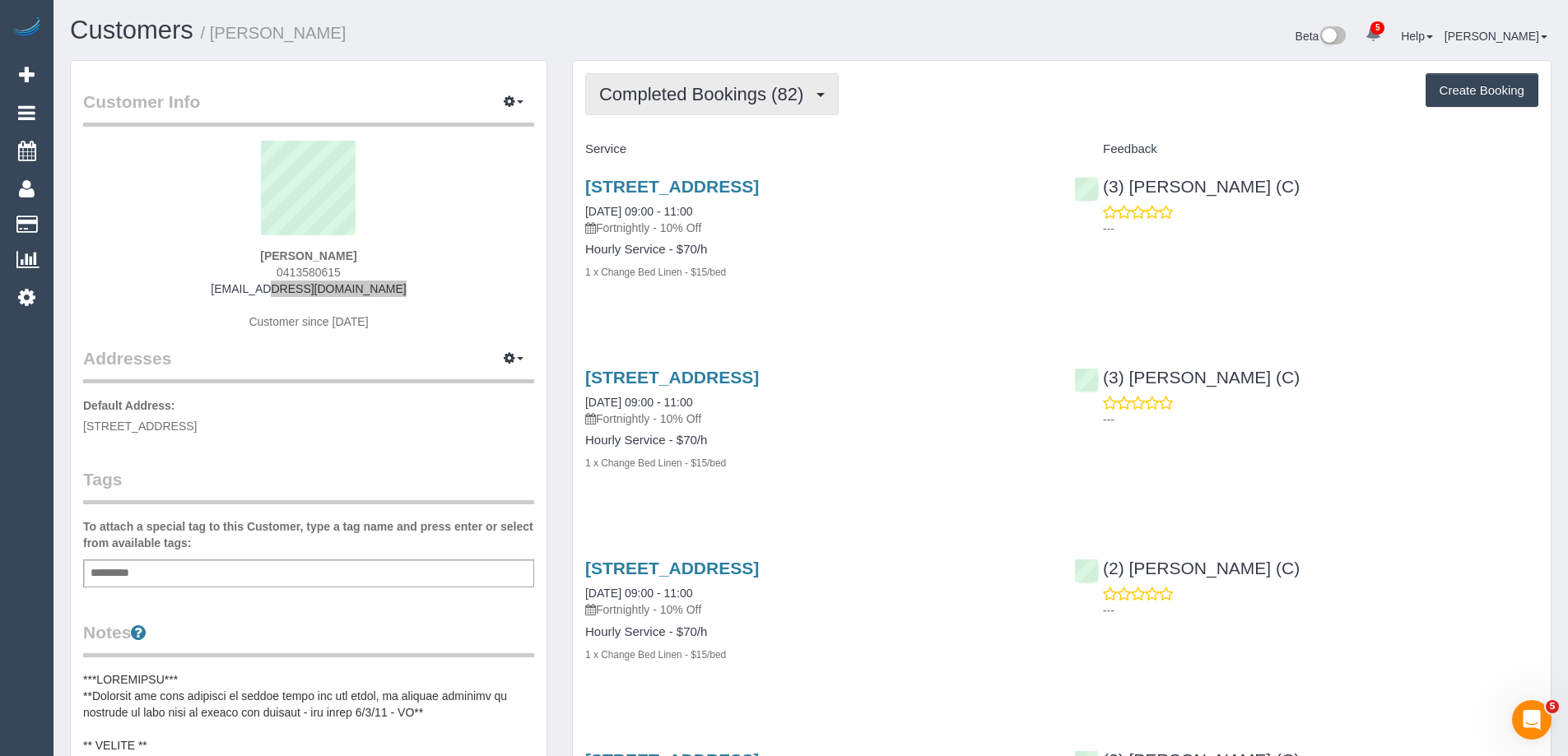
click at [723, 94] on span "Completed Bookings (82)" at bounding box center [705, 94] width 213 height 21
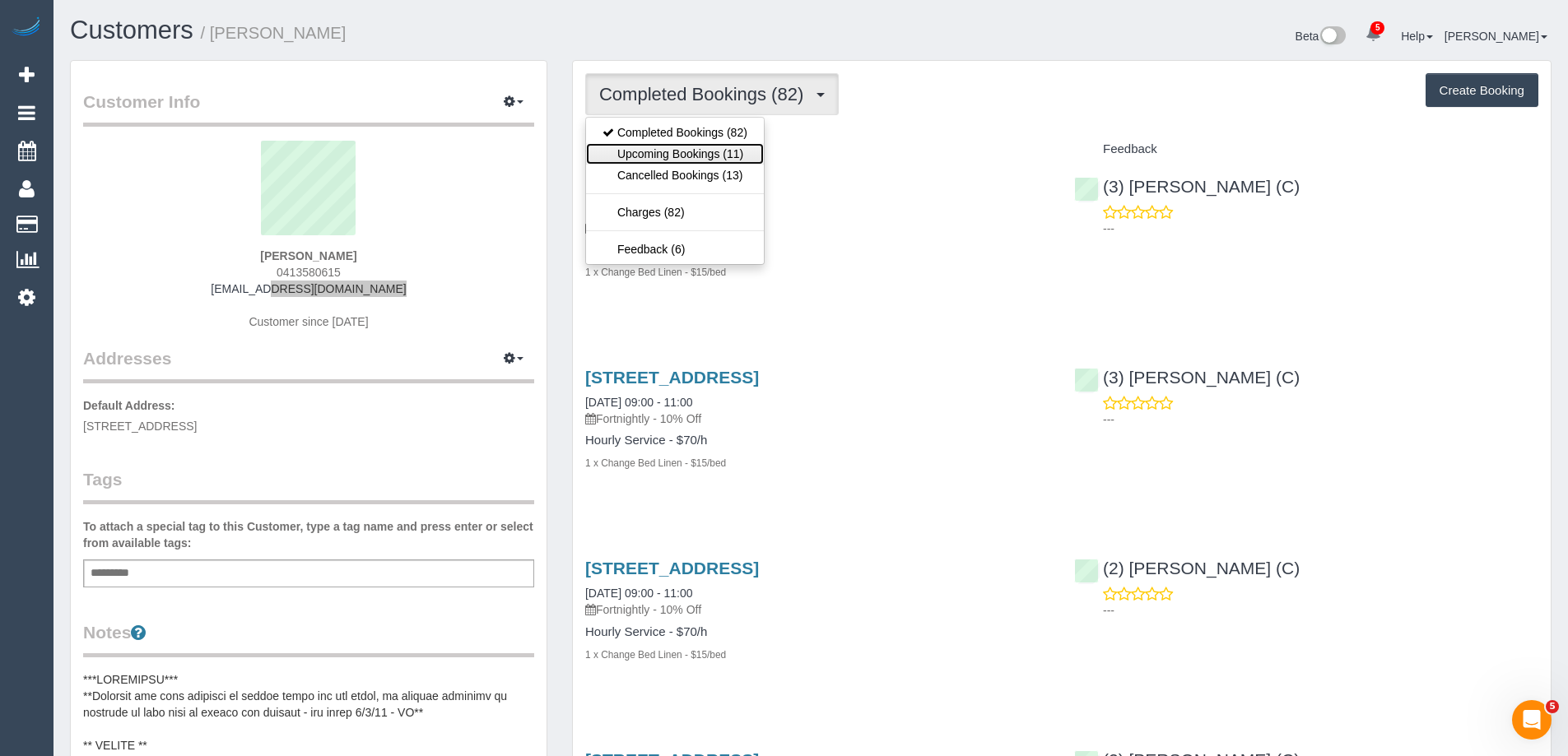
click at [705, 149] on link "Upcoming Bookings (11)" at bounding box center [675, 154] width 178 height 22
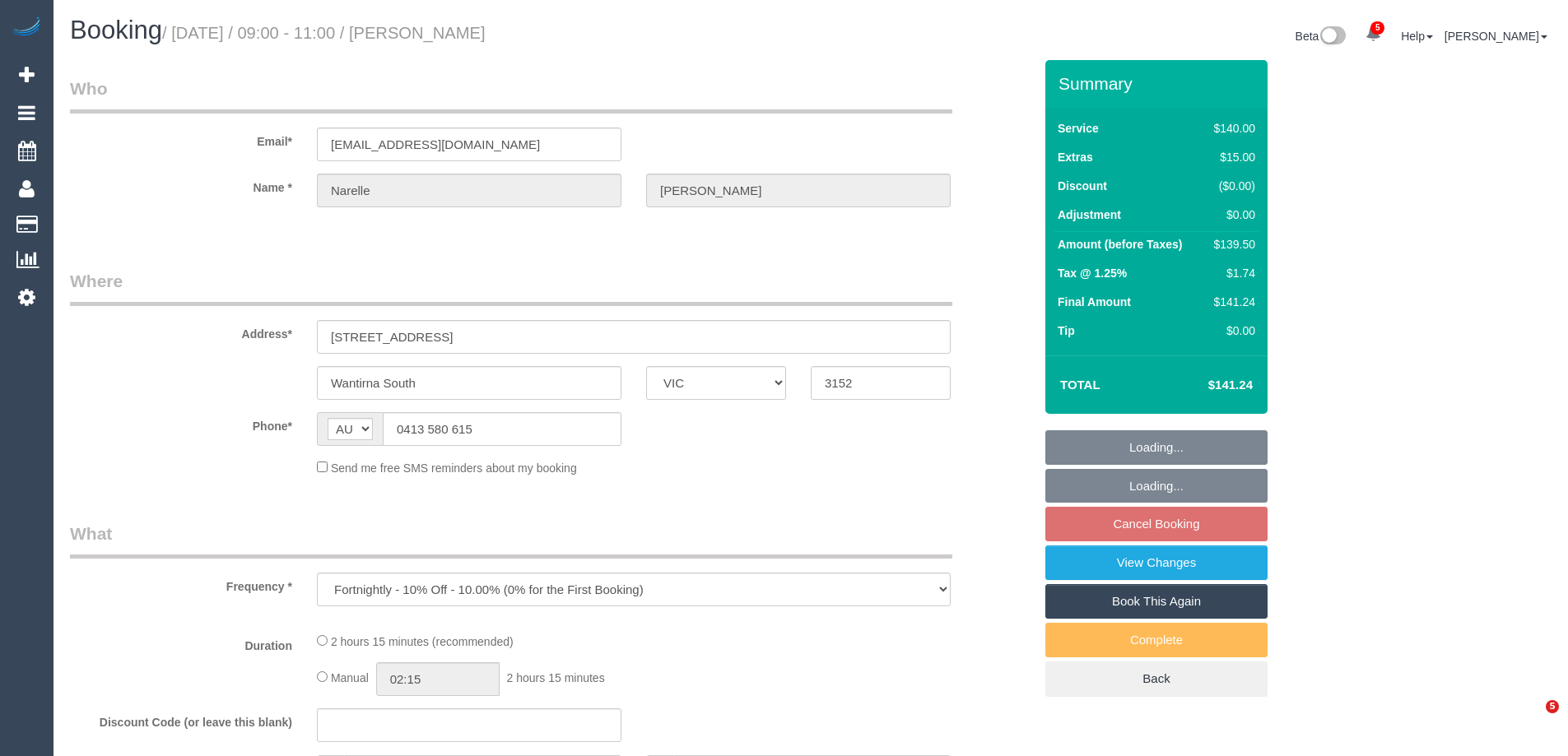
select select "VIC"
select select "number:30"
select select "number:14"
select select "number:19"
select select "number:22"
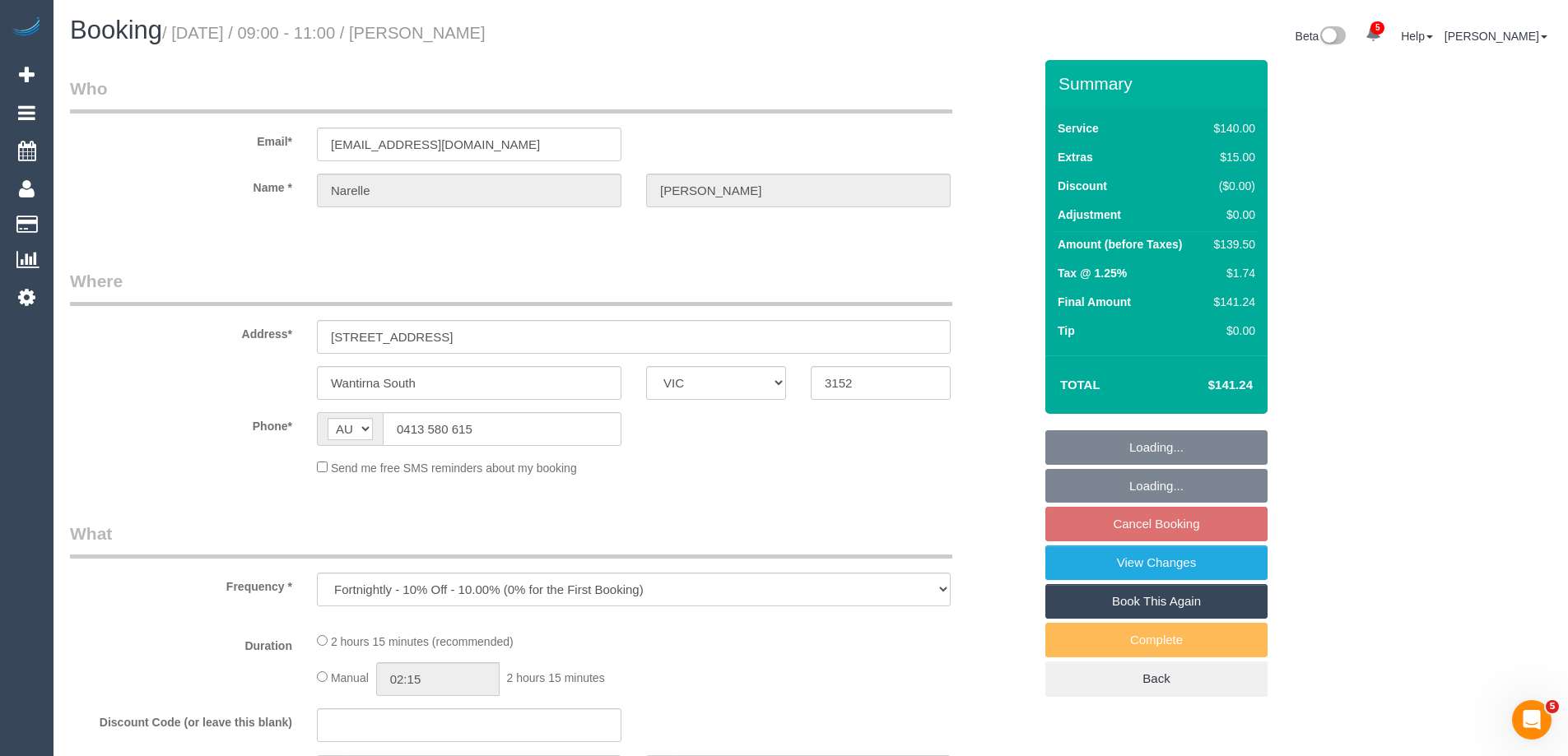
select select "number:12"
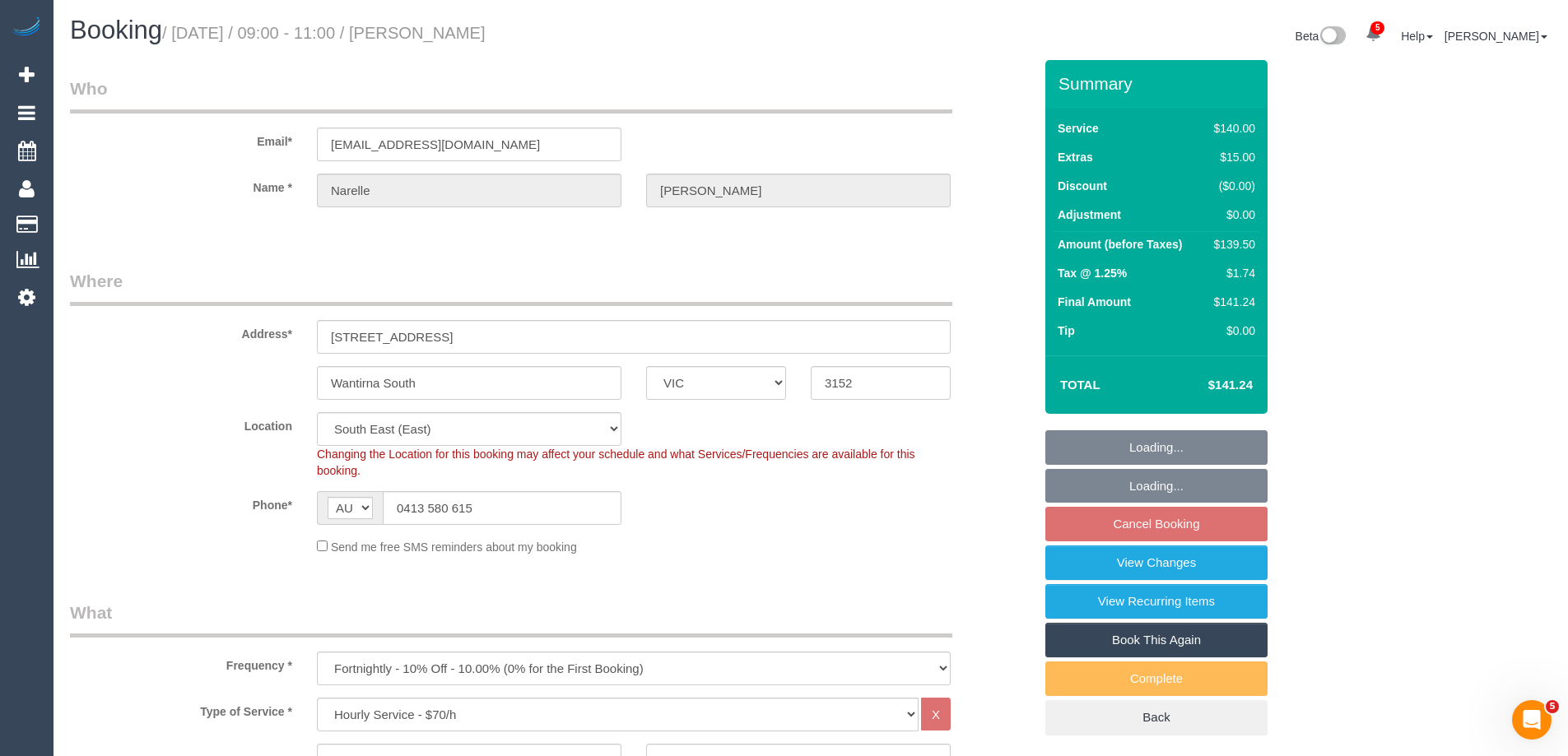
select select "string:stripe-pm_1RHEqW2GScqysDRVAbk7bXHK"
select select "object:1399"
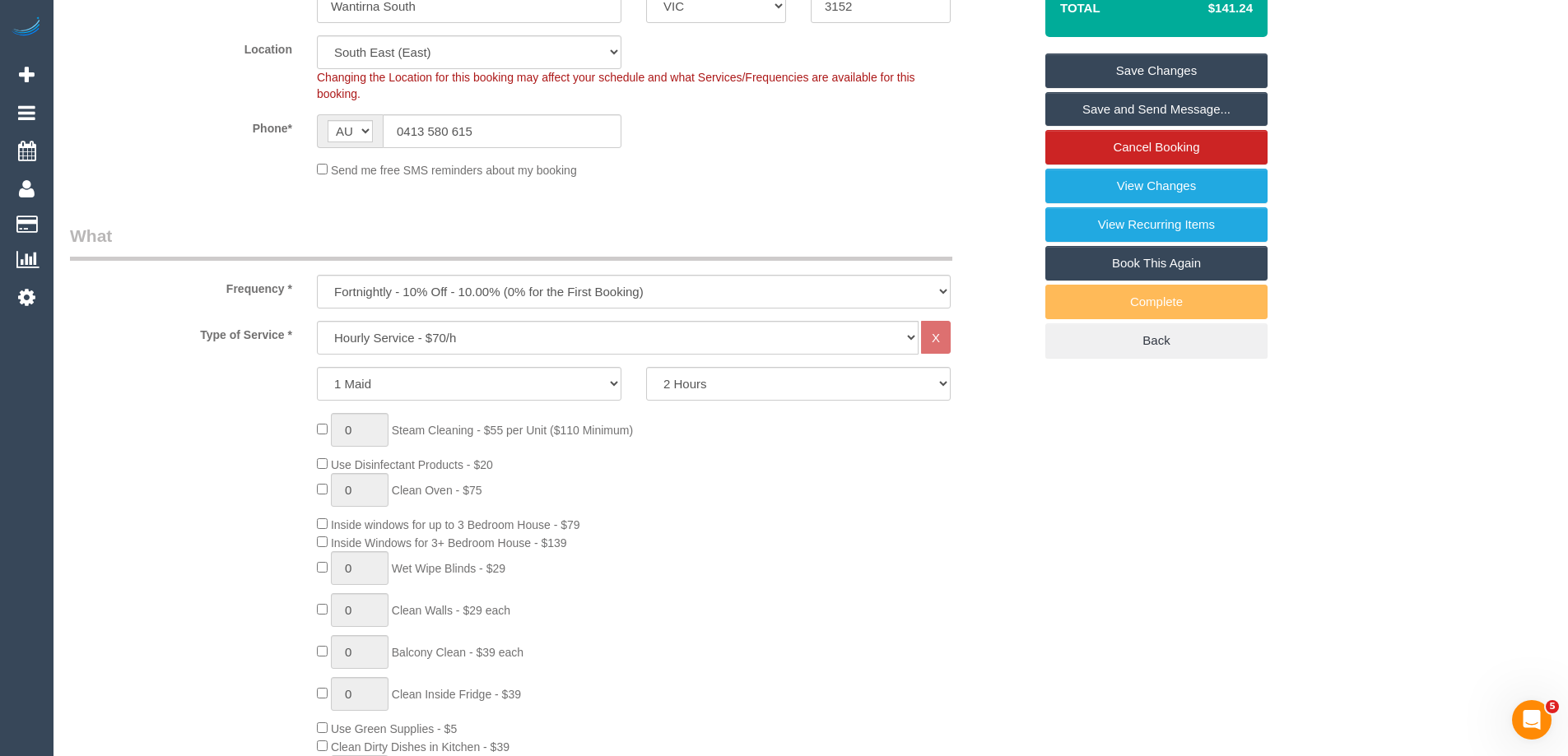
scroll to position [164, 0]
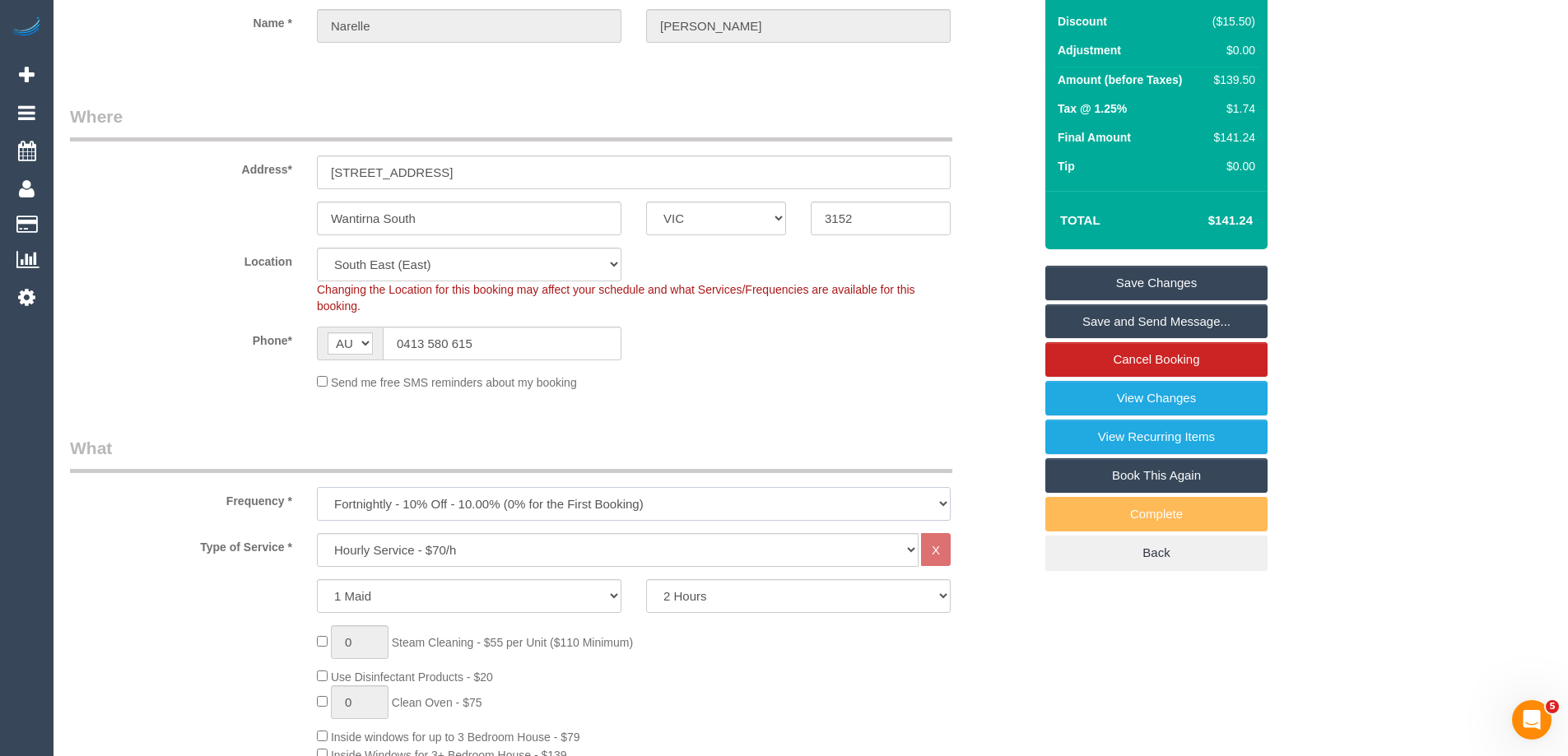
click at [460, 496] on select "One Time Cleaning Weekly - 10% Off - 10.00% (0% for the First Booking) Fortnigh…" at bounding box center [634, 503] width 634 height 34
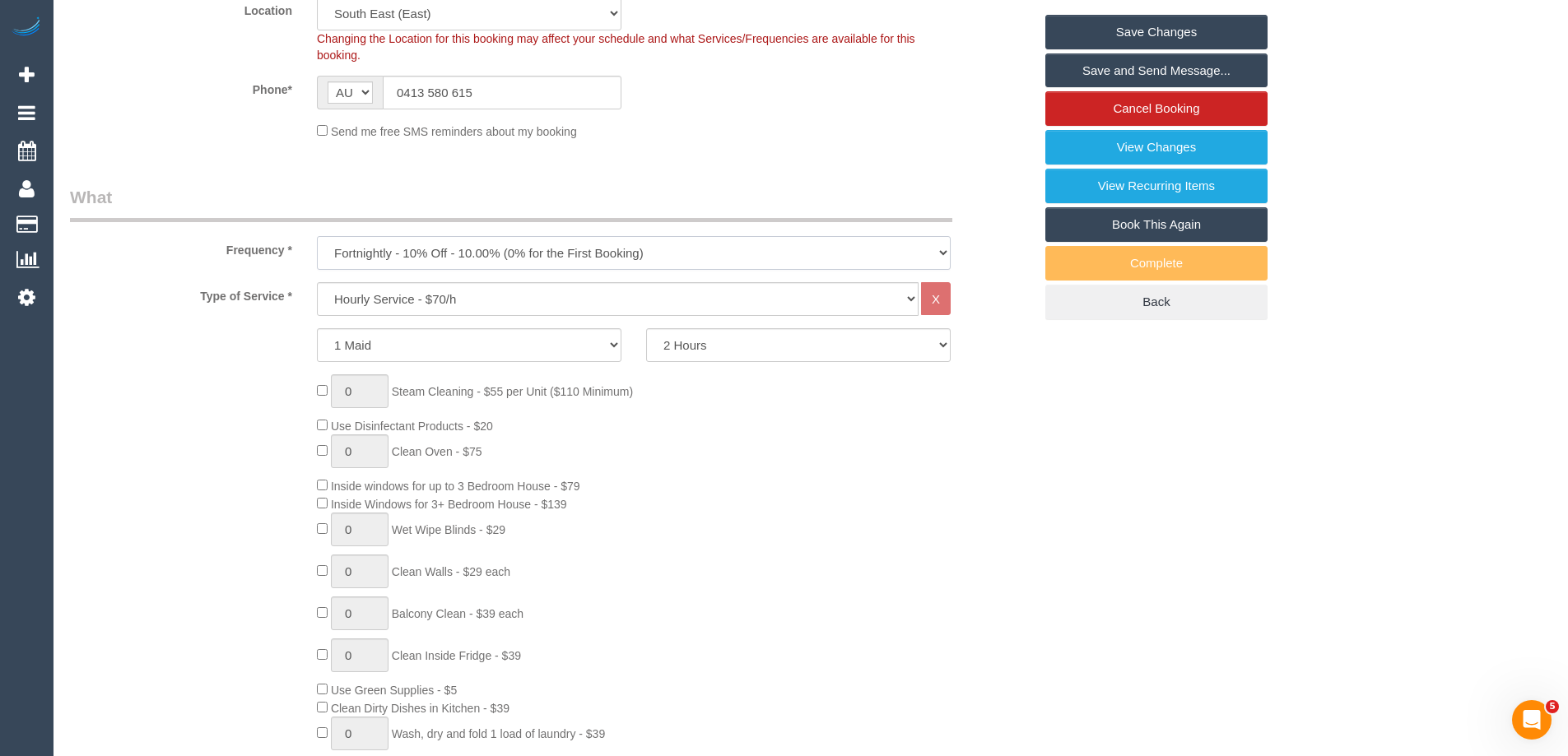
scroll to position [493, 0]
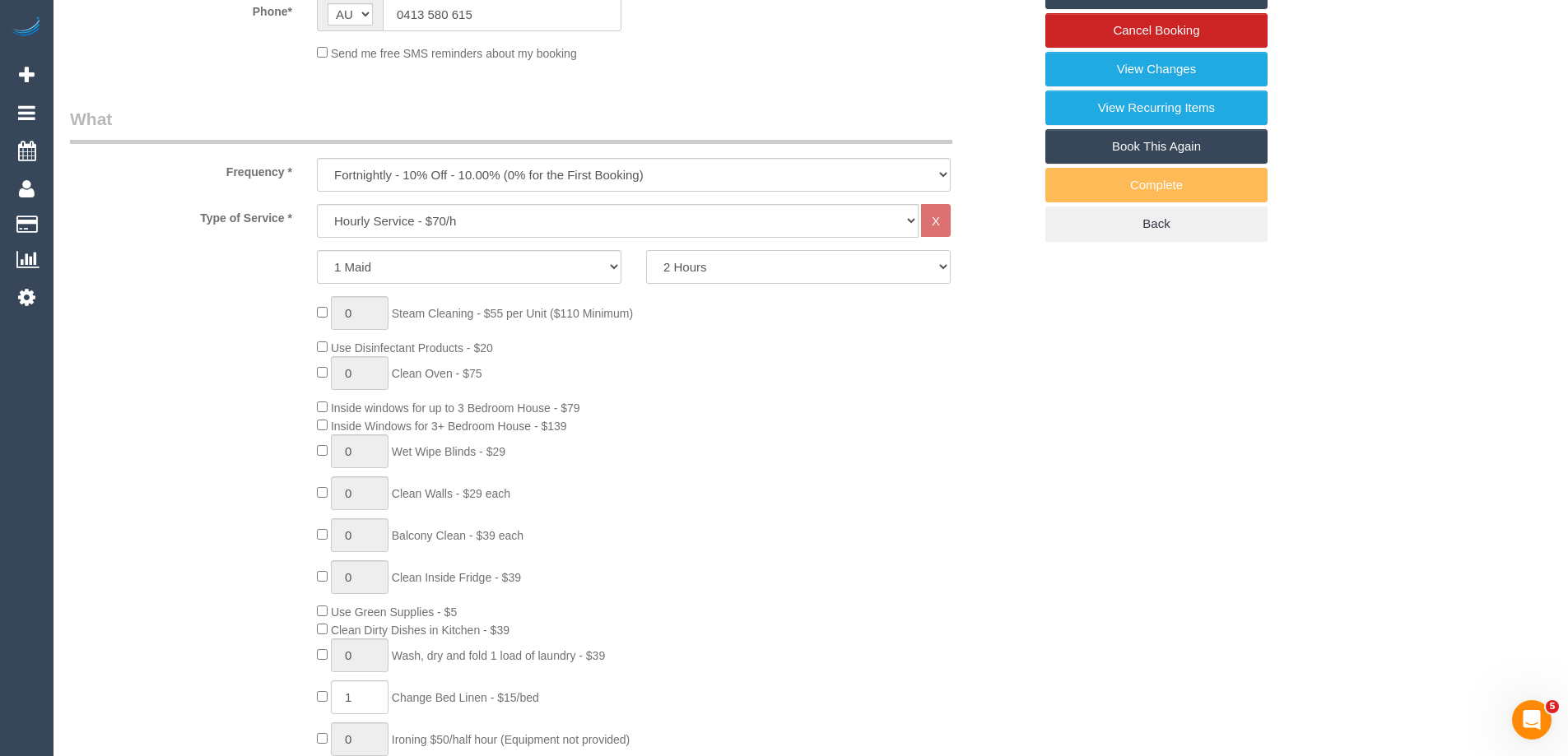
click at [694, 259] on select "2 Hours 2.5 Hours 3 Hours 3.5 Hours 4 Hours 4.5 Hours 5 Hours 5.5 Hours 6 Hours…" at bounding box center [798, 266] width 305 height 34
select select "240"
click at [646, 250] on select "2 Hours 2.5 Hours 3 Hours 3.5 Hours 4 Hours 4.5 Hours 5 Hours 5.5 Hours 6 Hours…" at bounding box center [798, 266] width 305 height 34
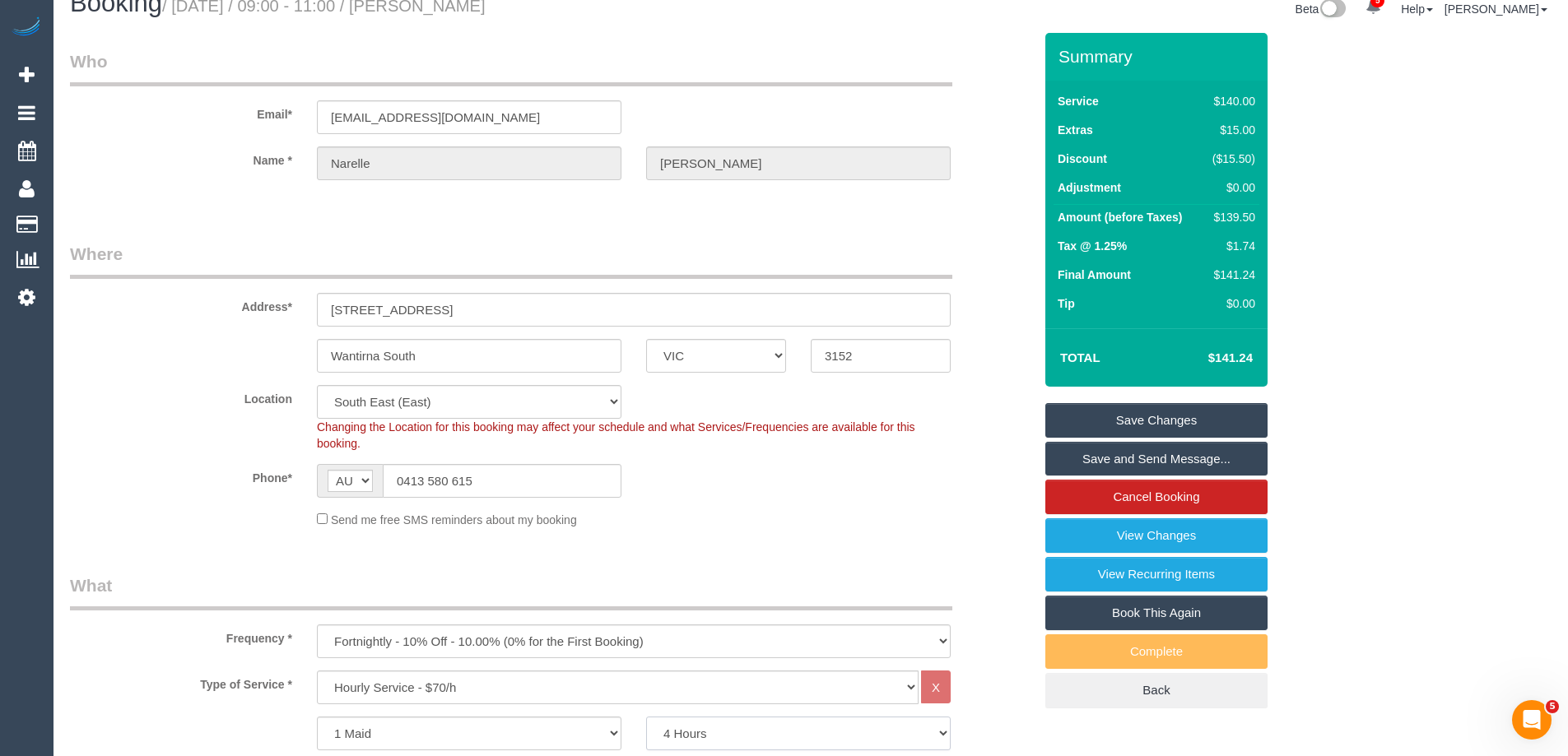
scroll to position [0, 0]
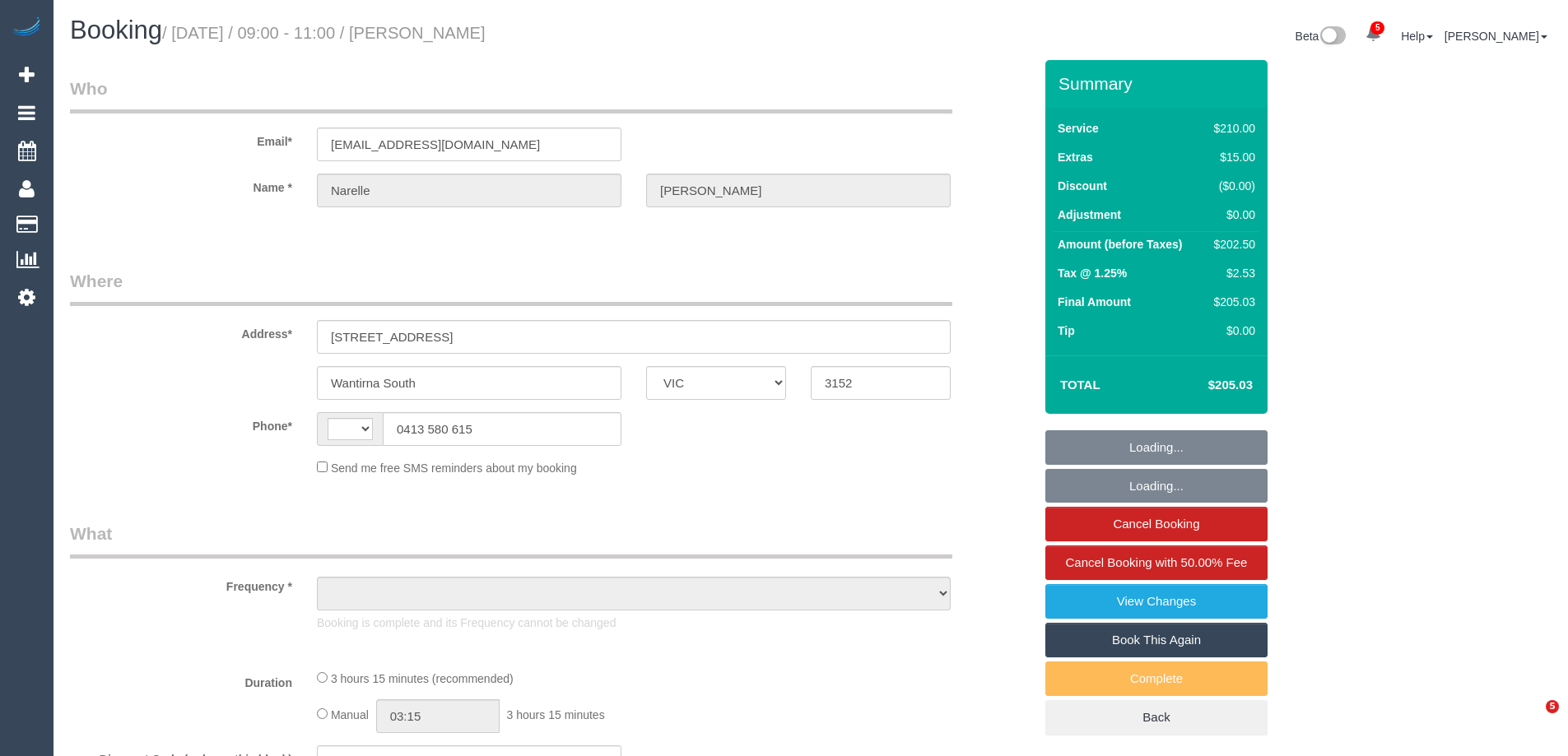
select select "VIC"
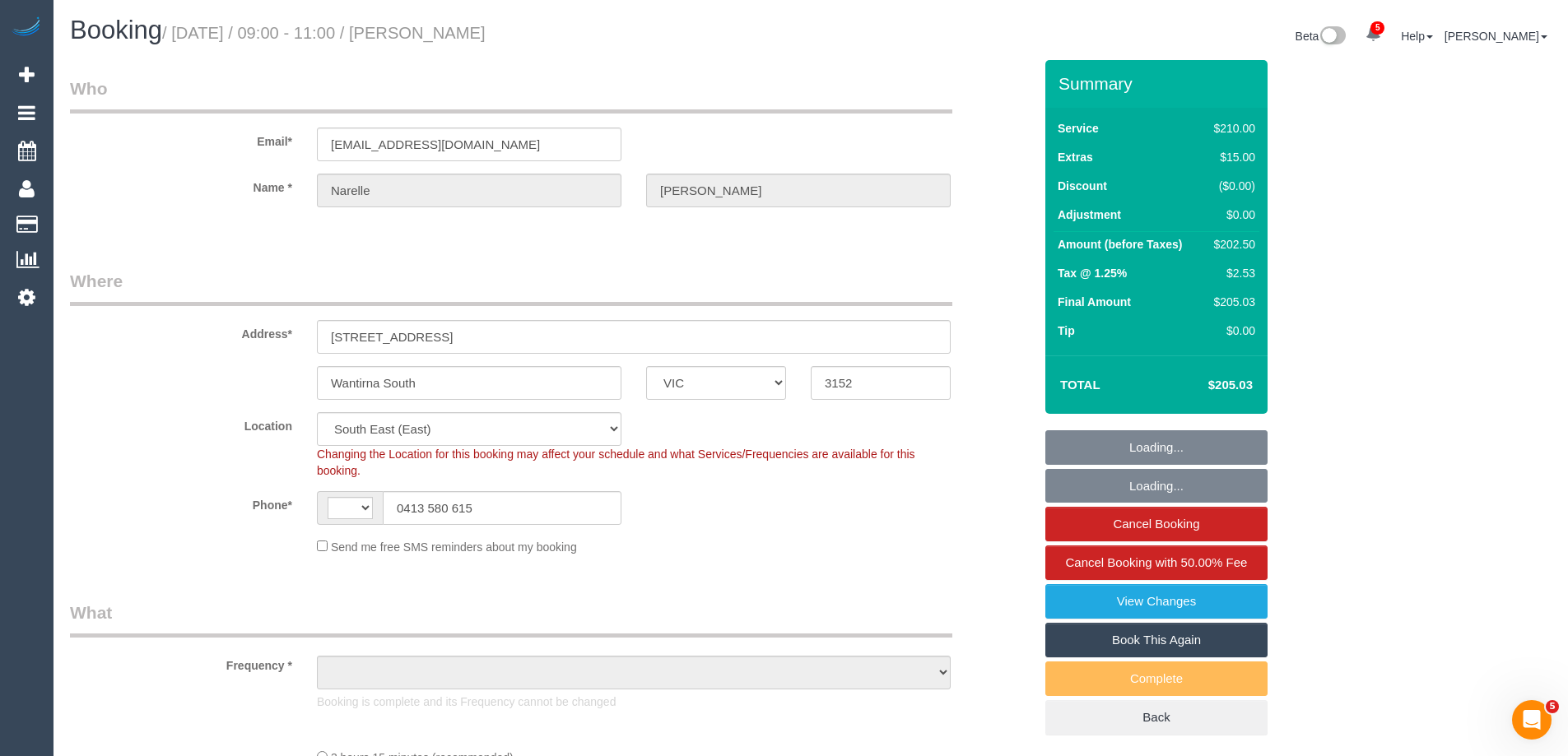
select select "string:AU"
select select "object:1015"
select select "number:30"
select select "number:14"
select select "number:19"
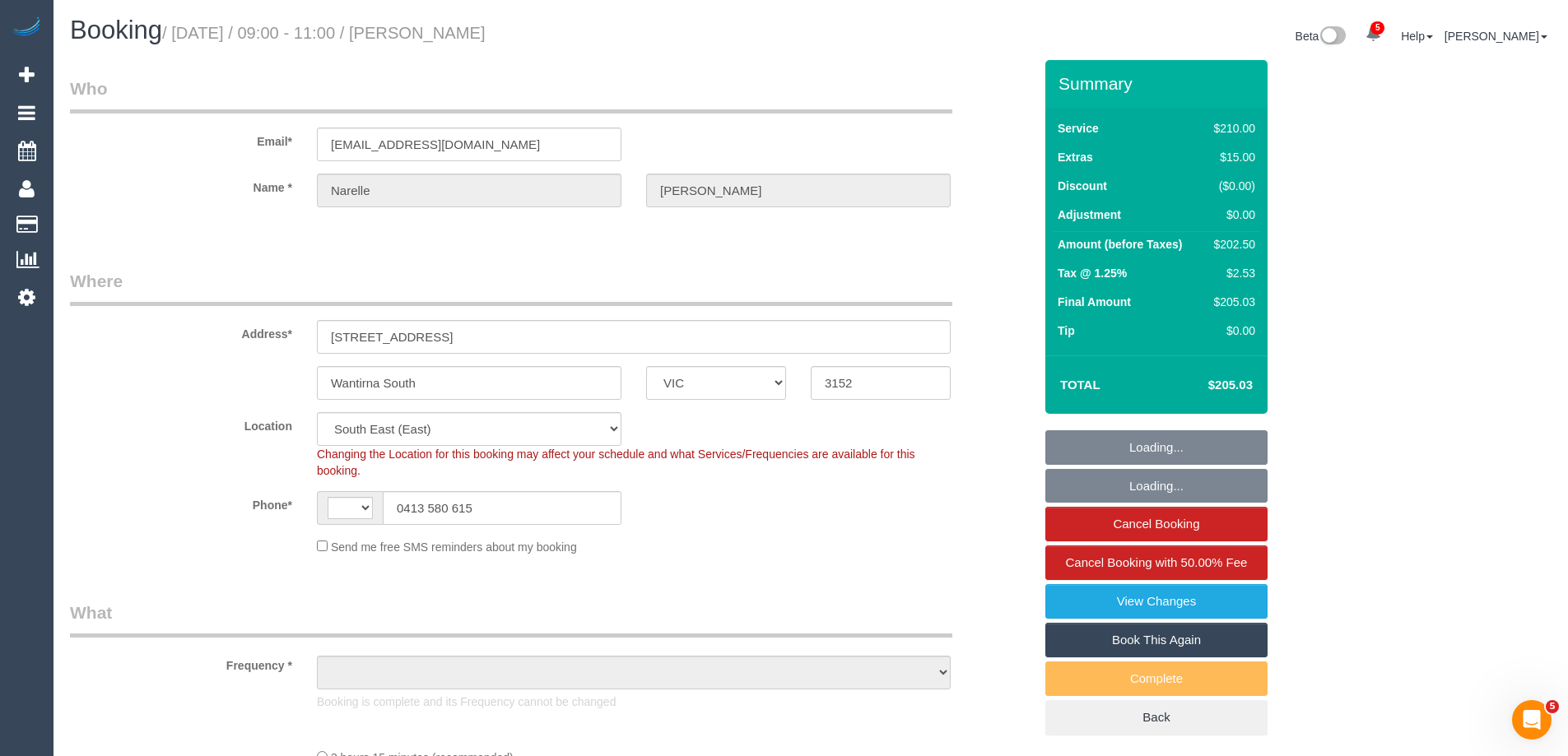
select select "number:22"
select select "number:12"
select select "object:1286"
select select "string:stripe-pm_1RHEqW2GScqysDRVAbk7bXHK"
select select "180"
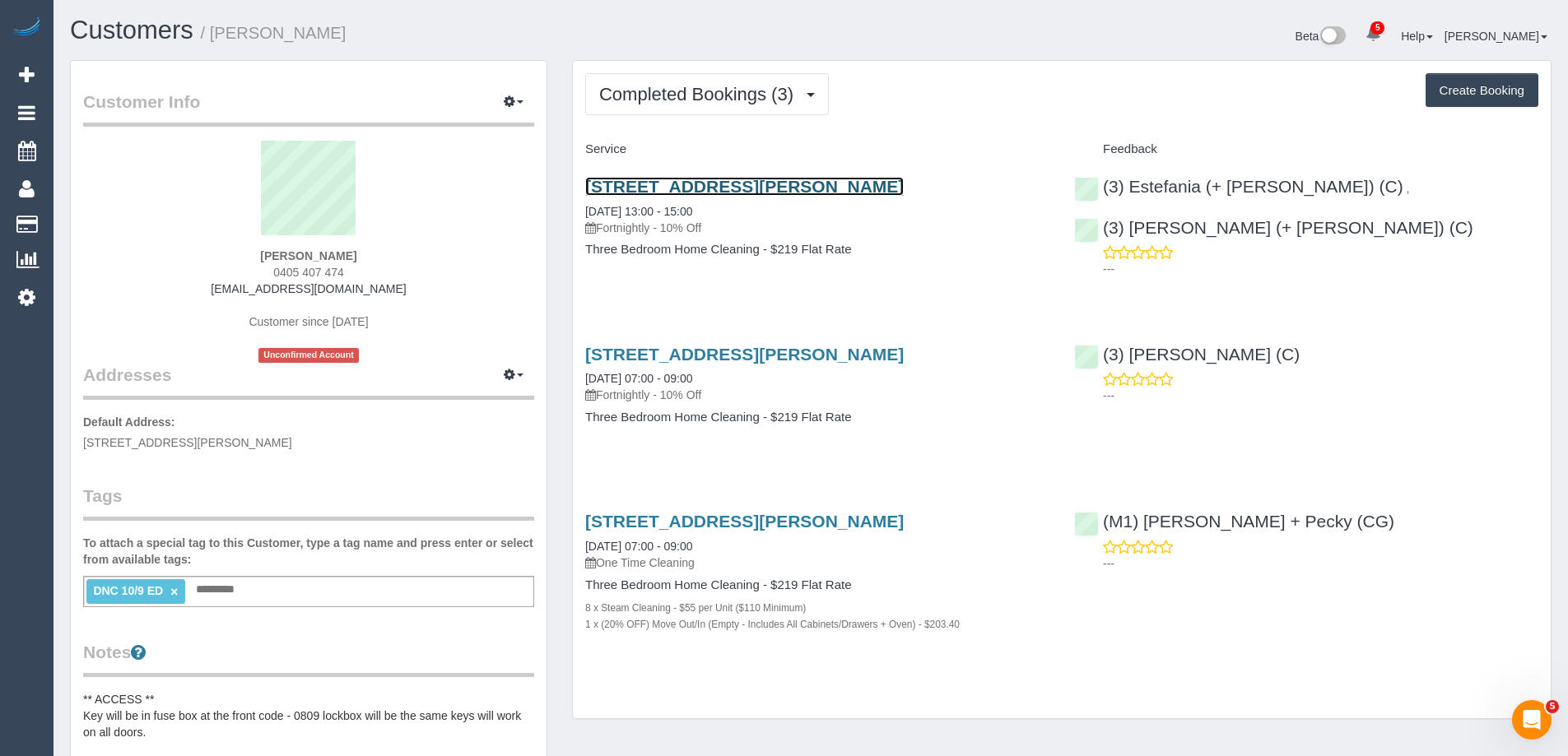
click at [704, 179] on link "[STREET_ADDRESS][PERSON_NAME]" at bounding box center [744, 186] width 318 height 19
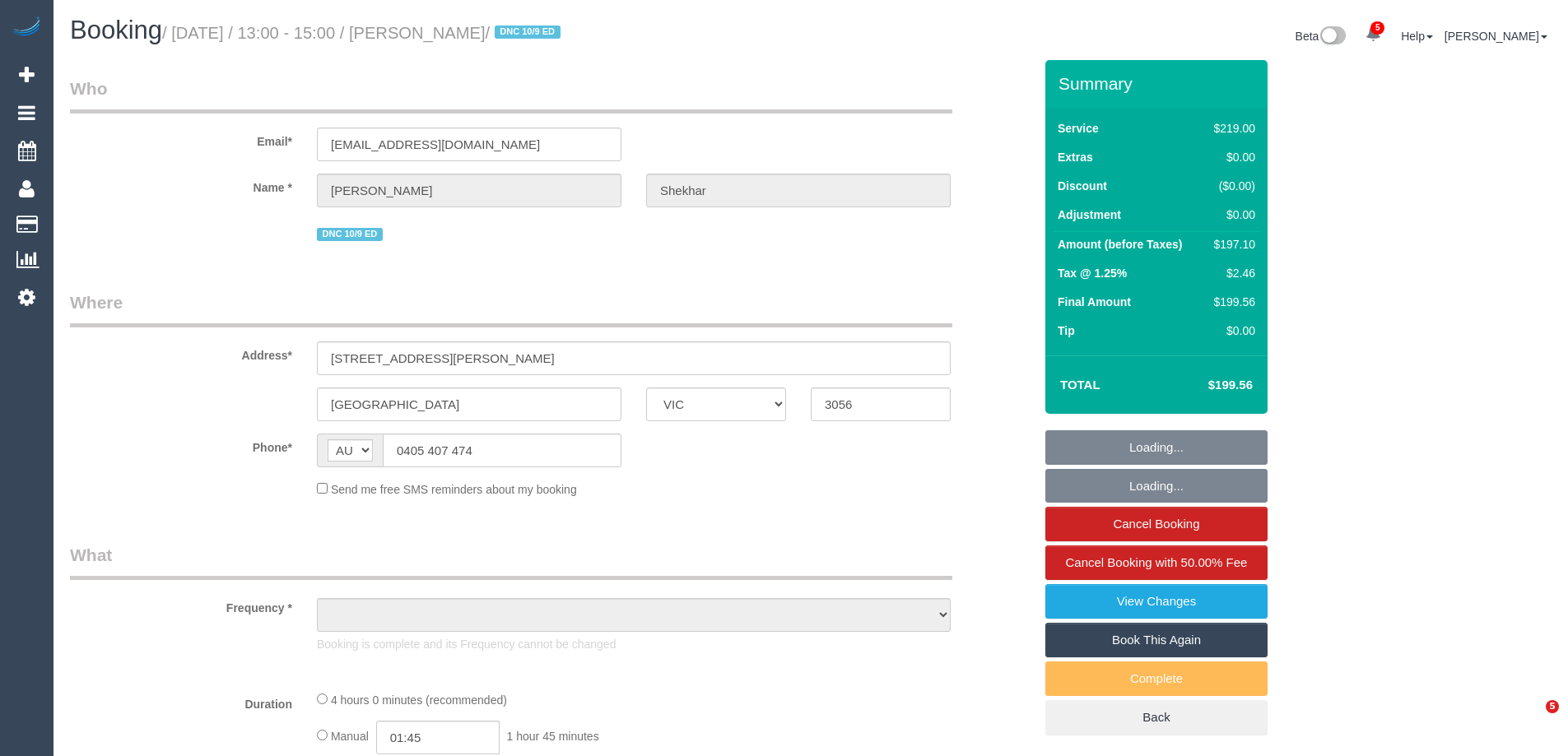
select select "VIC"
select select "object:595"
select select "string:stripe-pm_1Ruk4c2GScqysDRVXg5qs0vn"
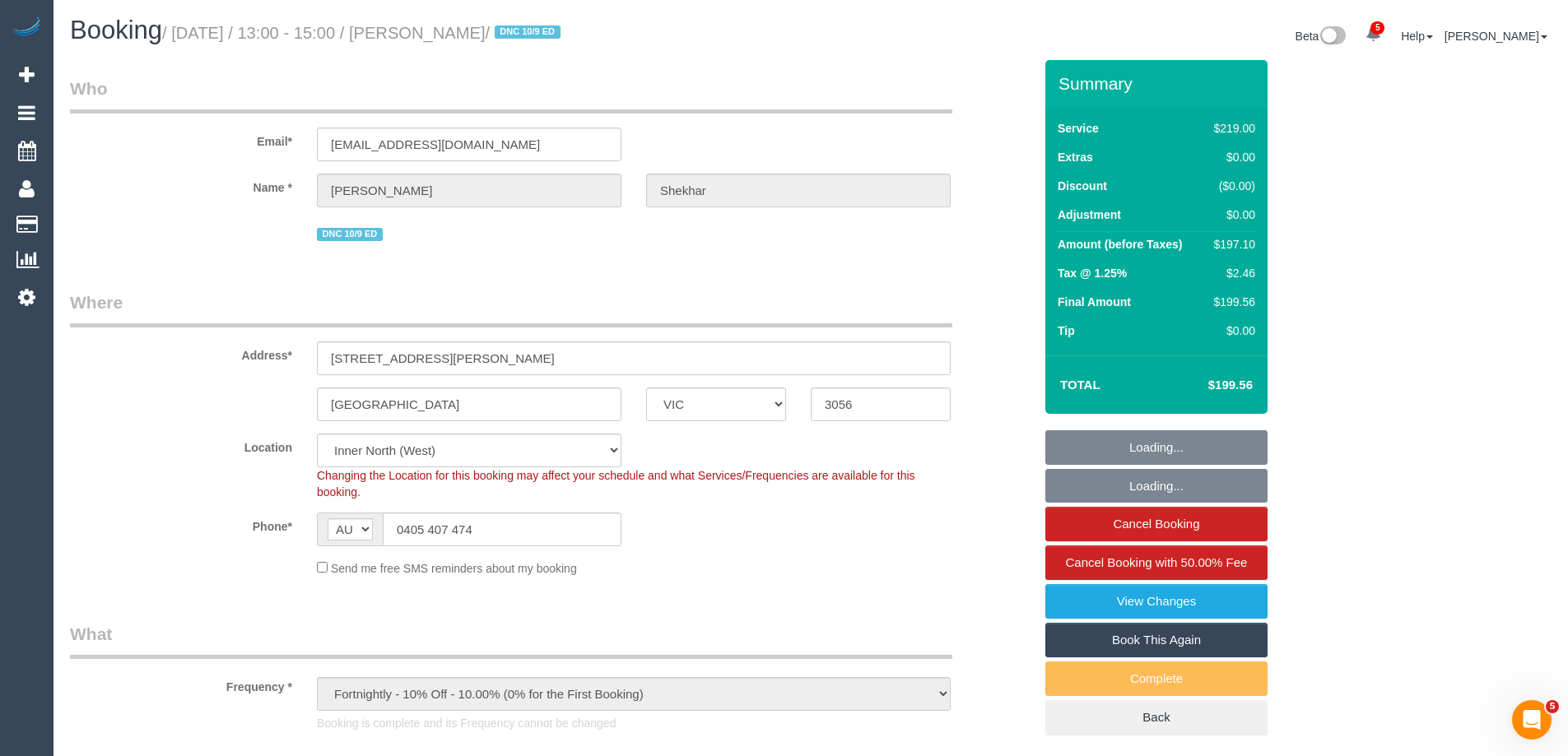
select select "number:27"
select select "number:16"
select select "number:18"
select select "number:36"
select select "object:1720"
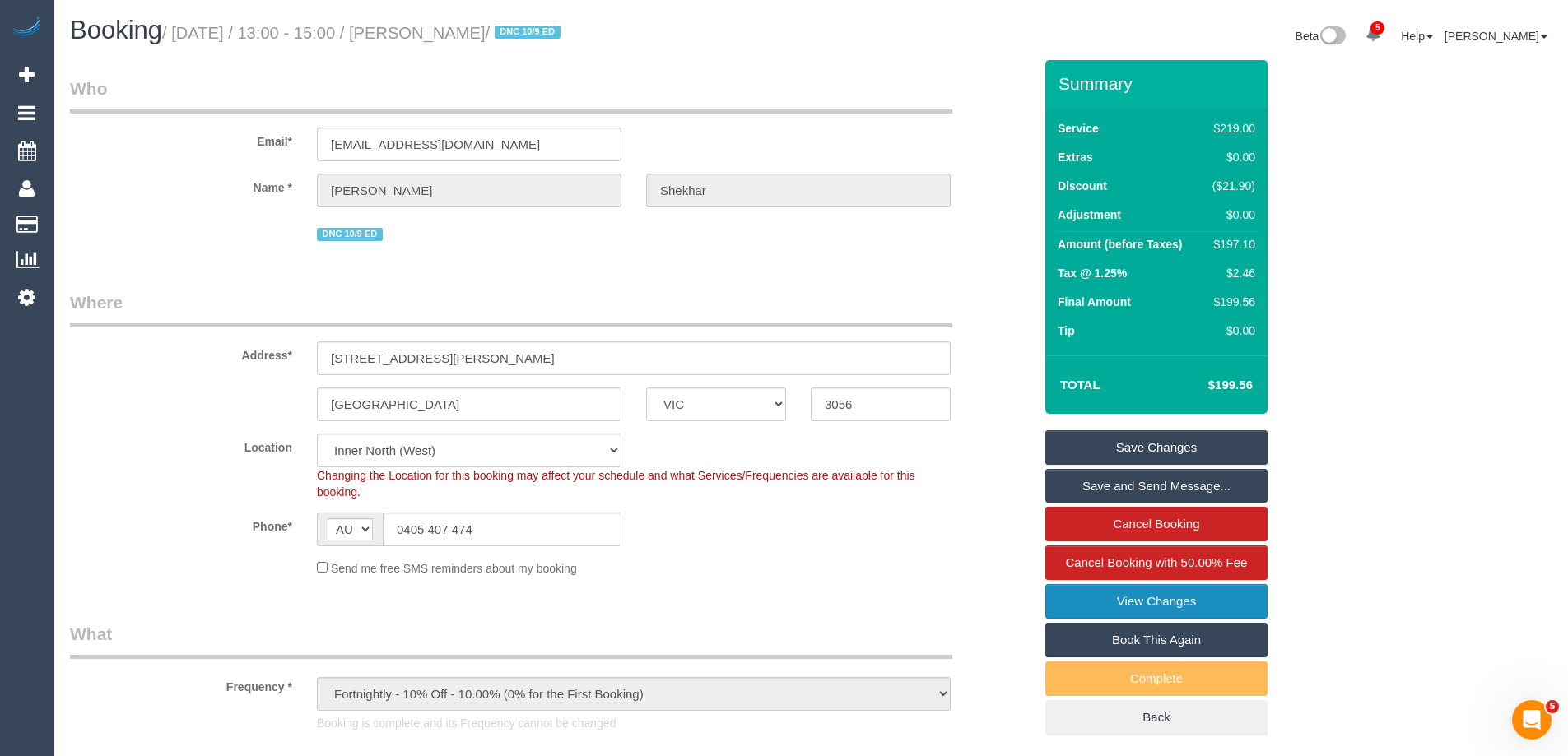
click at [1170, 592] on link "View Changes" at bounding box center [1156, 602] width 223 height 35
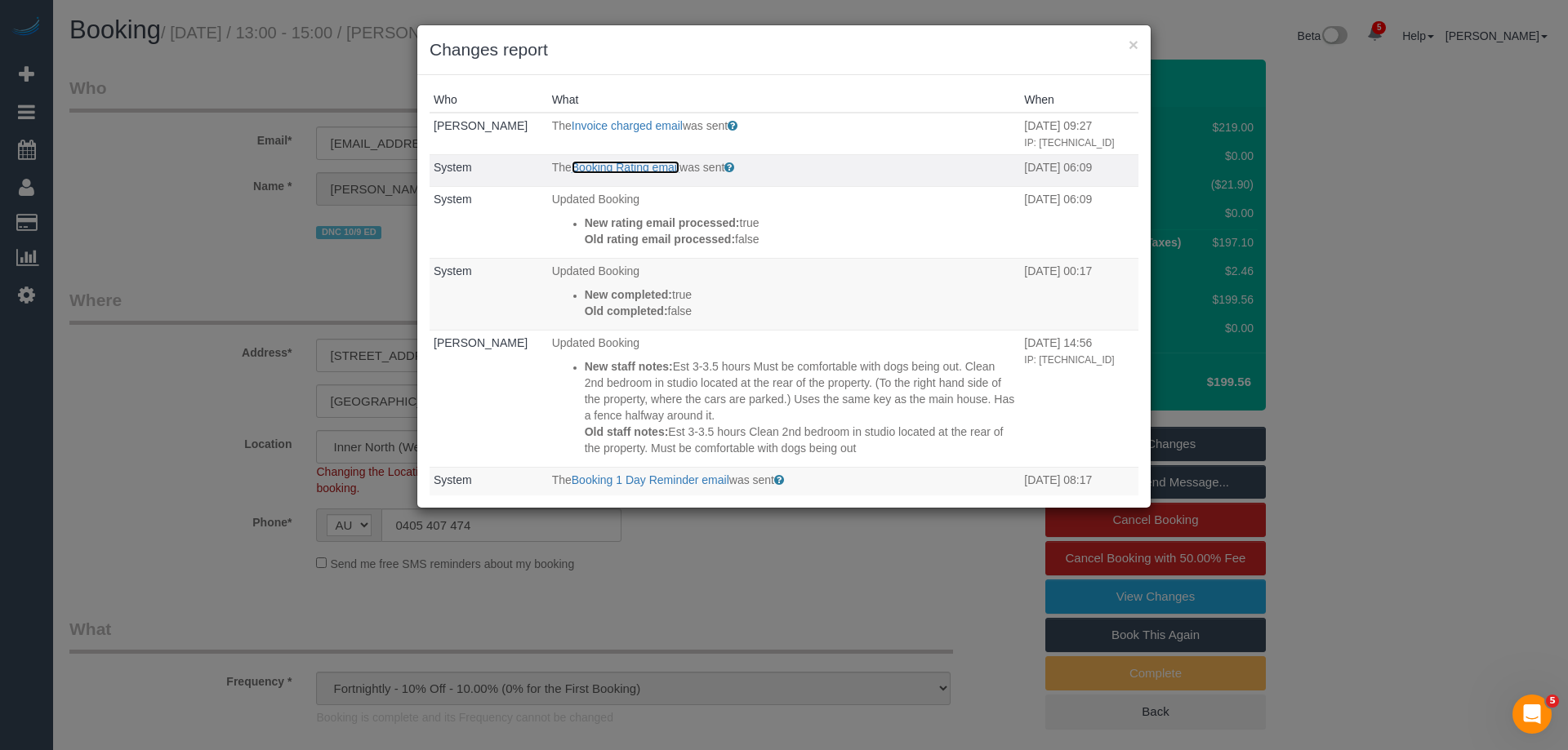
click at [651, 168] on link "Booking Rating email" at bounding box center [626, 167] width 108 height 13
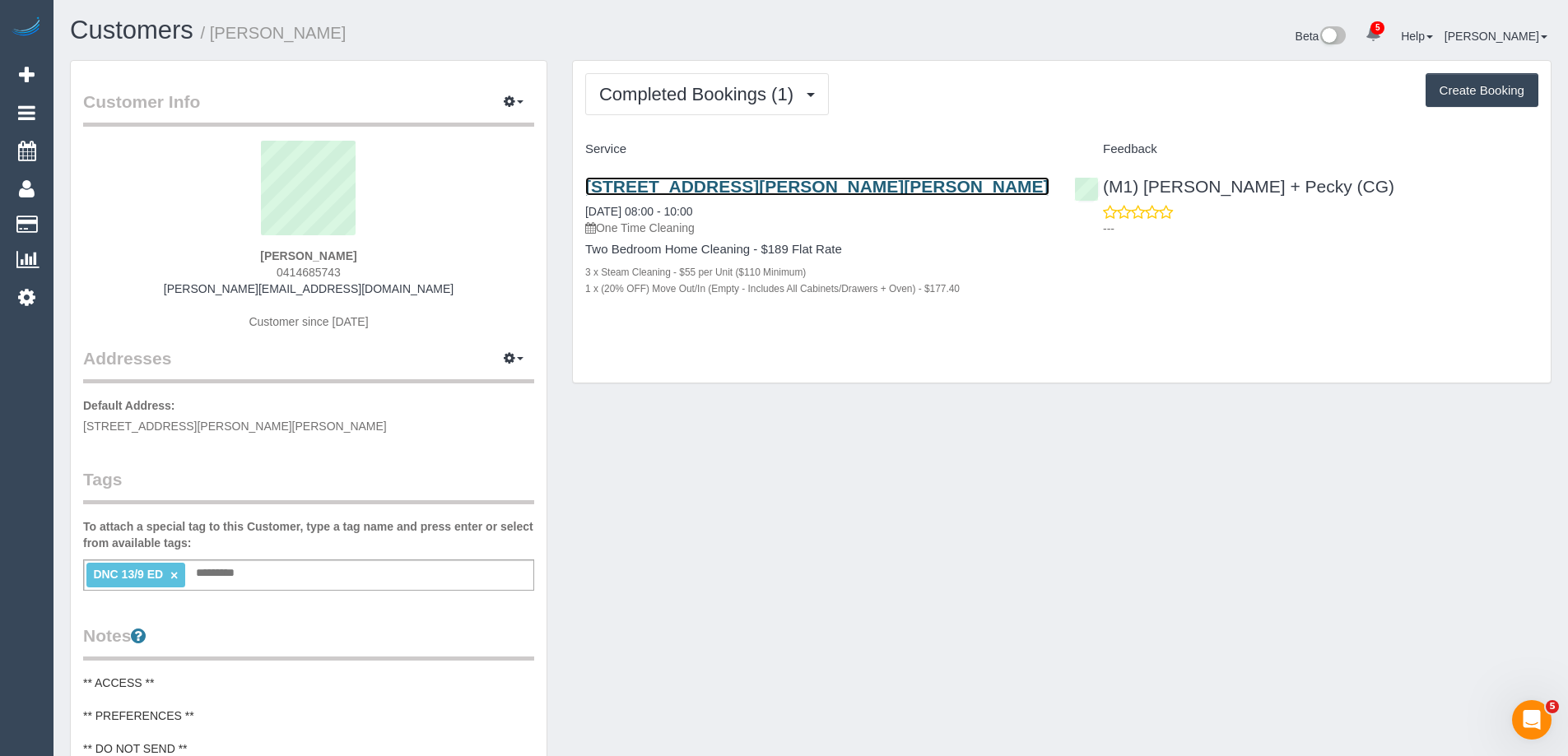
click at [780, 186] on link "[STREET_ADDRESS][PERSON_NAME][PERSON_NAME]" at bounding box center [817, 186] width 464 height 19
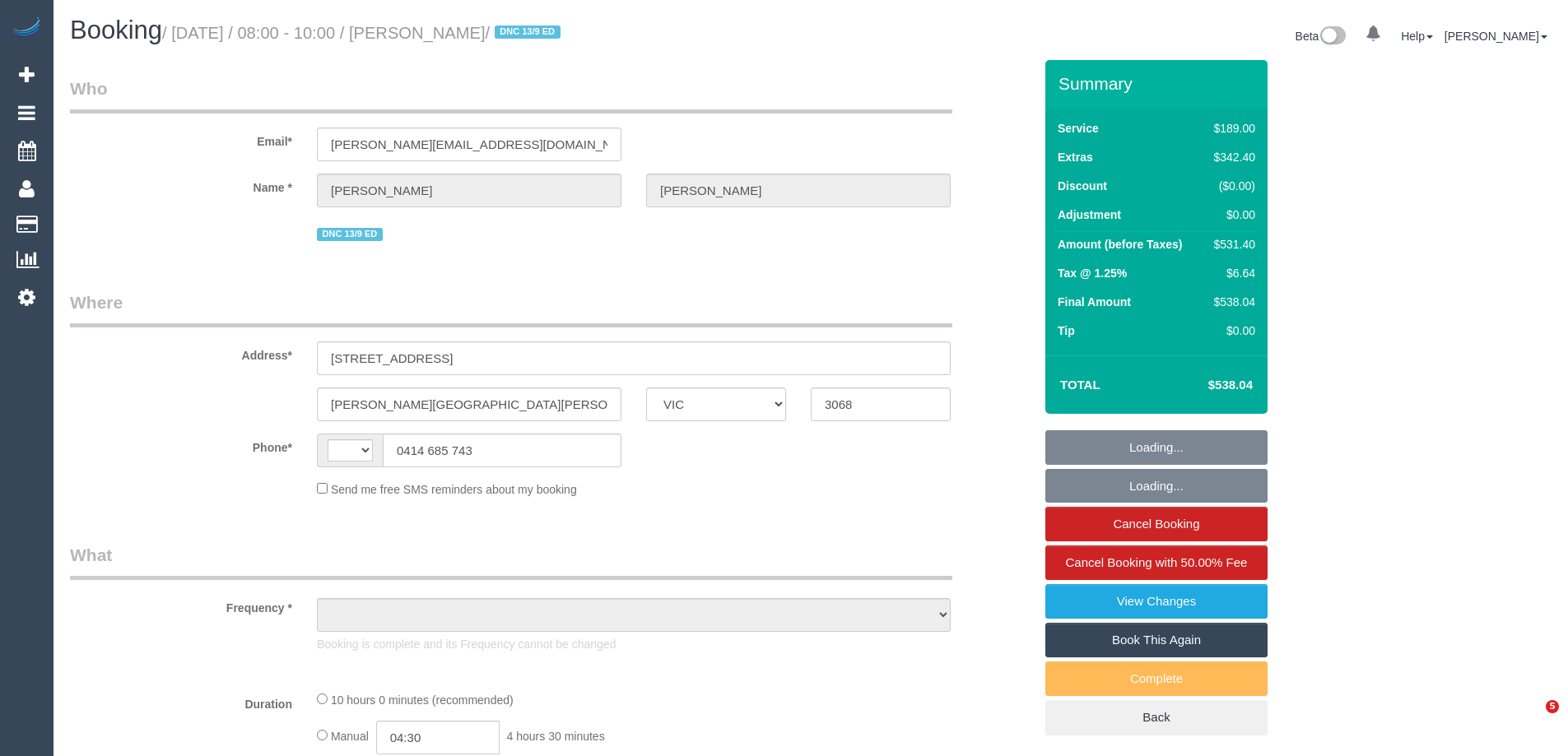
select select "VIC"
select select "string:AU"
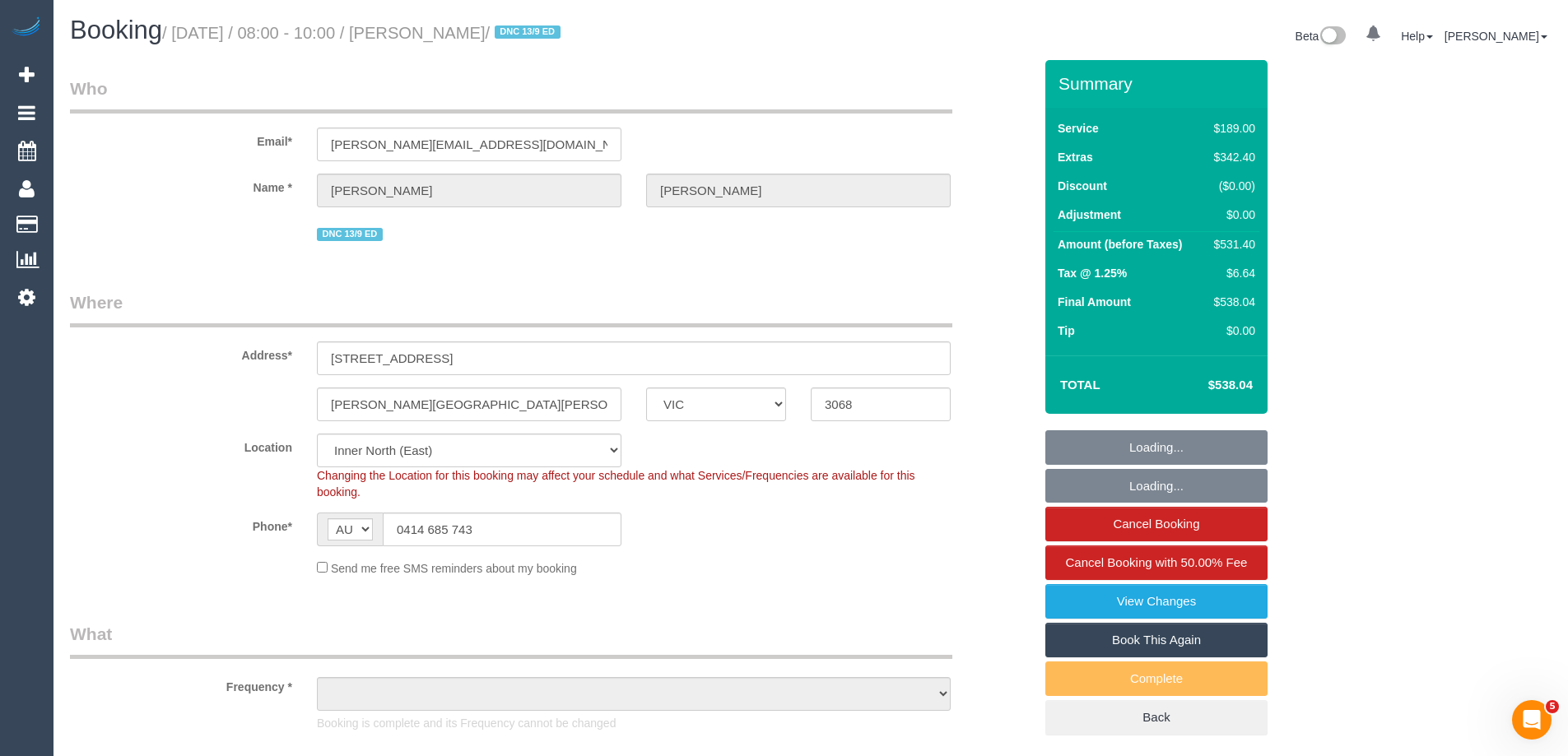
select select "number:28"
select select "number:14"
select select "number:19"
select select "number:22"
select select "object:1746"
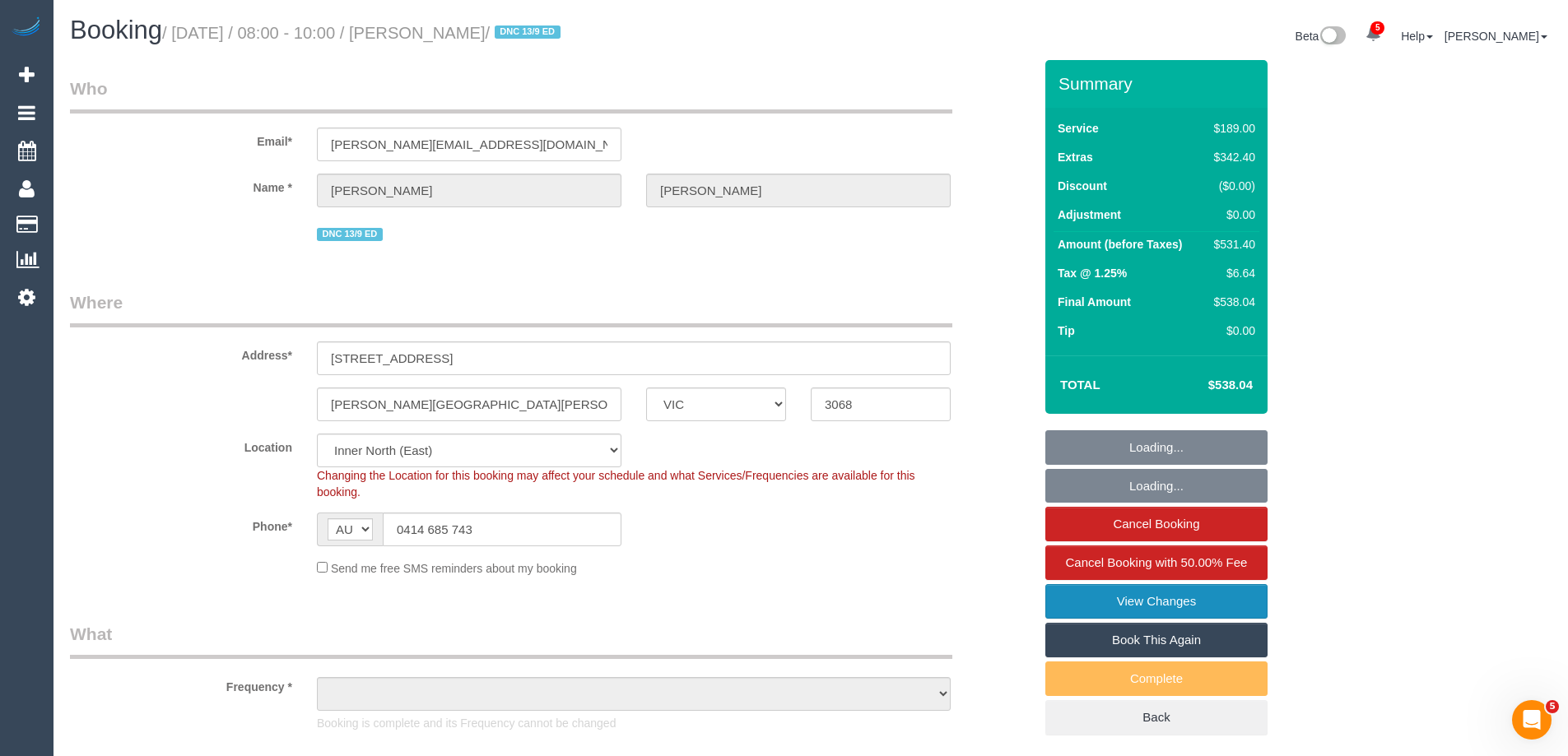
select select "string:stripe-pm_1S28jq2GScqysDRVyxyi8L60"
select select "spot1"
click at [1168, 605] on link "View Changes" at bounding box center [1156, 602] width 223 height 35
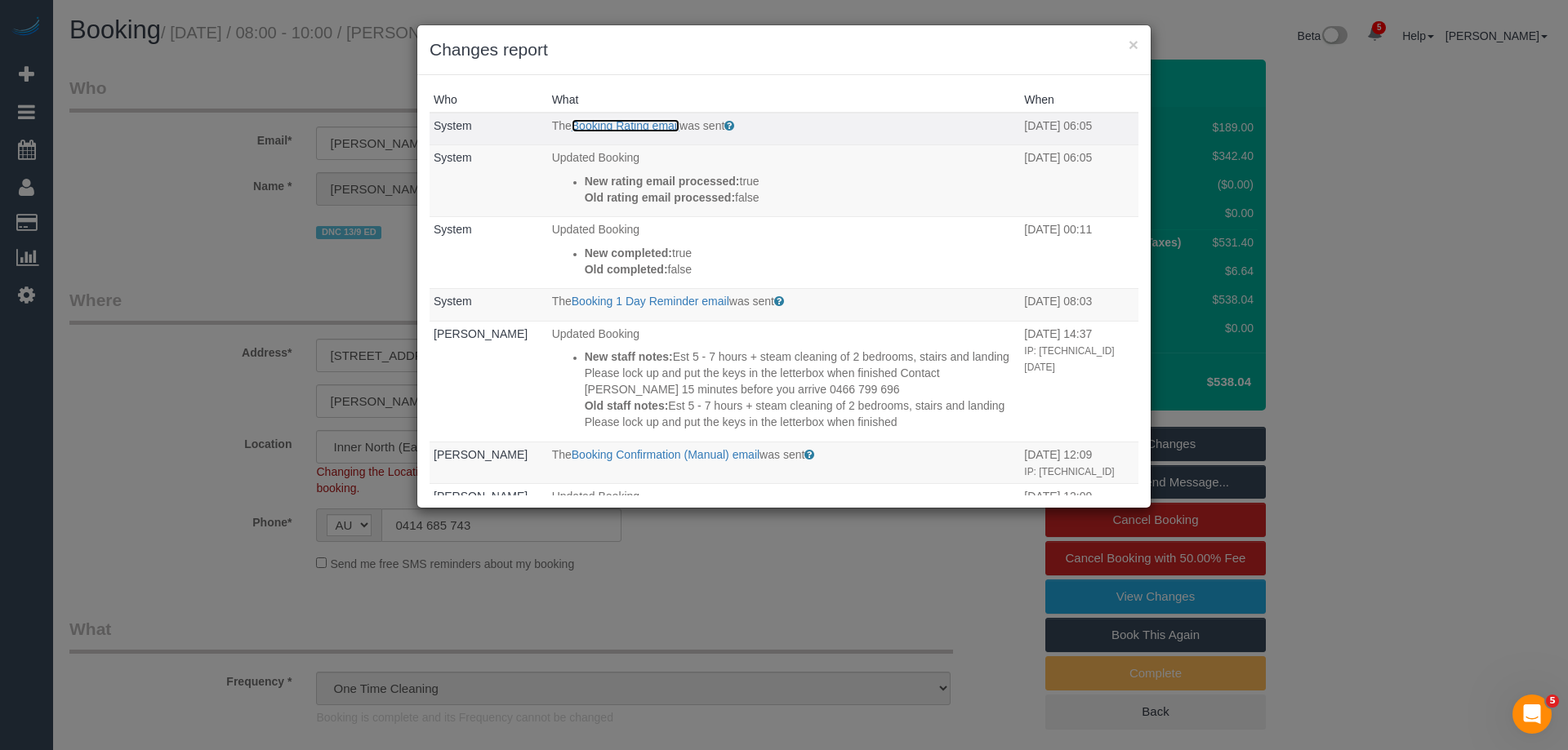
click at [627, 123] on link "Booking Rating email" at bounding box center [626, 125] width 108 height 13
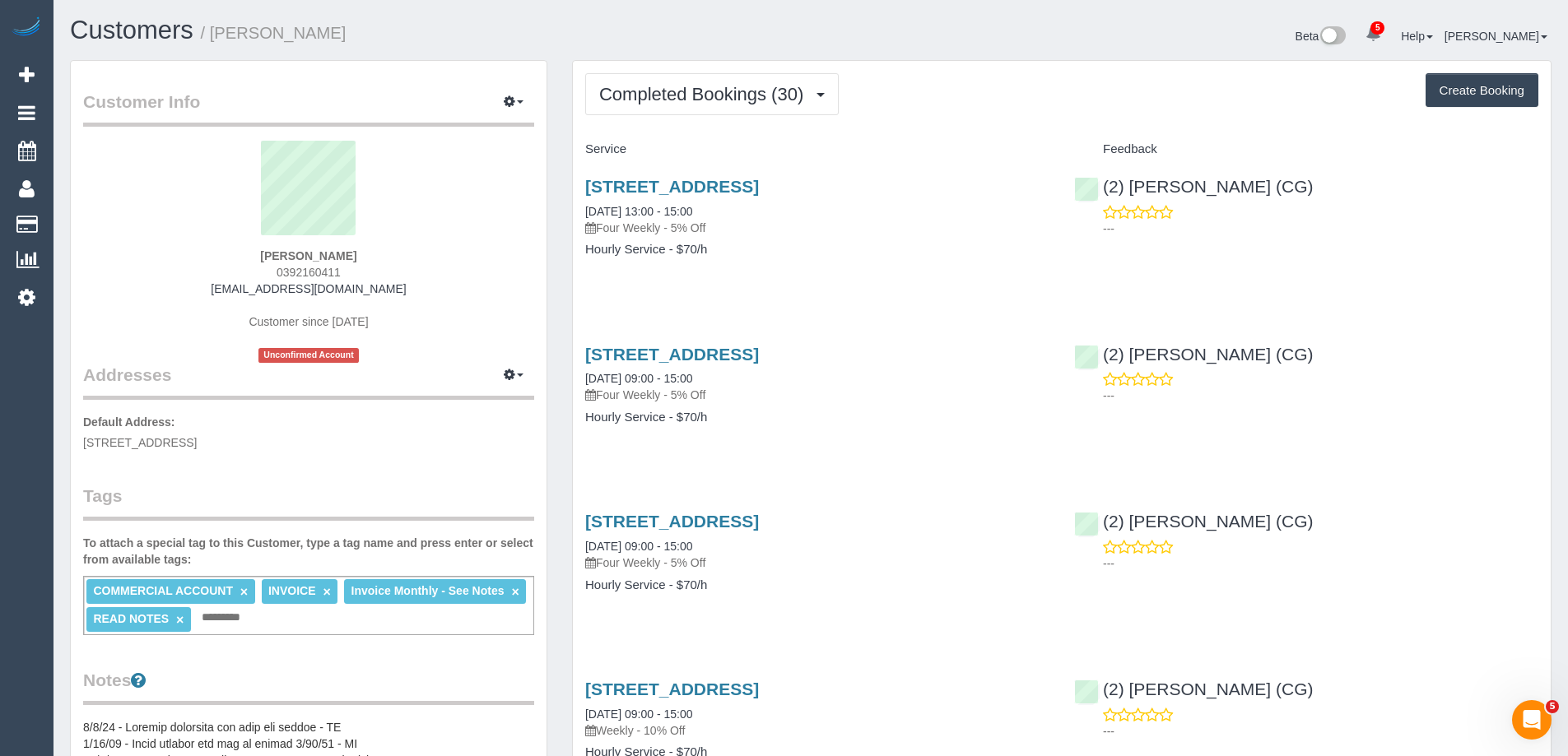
click at [346, 34] on small "/ [PERSON_NAME]" at bounding box center [274, 33] width 145 height 18
copy small "WestCASA"
